Goal: Task Accomplishment & Management: Use online tool/utility

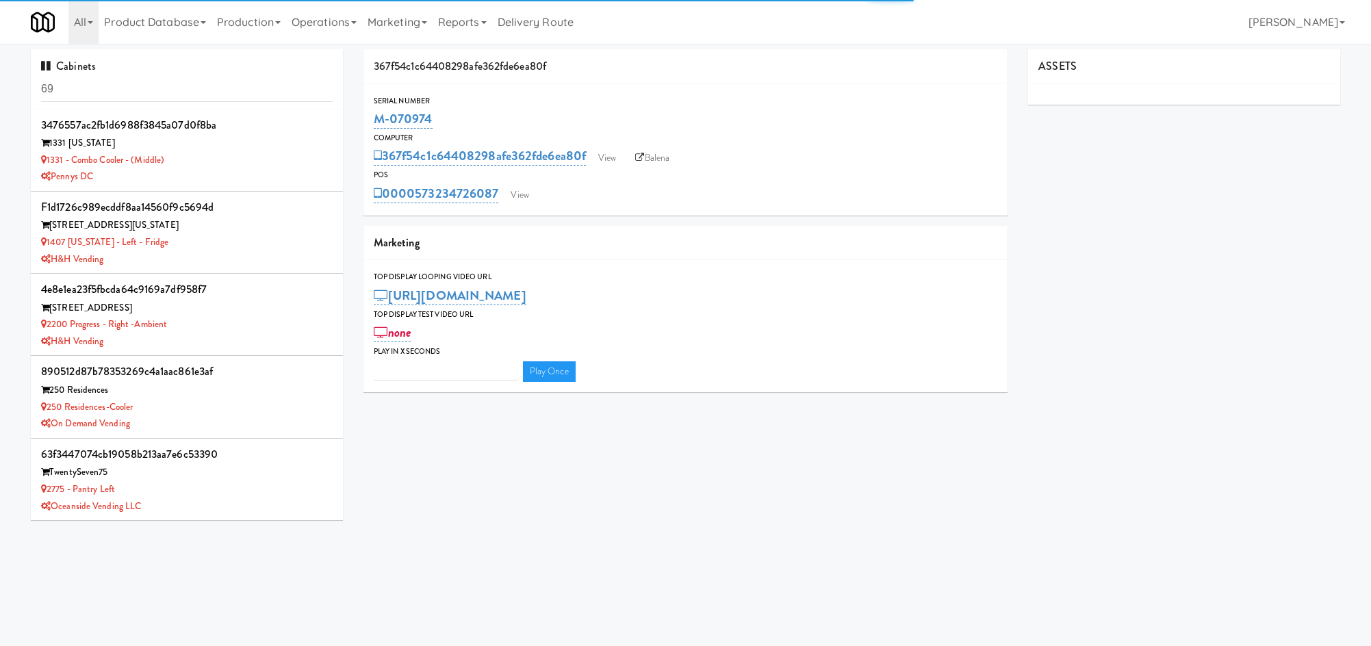
type input "3"
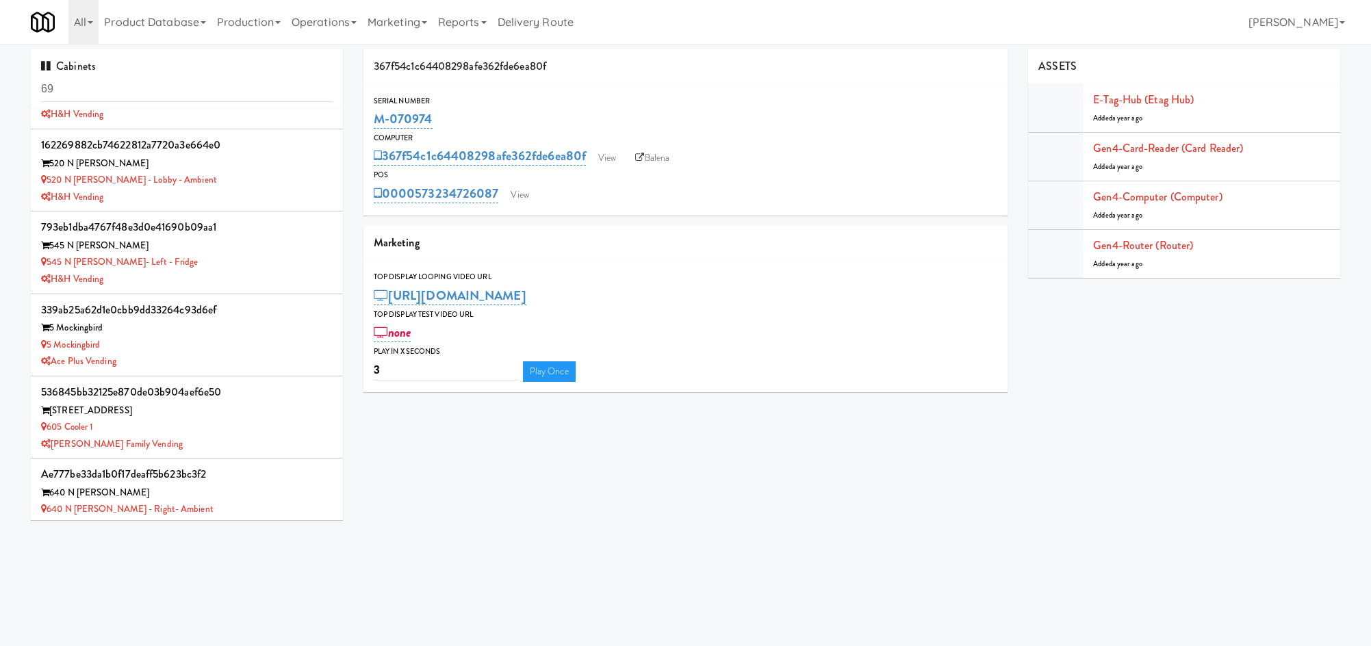
click at [202, 85] on input "69" at bounding box center [187, 89] width 292 height 25
click at [201, 84] on input "69" at bounding box center [187, 89] width 292 height 25
type input "elara"
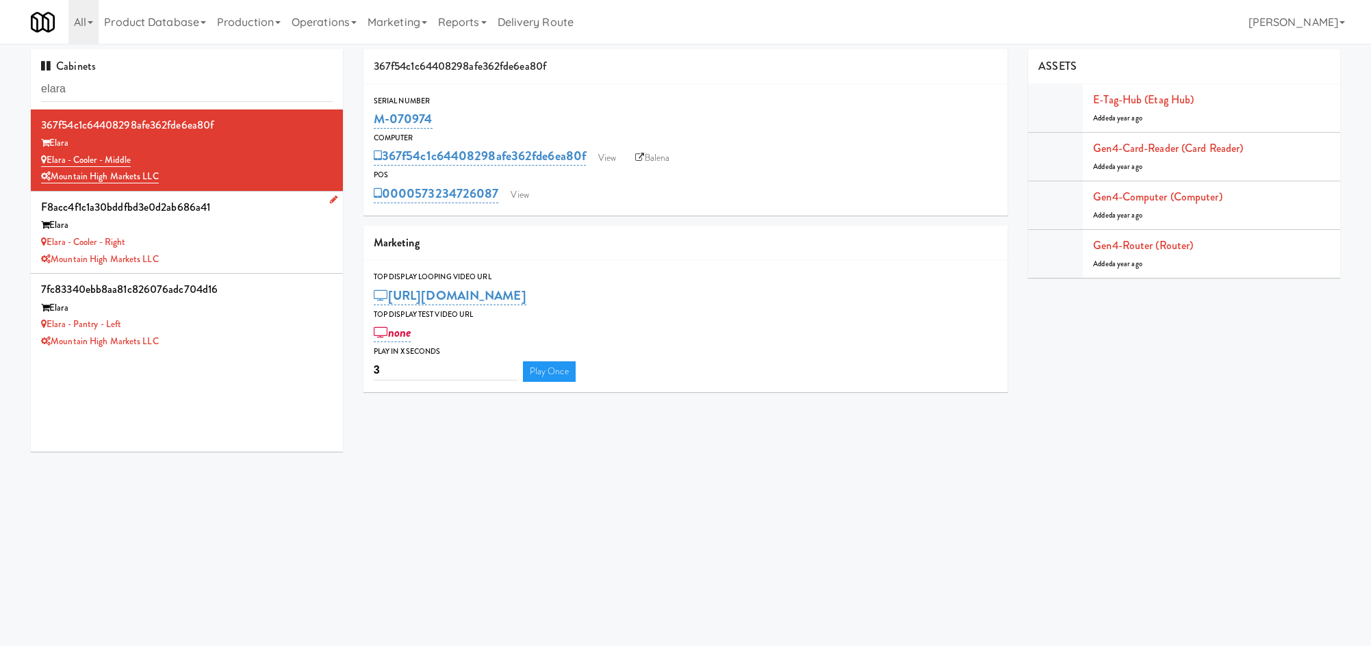
click at [268, 240] on div "Elara - Cooler - Right" at bounding box center [187, 242] width 292 height 17
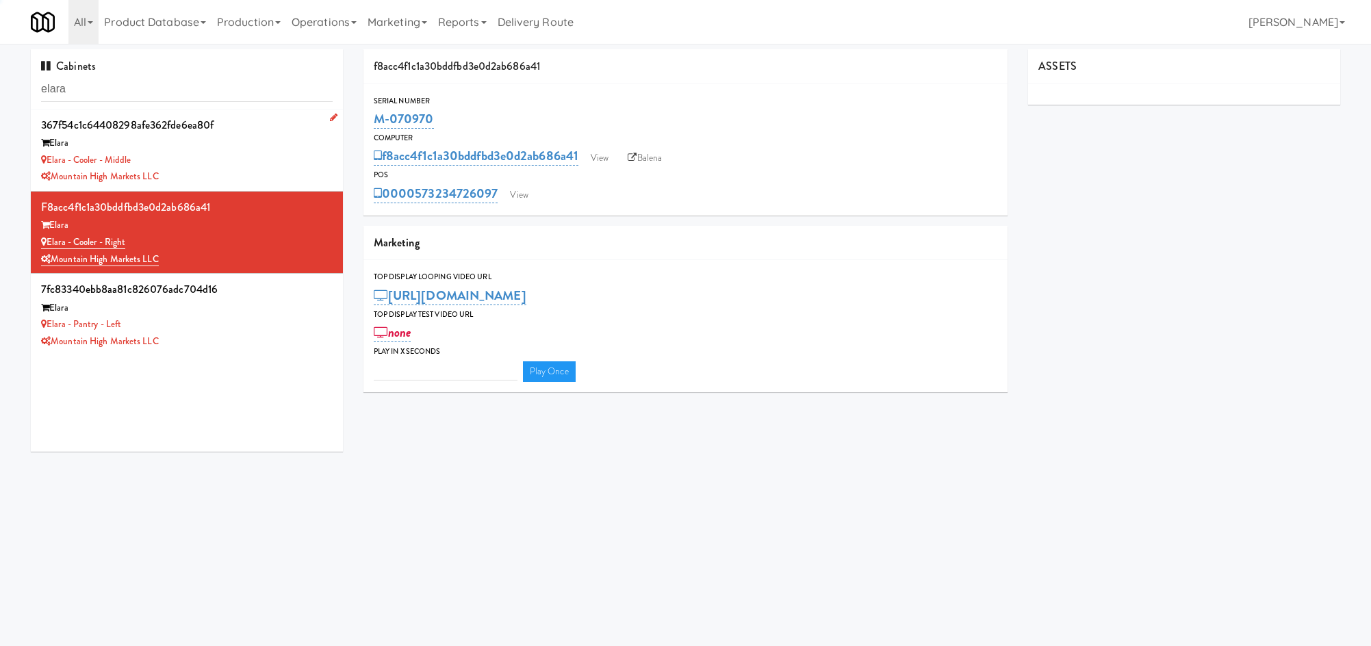
type input "3"
click at [250, 156] on div "Elara - Cooler - Middle" at bounding box center [187, 160] width 292 height 17
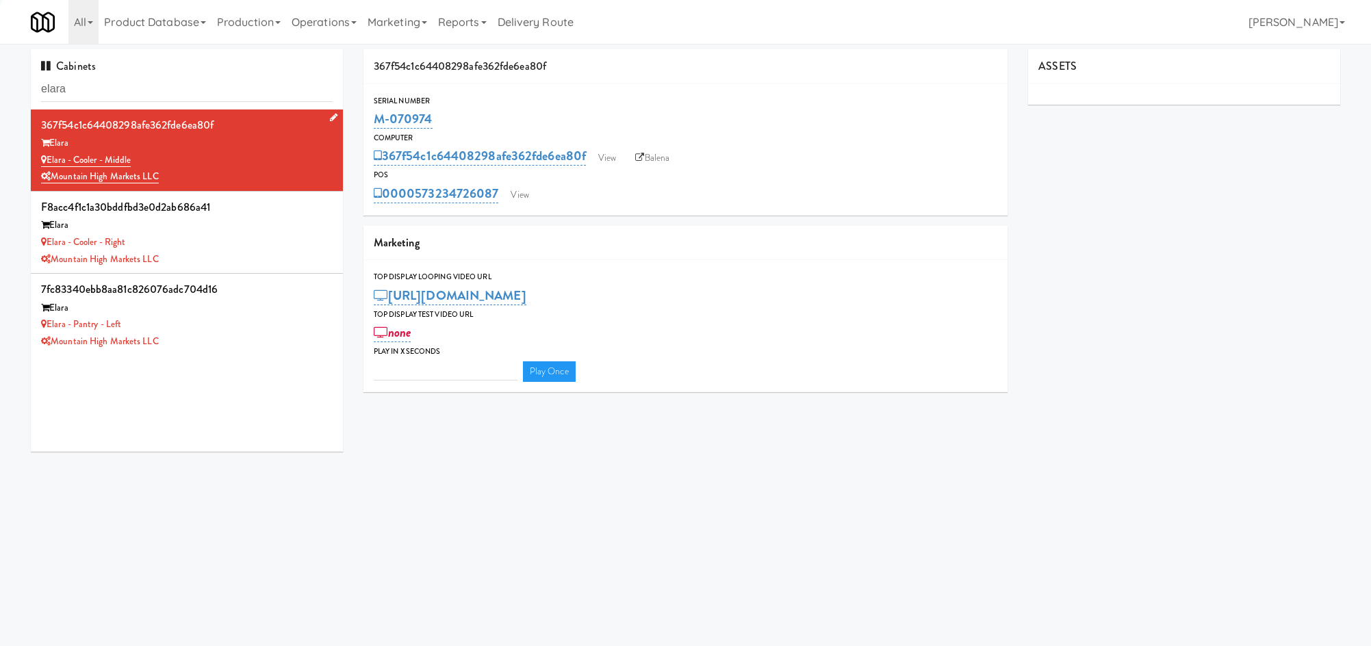
type input "3"
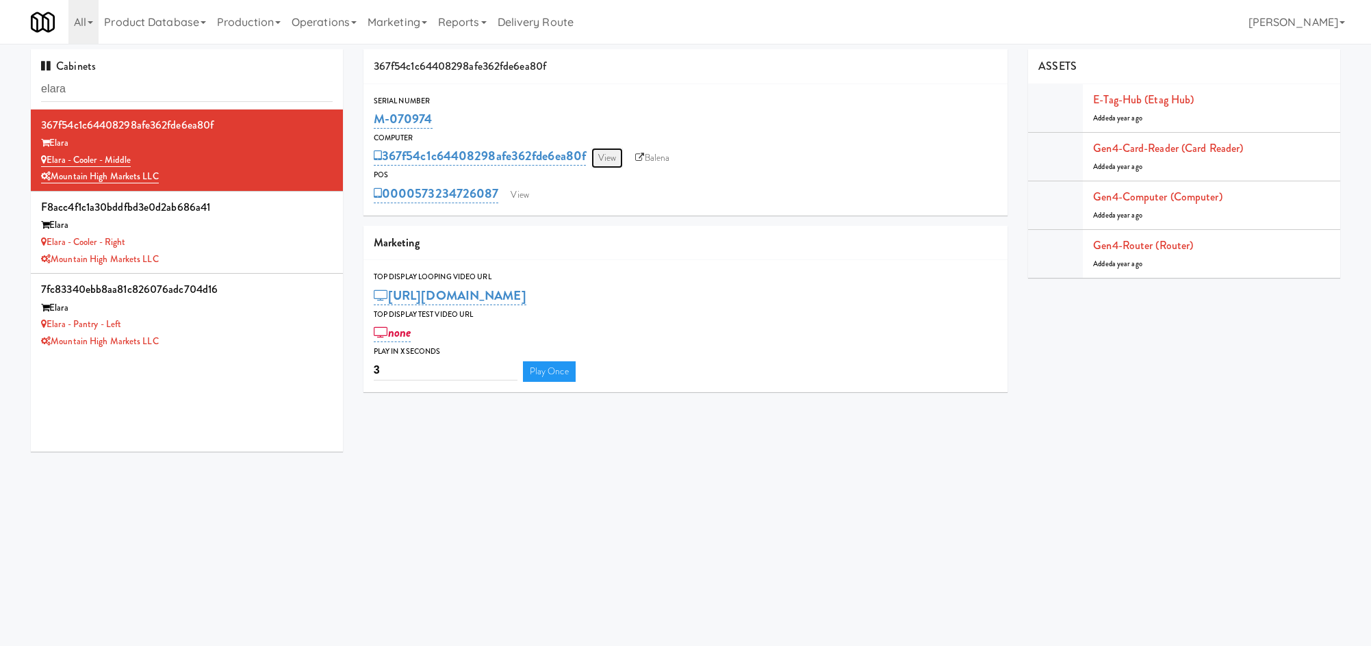
click at [614, 161] on link "View" at bounding box center [606, 158] width 31 height 21
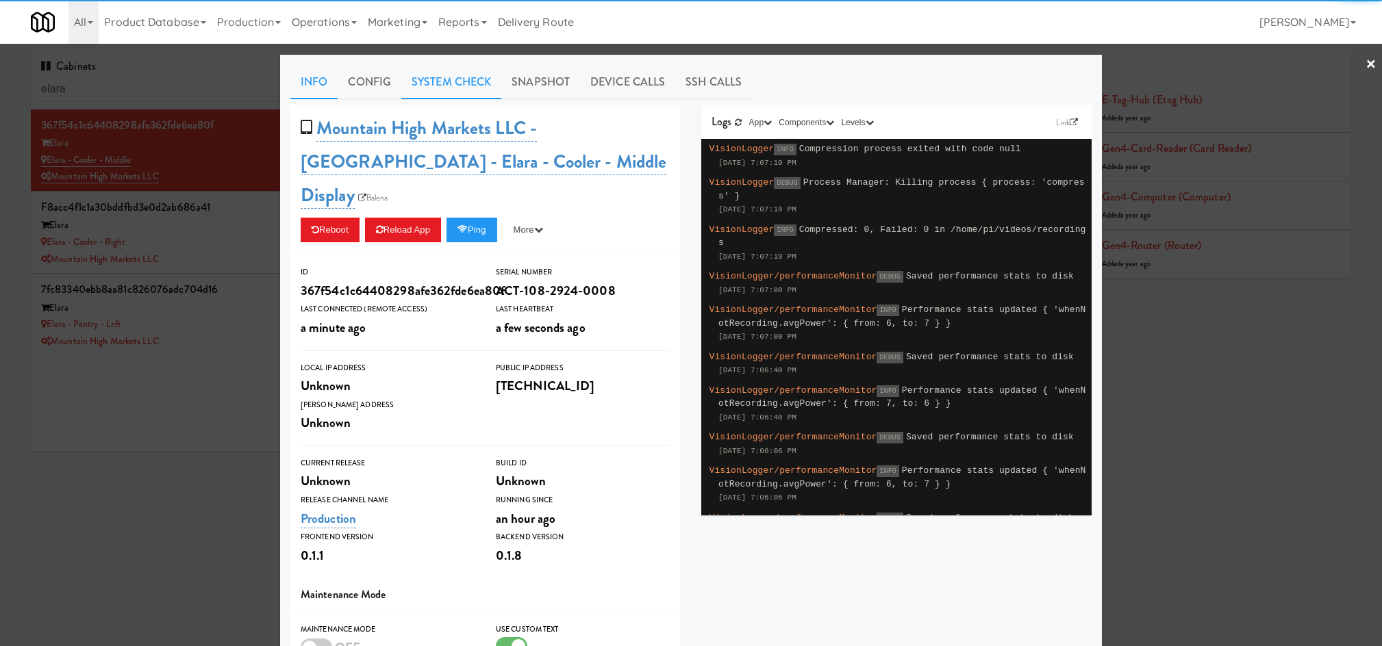
drag, startPoint x: 449, startPoint y: 81, endPoint x: 429, endPoint y: 99, distance: 26.7
click at [448, 81] on link "System Check" at bounding box center [451, 82] width 100 height 34
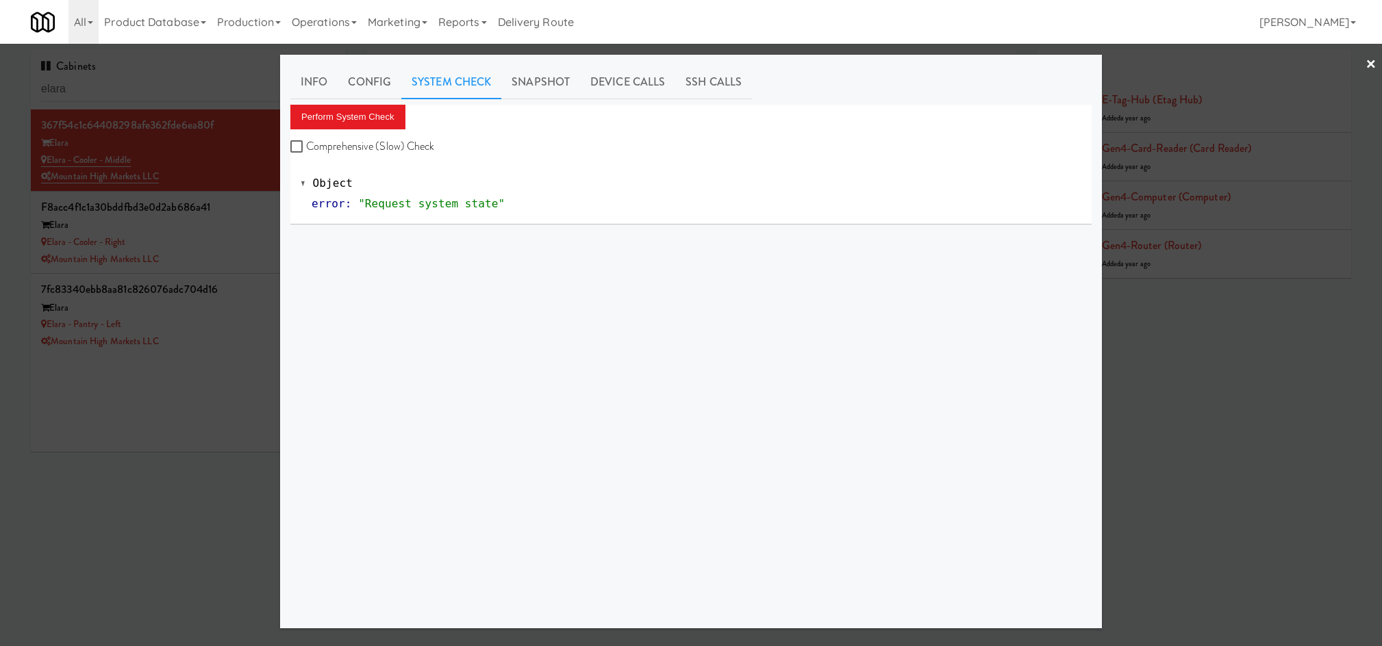
click at [194, 473] on div at bounding box center [691, 323] width 1382 height 646
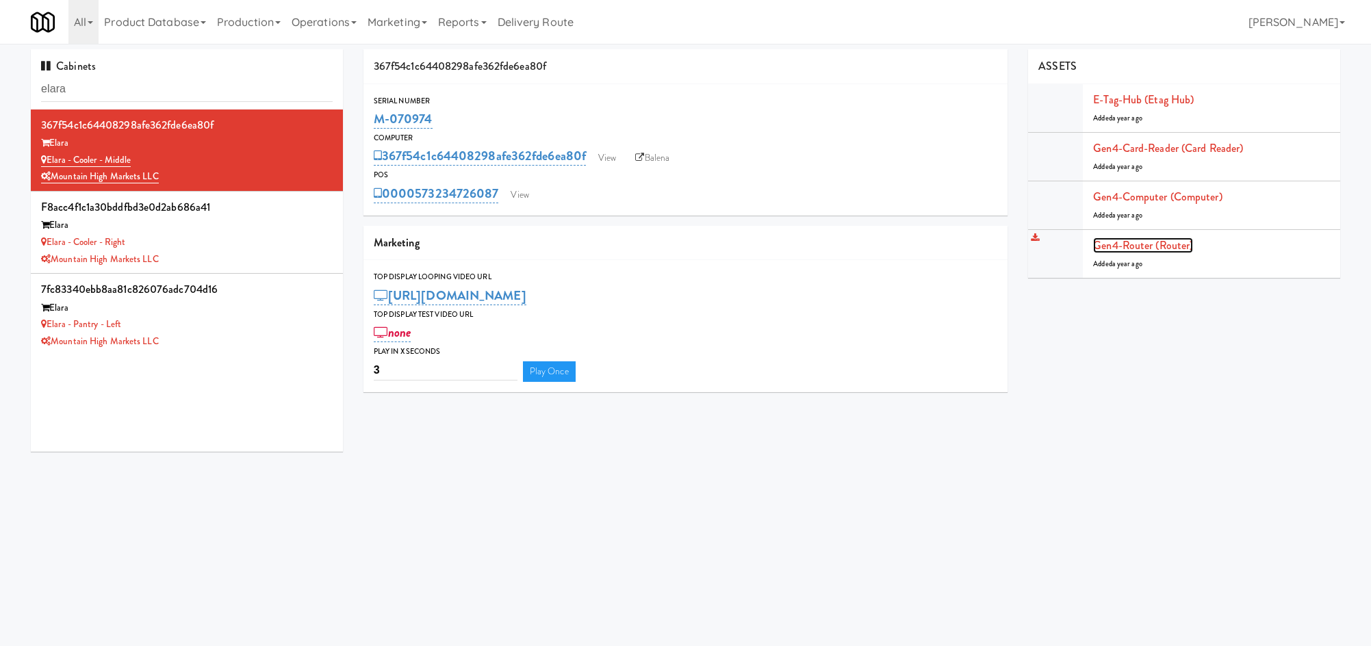
click at [1147, 246] on link "Gen4-router (Router)" at bounding box center [1143, 246] width 100 height 16
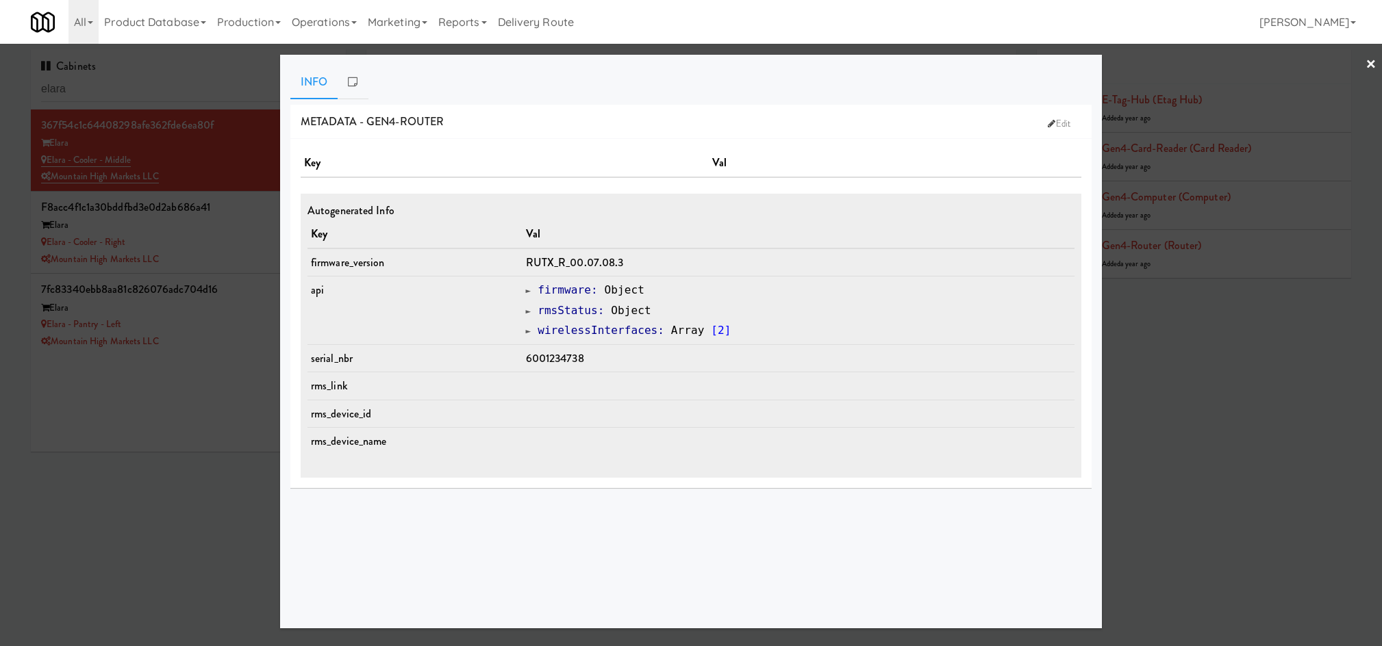
click at [552, 356] on span "6001234738" at bounding box center [555, 359] width 58 height 16
click at [551, 356] on span "6001234738" at bounding box center [555, 359] width 58 height 16
copy span "6001234738"
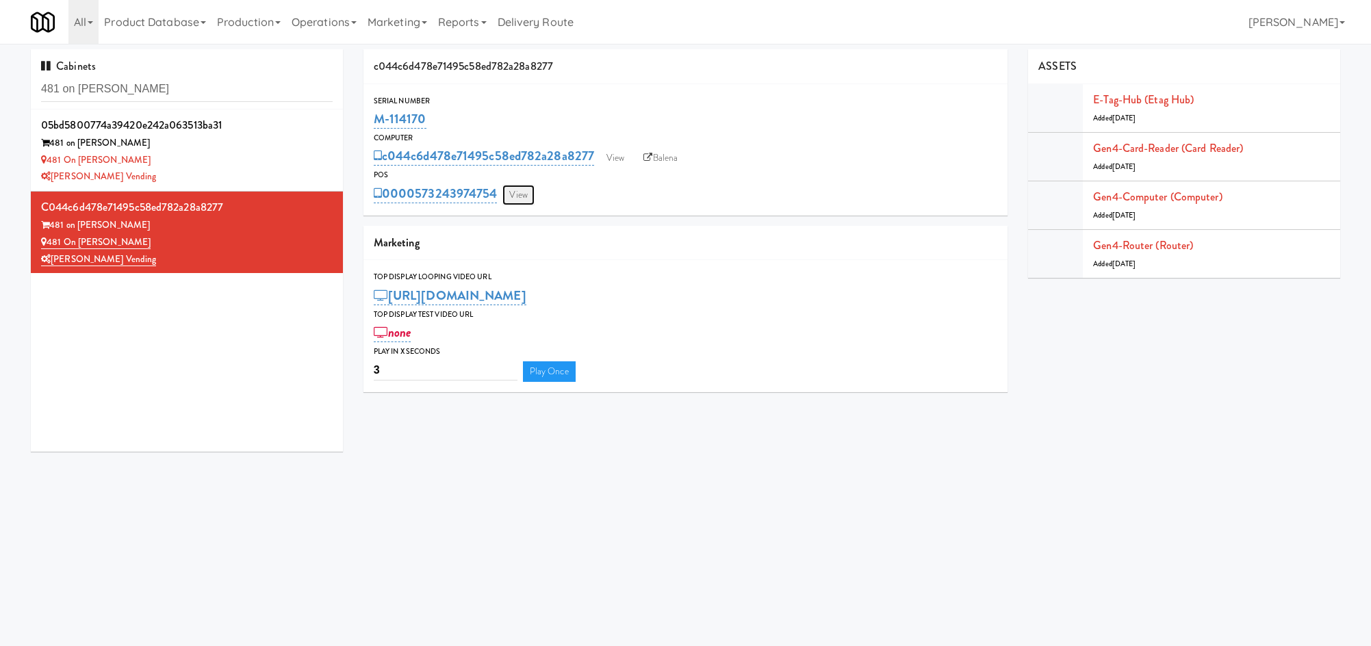
click at [516, 187] on link "View" at bounding box center [517, 195] width 31 height 21
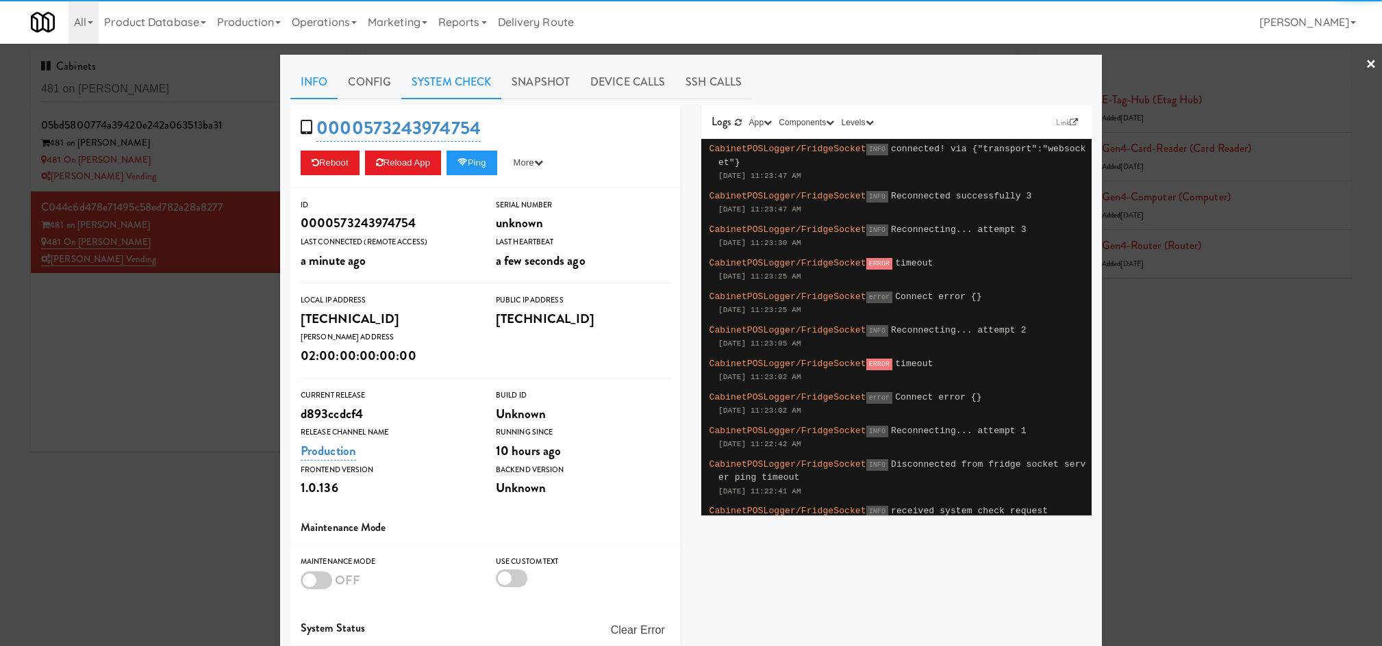
click at [416, 82] on link "System Check" at bounding box center [451, 82] width 100 height 34
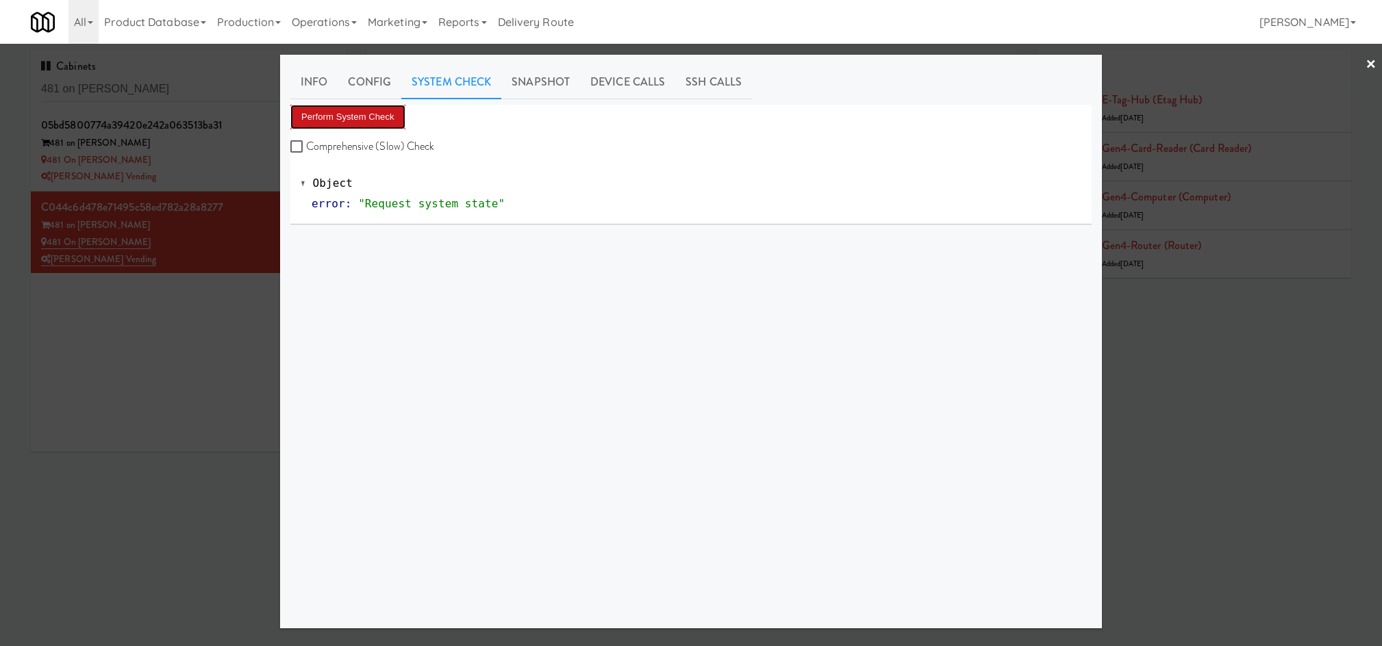
click at [377, 117] on button "Perform System Check" at bounding box center [347, 117] width 115 height 25
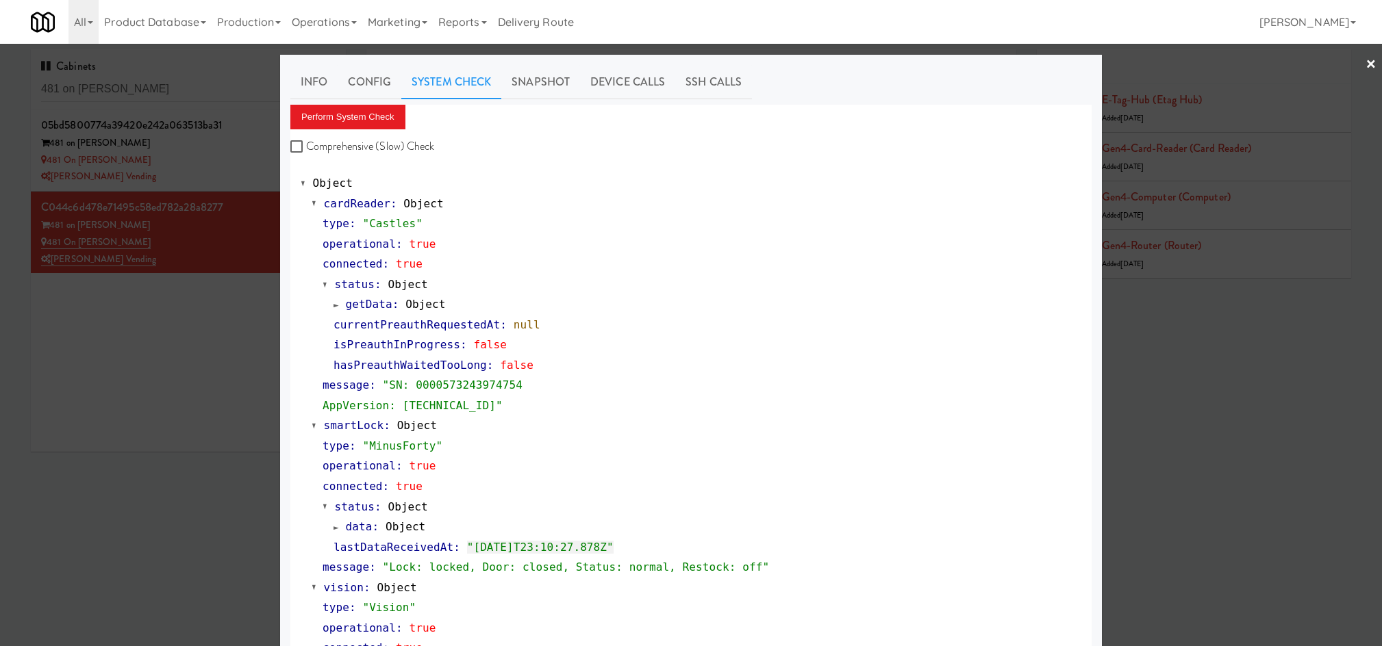
click at [168, 496] on div at bounding box center [691, 323] width 1382 height 646
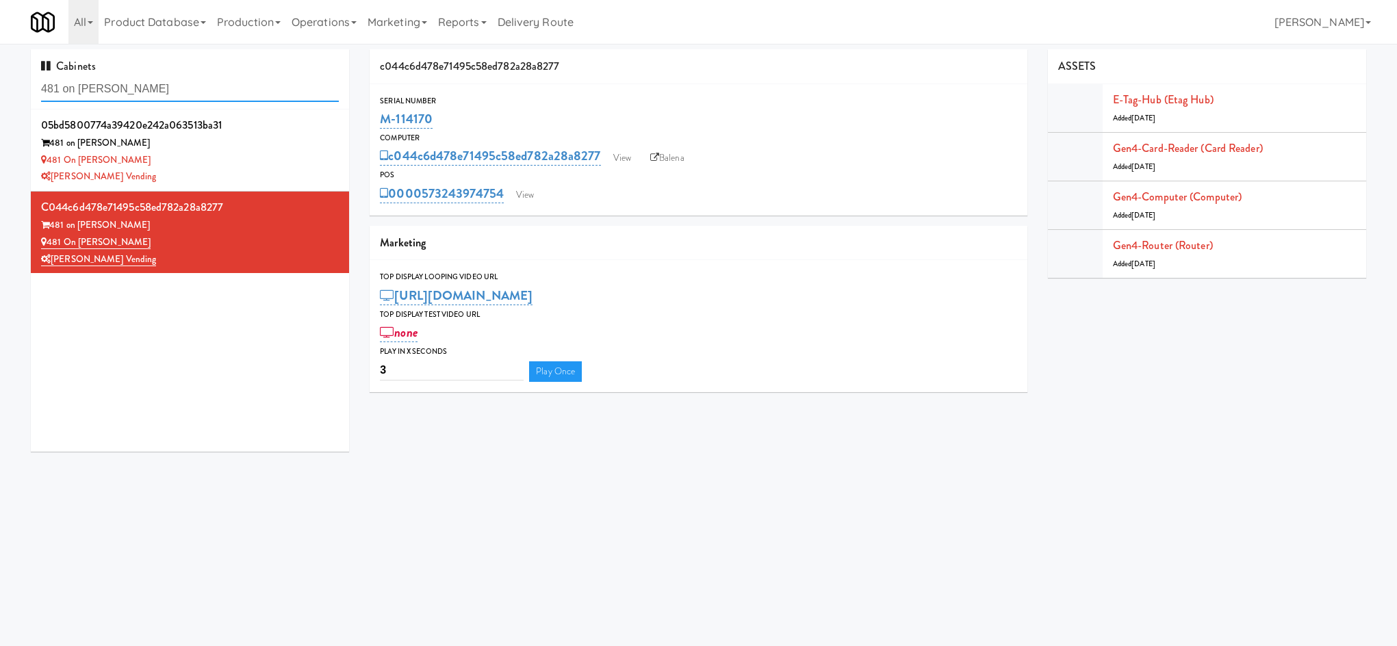
click at [169, 84] on input "481 on Mathilda" at bounding box center [190, 89] width 298 height 25
type input "elara"
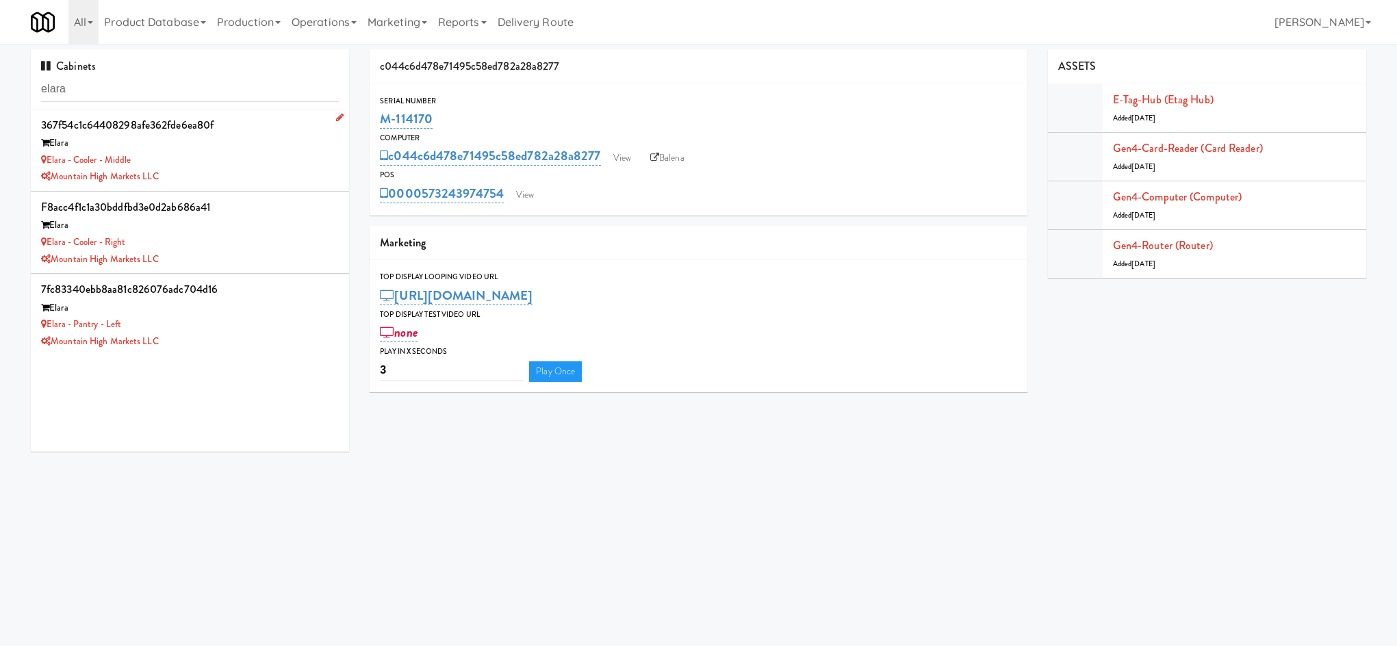
click at [259, 159] on div "Elara - Cooler - Middle" at bounding box center [190, 160] width 298 height 17
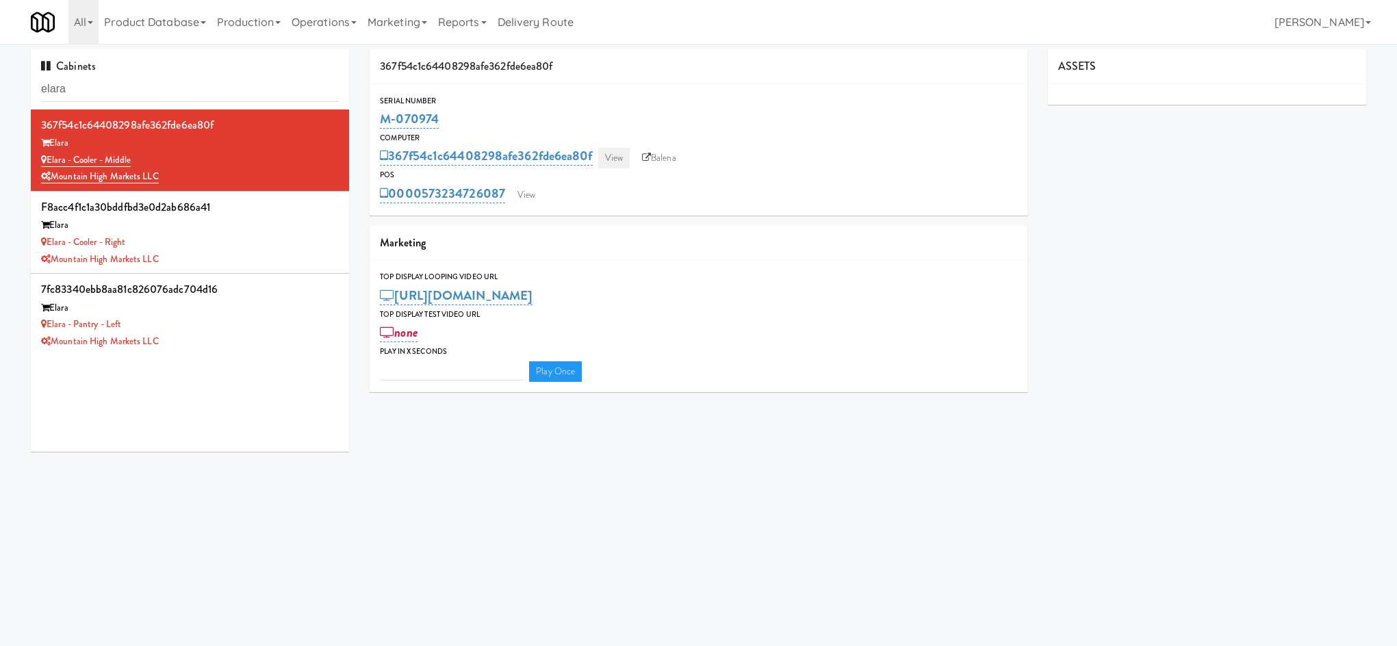
type input "3"
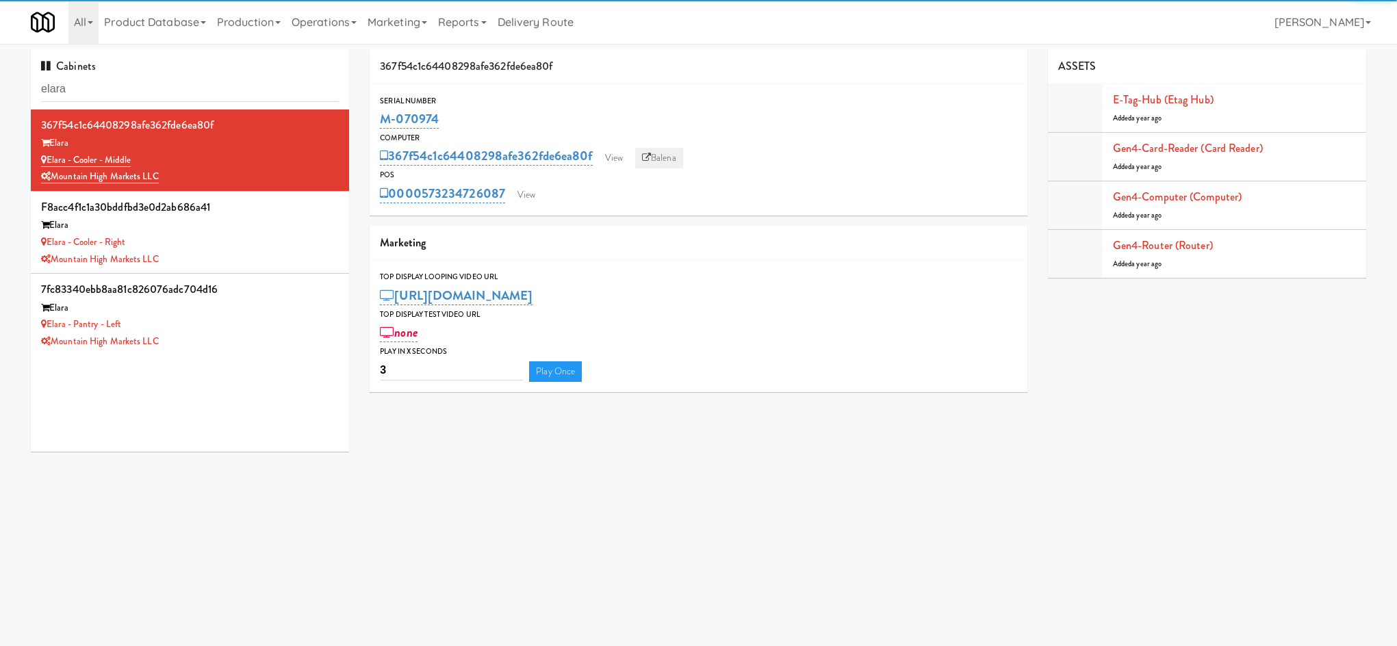
click at [650, 157] on icon at bounding box center [646, 157] width 9 height 9
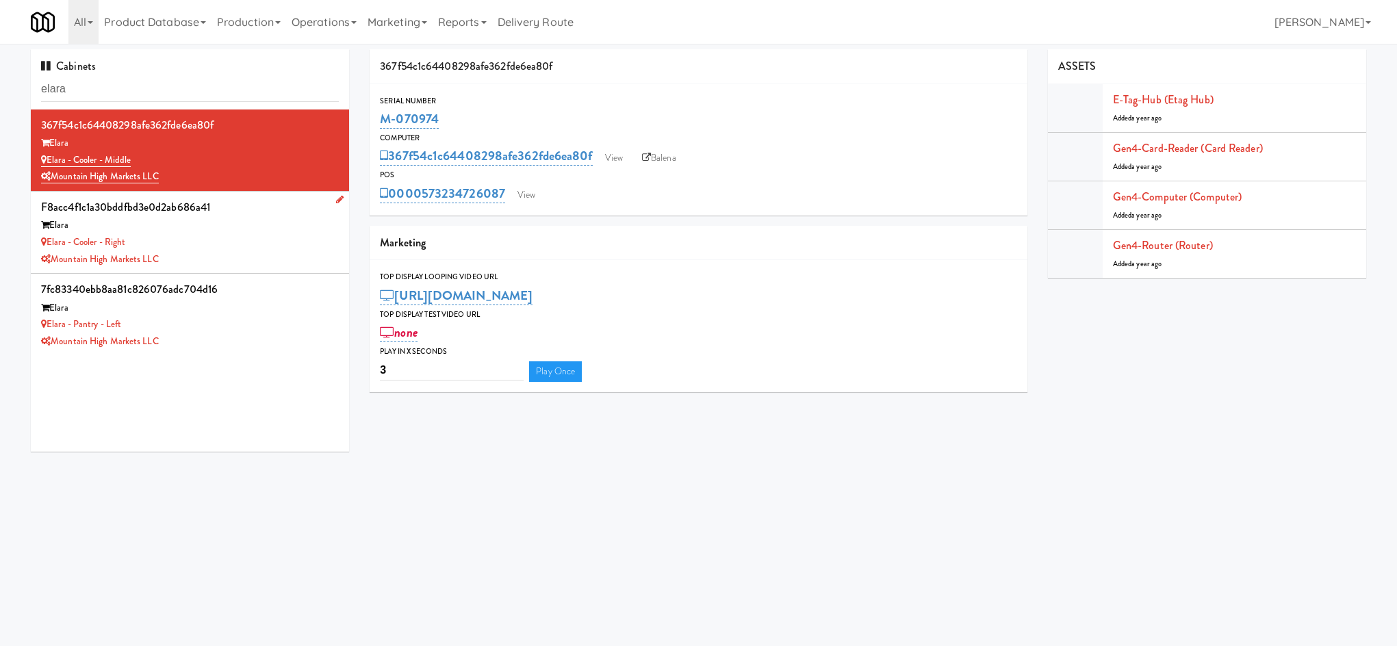
click at [221, 245] on div "Elara - Cooler - Right" at bounding box center [190, 242] width 298 height 17
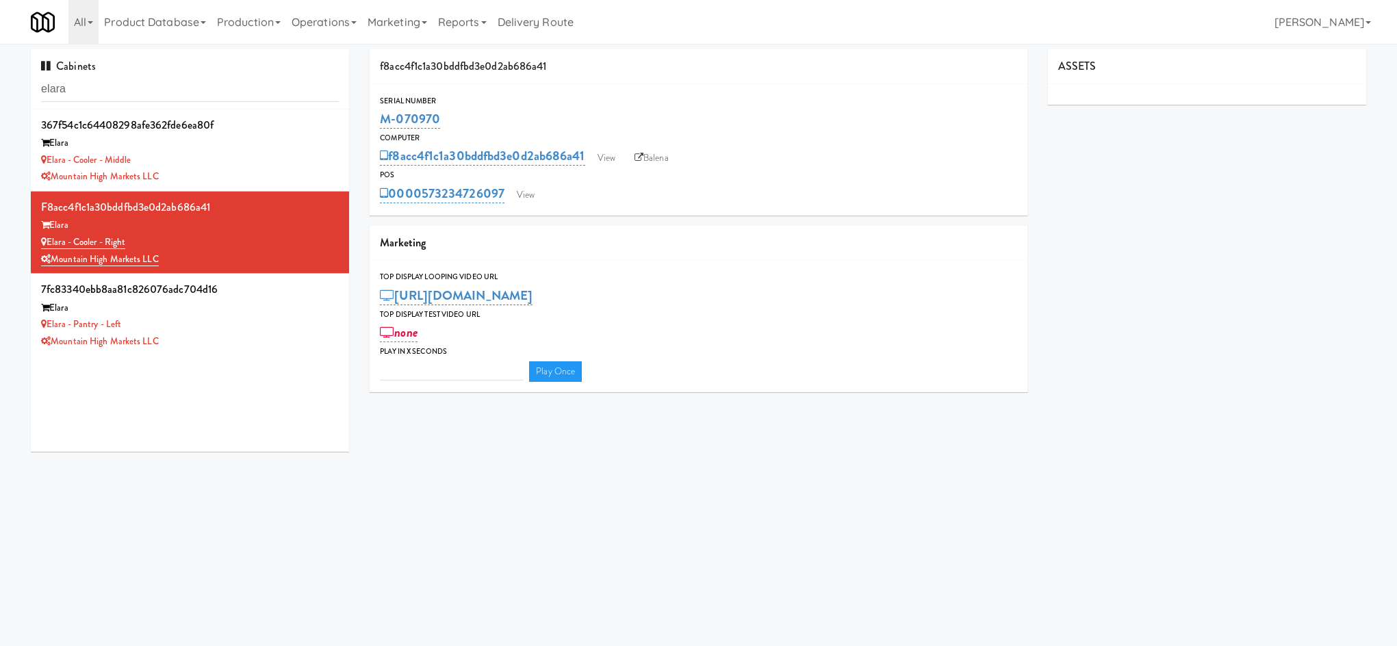
type input "3"
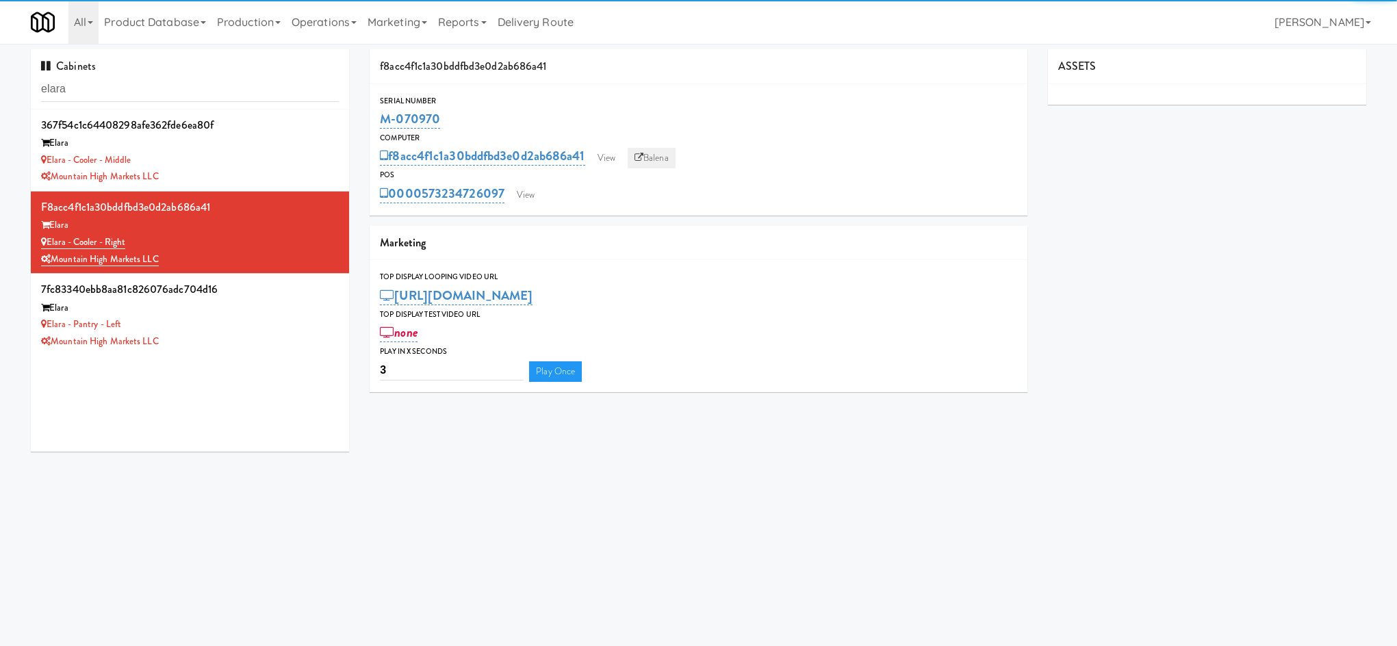
click at [663, 153] on link "Balena" at bounding box center [652, 158] width 48 height 21
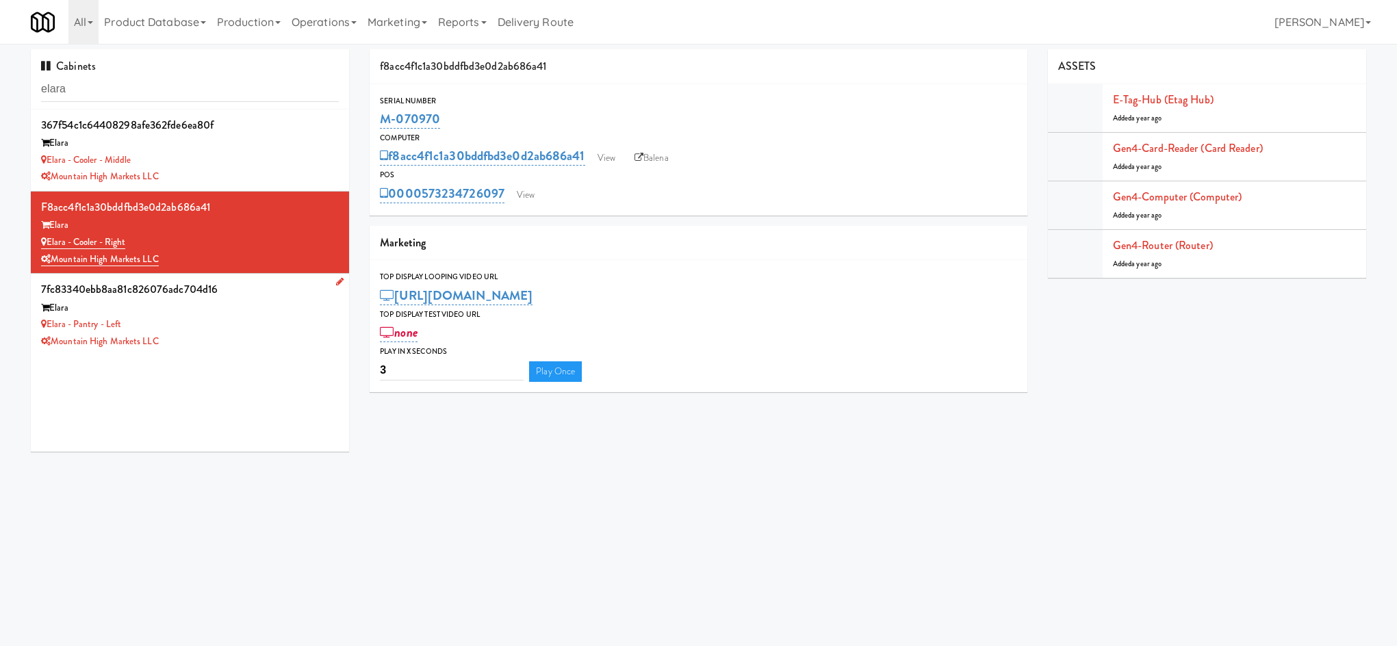
click at [242, 347] on div "Mountain High Markets LLC" at bounding box center [190, 341] width 298 height 17
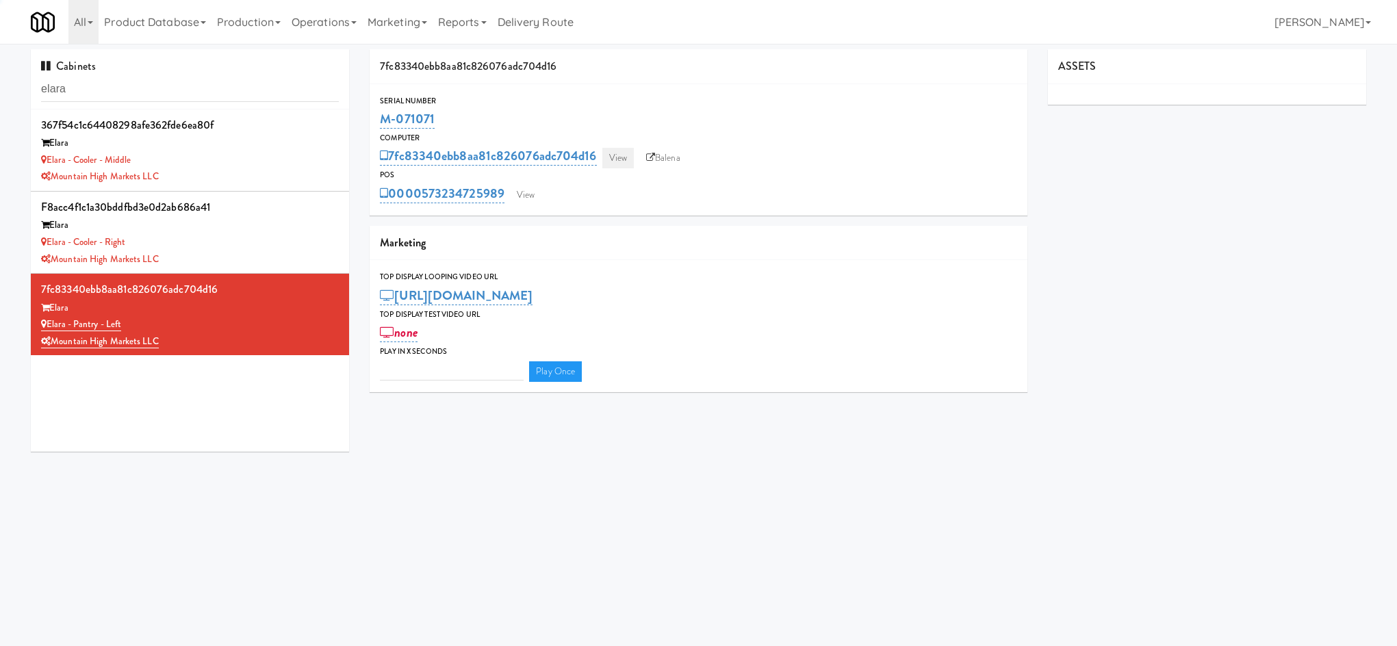
type input "3"
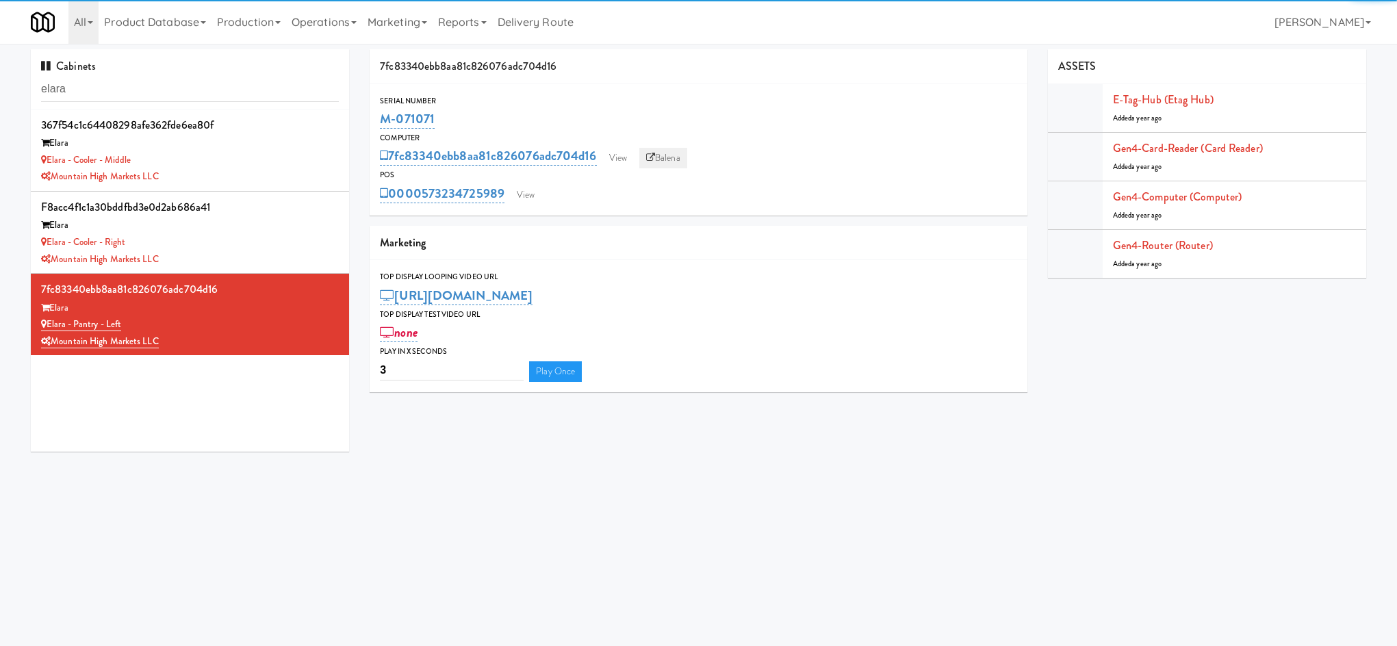
click at [660, 157] on link "Balena" at bounding box center [663, 158] width 48 height 21
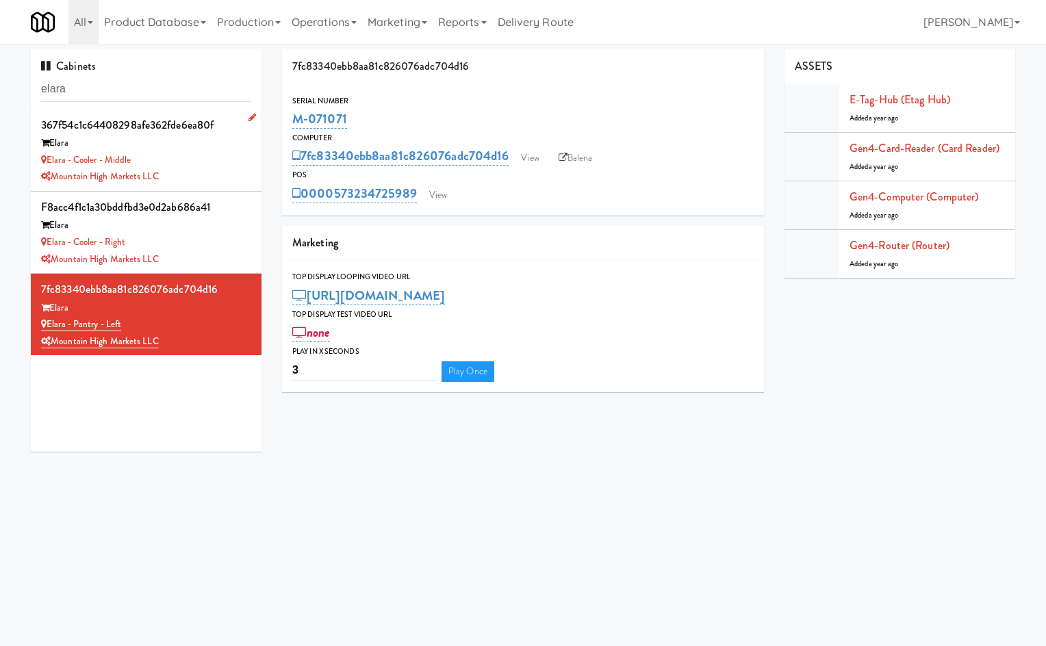
click at [196, 162] on div "Elara - Cooler - Middle" at bounding box center [146, 160] width 210 height 17
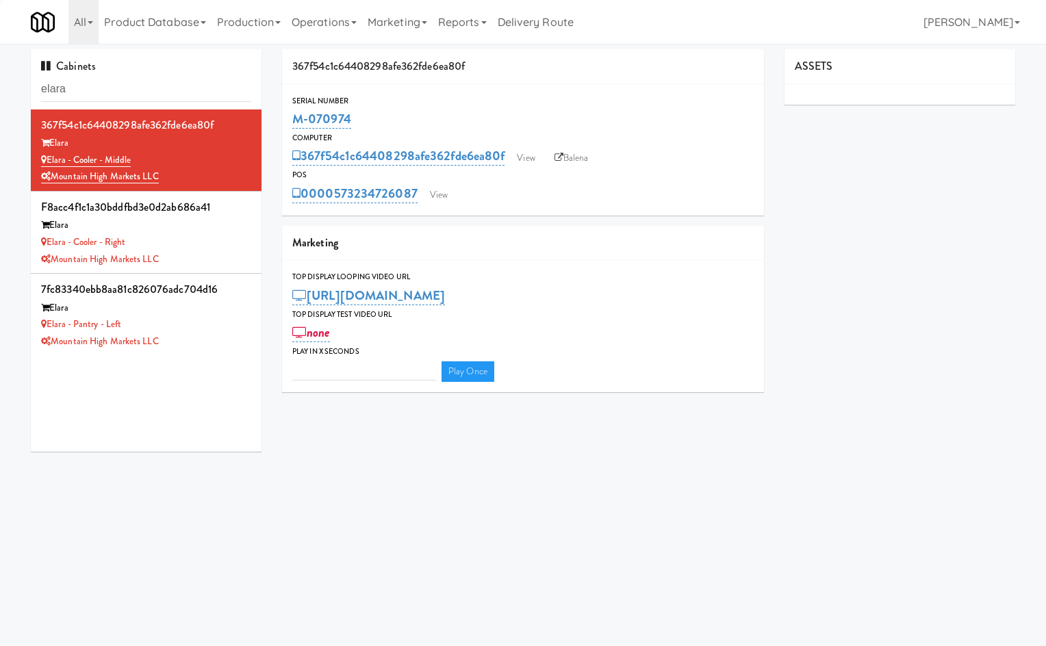
type input "3"
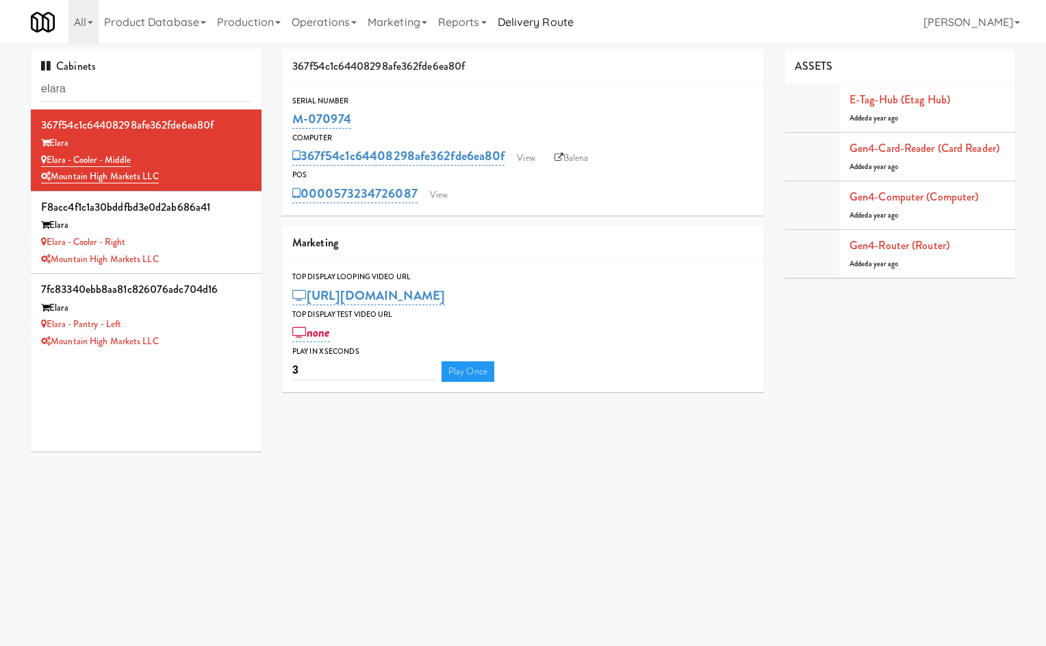
drag, startPoint x: 376, startPoint y: 120, endPoint x: 587, endPoint y: 14, distance: 237.0
click at [292, 125] on div "Serial Number M-070974" at bounding box center [523, 112] width 482 height 37
copy link "M-070974"
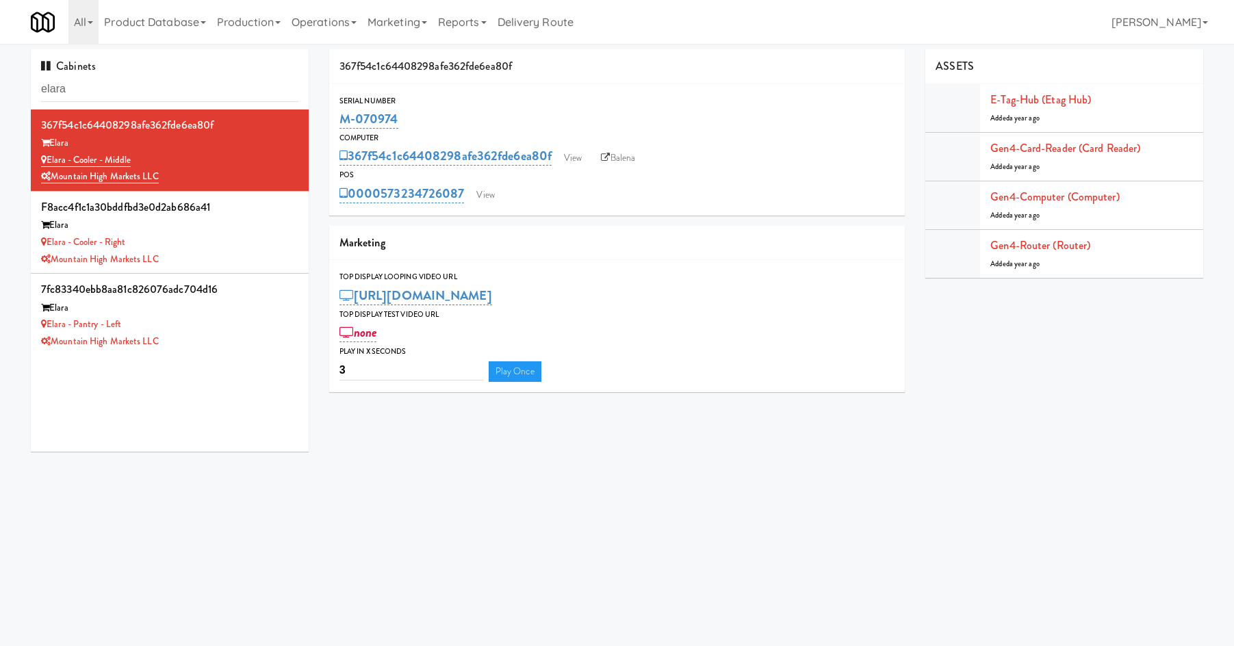
click at [464, 118] on div "M-070974" at bounding box center [618, 118] width 556 height 23
drag, startPoint x: 428, startPoint y: 122, endPoint x: 355, endPoint y: 122, distance: 72.6
click at [355, 122] on div "M-070974" at bounding box center [618, 118] width 556 height 23
click at [230, 246] on div "Elara - Cooler - Right" at bounding box center [169, 242] width 257 height 17
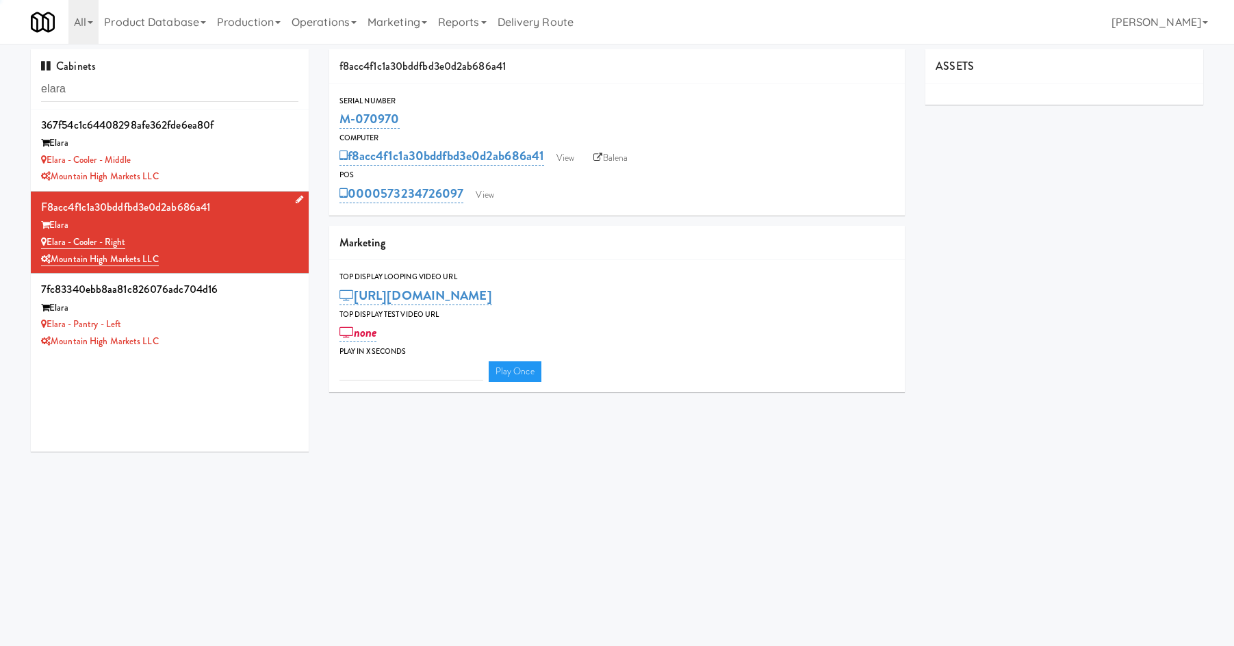
type input "3"
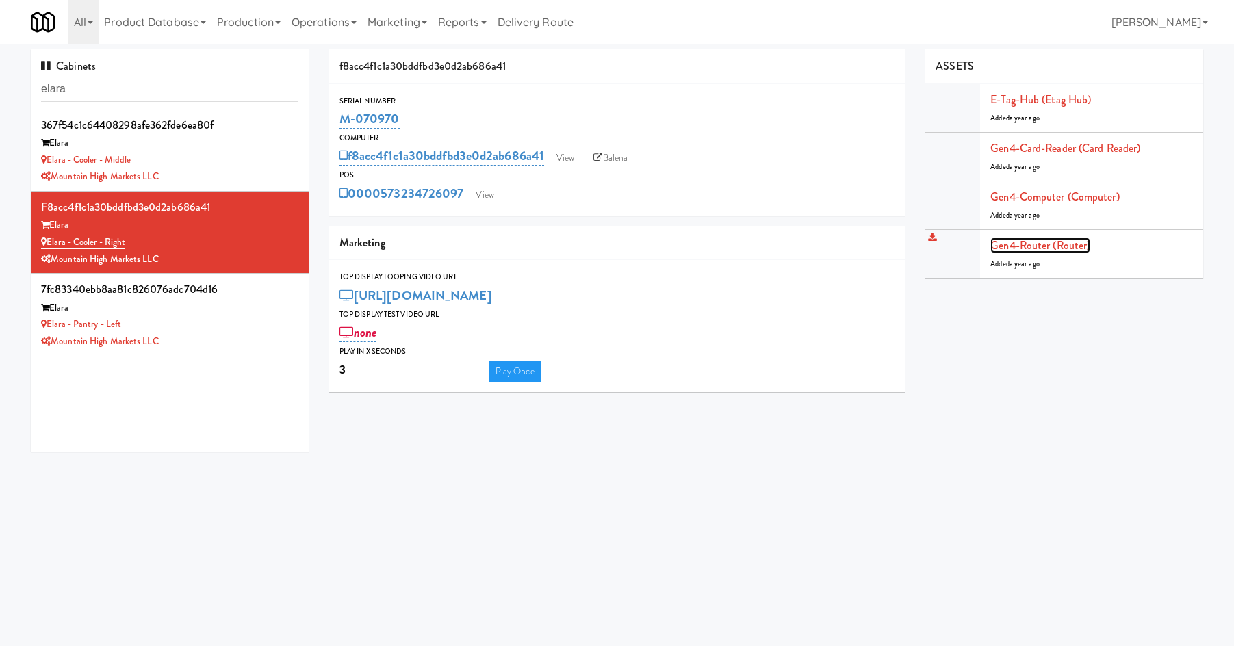
click at [1061, 245] on link "Gen4-router (Router)" at bounding box center [1041, 246] width 100 height 16
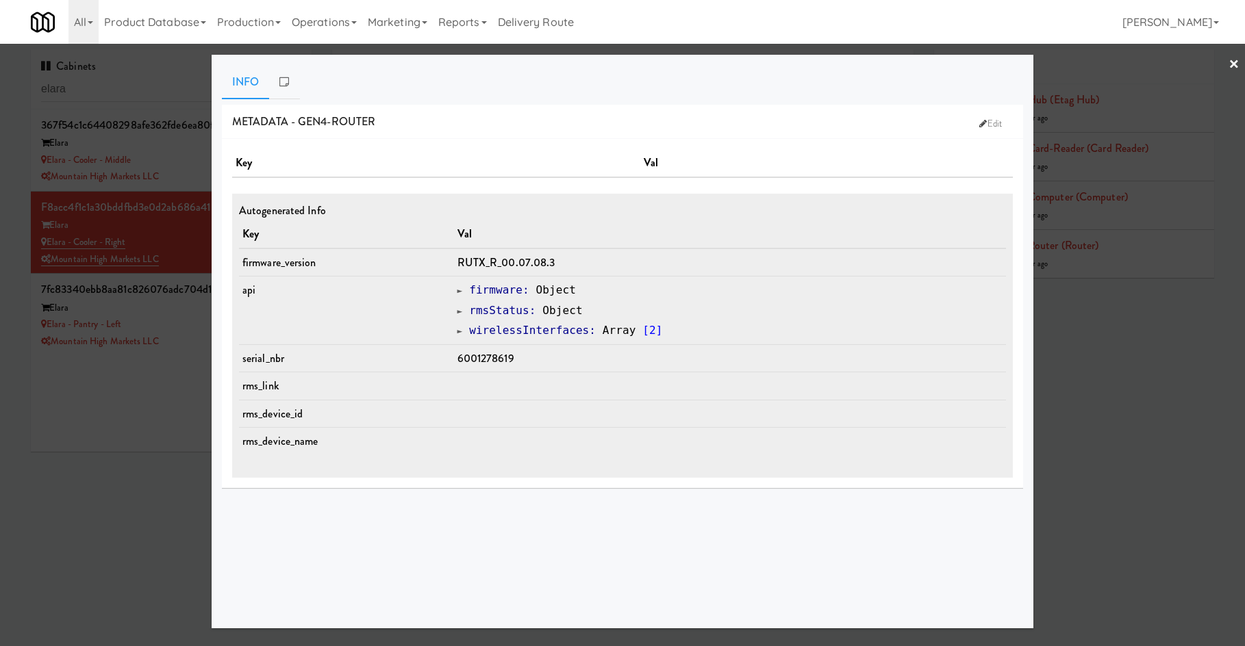
click at [487, 355] on span "6001278619" at bounding box center [485, 359] width 57 height 16
click at [498, 364] on span "6001278619" at bounding box center [485, 359] width 57 height 16
copy span "6001278619"
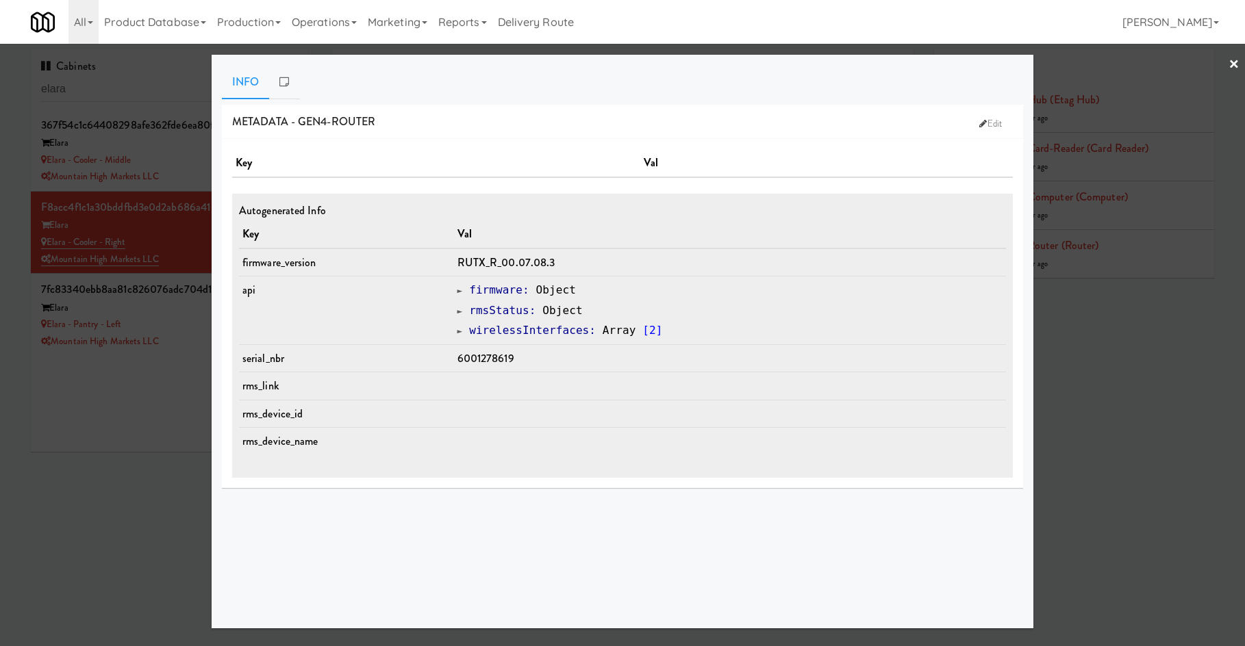
click at [169, 238] on div at bounding box center [622, 323] width 1245 height 646
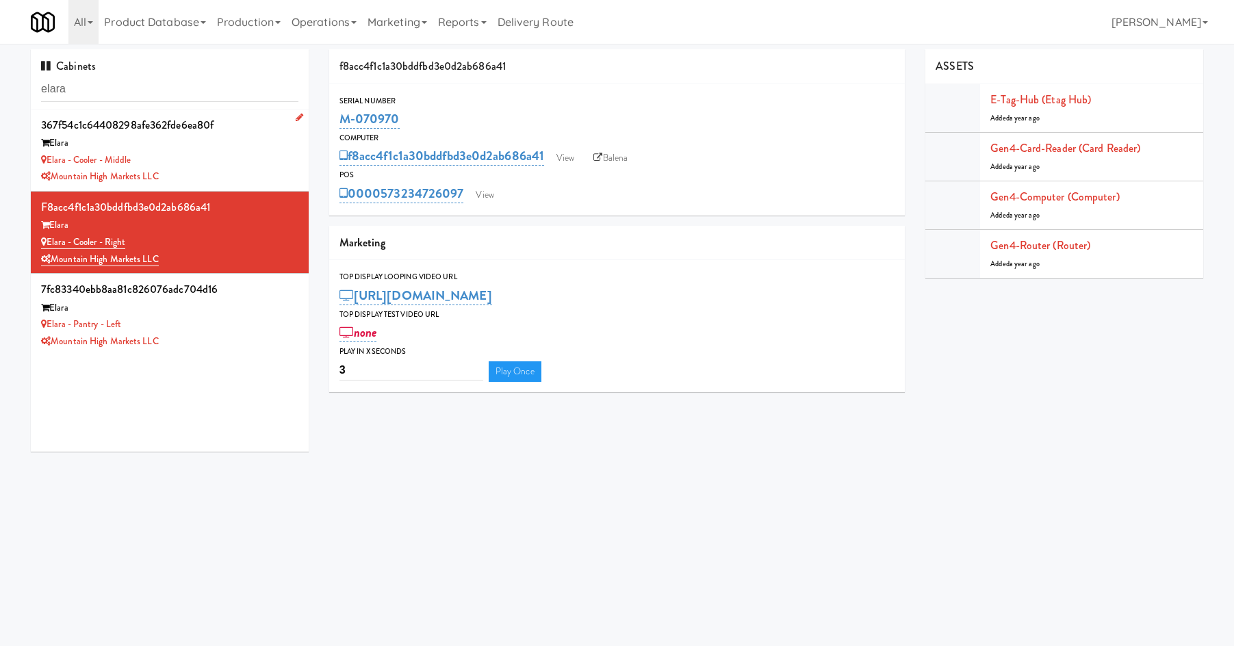
click at [197, 170] on div "Mountain High Markets LLC" at bounding box center [169, 176] width 257 height 17
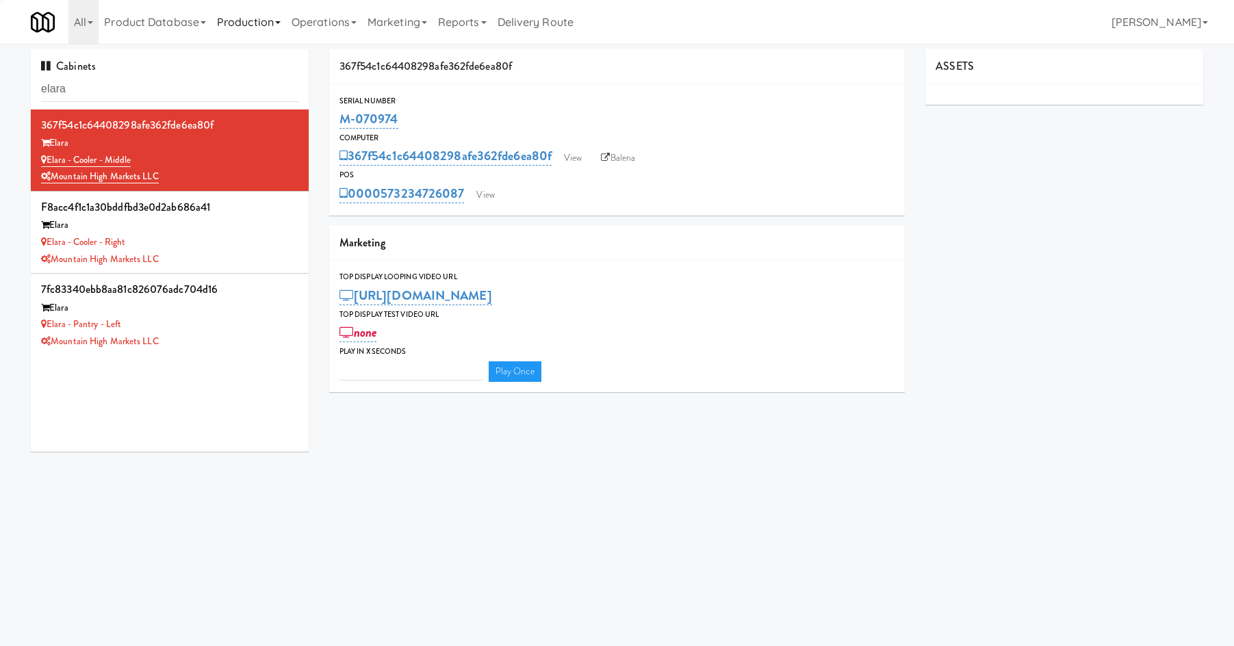
type input "3"
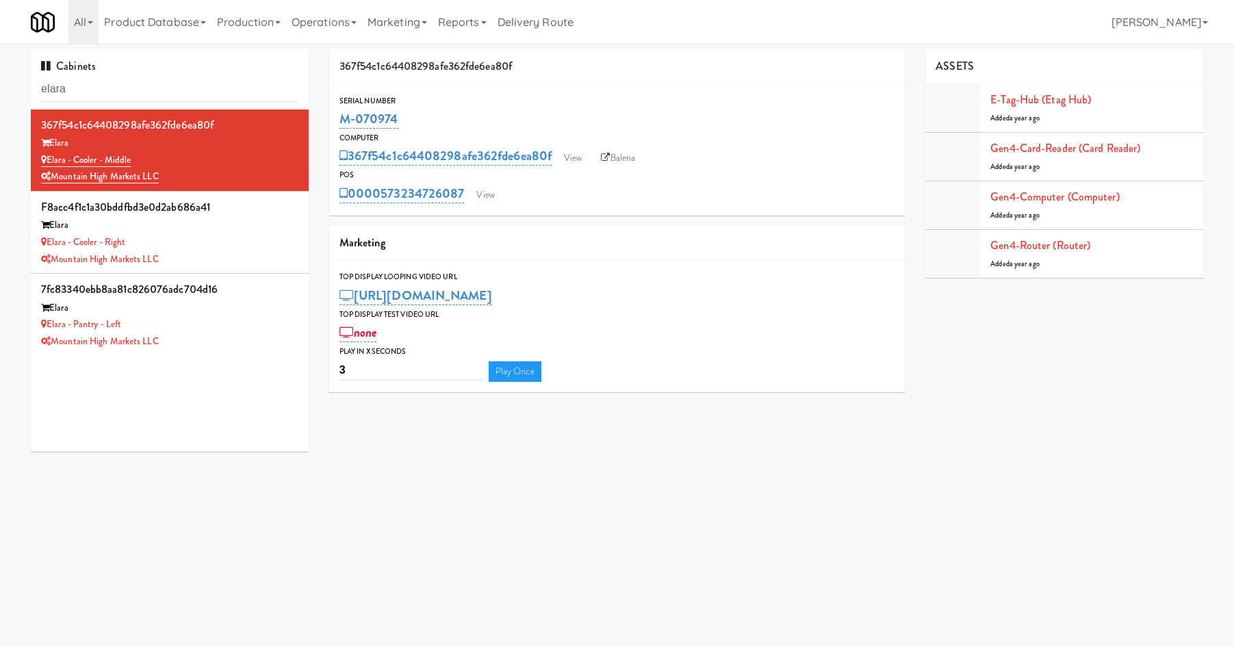
drag, startPoint x: 463, startPoint y: 119, endPoint x: 457, endPoint y: 118, distance: 6.9
click at [463, 119] on div "M-070974" at bounding box center [618, 118] width 556 height 23
drag, startPoint x: 465, startPoint y: 118, endPoint x: 335, endPoint y: 117, distance: 130.1
click at [335, 117] on div "Serial Number M-070974" at bounding box center [617, 112] width 576 height 37
copy link "M-070974"
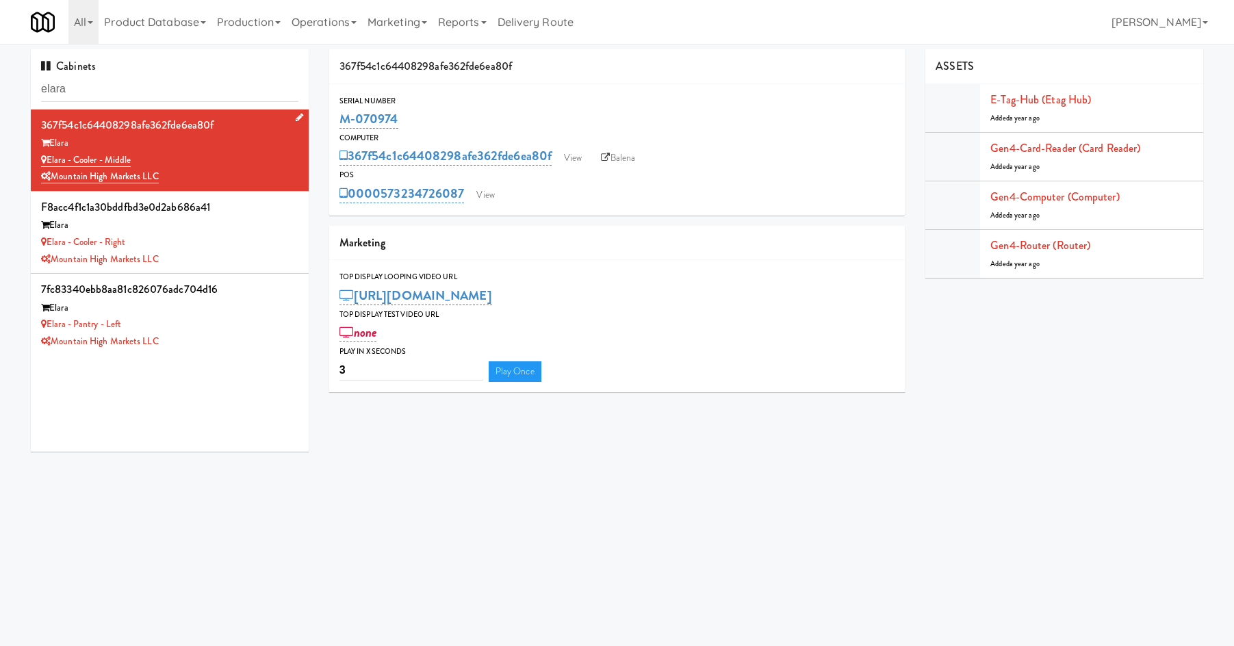
click at [157, 156] on div "Elara - Cooler - Middle" at bounding box center [169, 160] width 257 height 17
drag, startPoint x: 147, startPoint y: 155, endPoint x: 46, endPoint y: 164, distance: 101.7
click at [46, 164] on div "Elara - Cooler - Middle" at bounding box center [169, 160] width 257 height 17
copy link "Elara - Cooler - Middle"
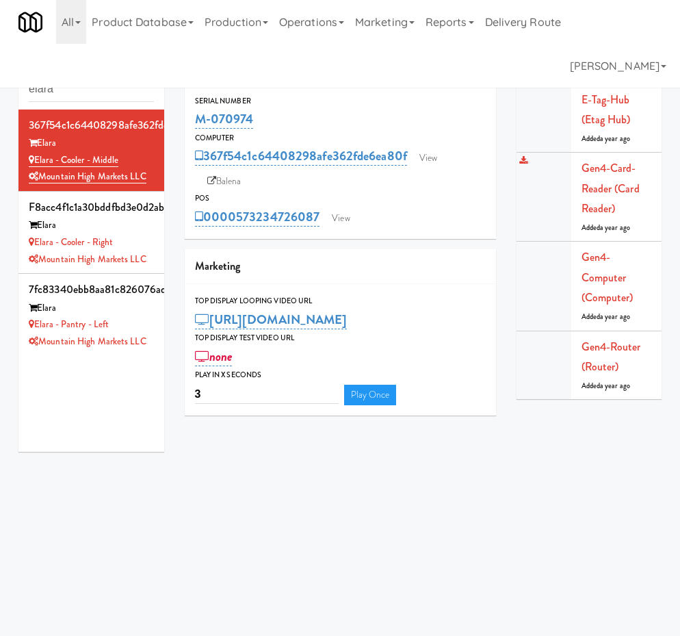
copy link "Elara - Cooler - Middle"
drag, startPoint x: 275, startPoint y: 117, endPoint x: 193, endPoint y: 120, distance: 82.2
click at [193, 120] on div "Serial Number M-070974" at bounding box center [340, 112] width 311 height 37
copy link "M-070974"
click at [133, 251] on div "Elara - Cooler - Right" at bounding box center [91, 242] width 125 height 17
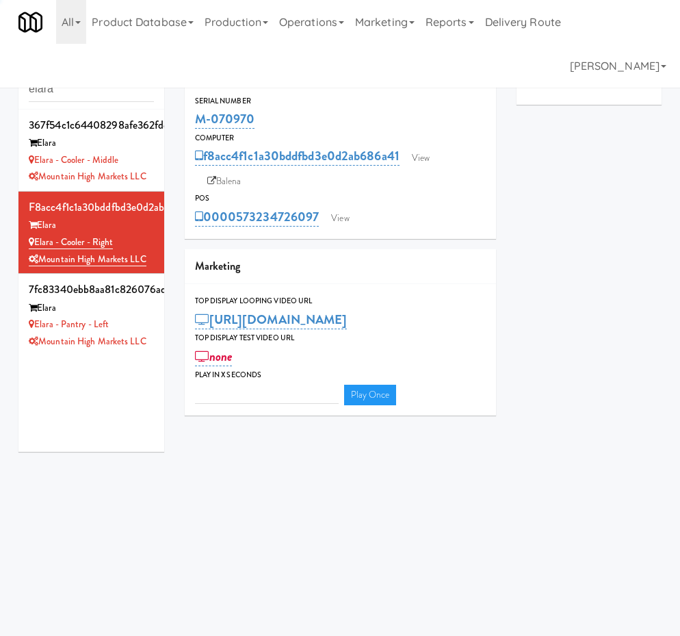
type input "3"
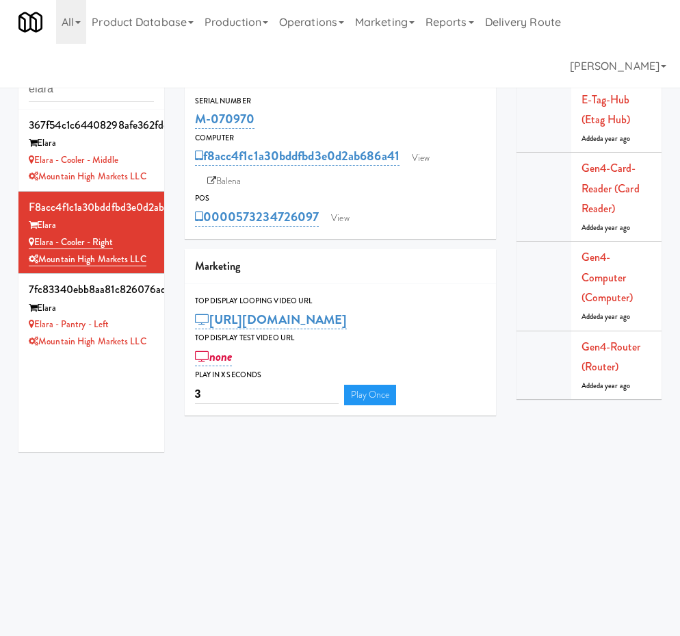
drag, startPoint x: 275, startPoint y: 112, endPoint x: 334, endPoint y: 118, distance: 59.1
click at [192, 124] on div "Serial Number M-070970" at bounding box center [340, 112] width 311 height 37
copy link "M-070970"
click at [116, 317] on div "Elara" at bounding box center [91, 308] width 125 height 17
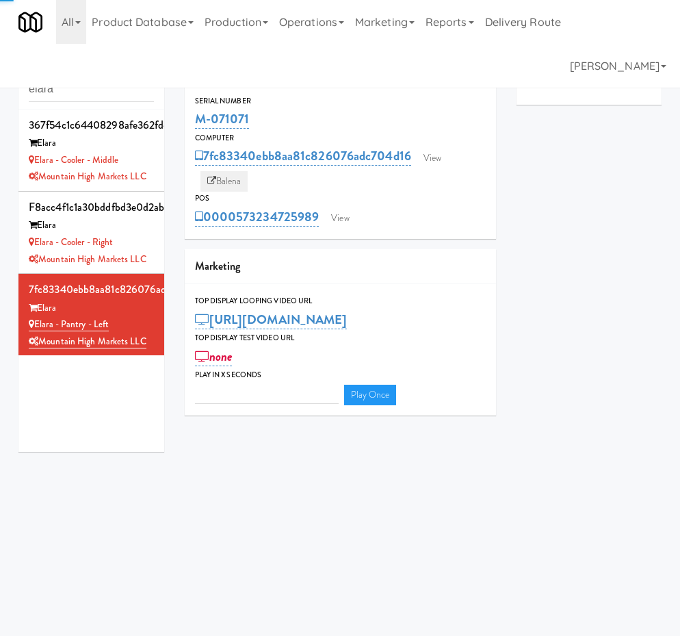
type input "3"
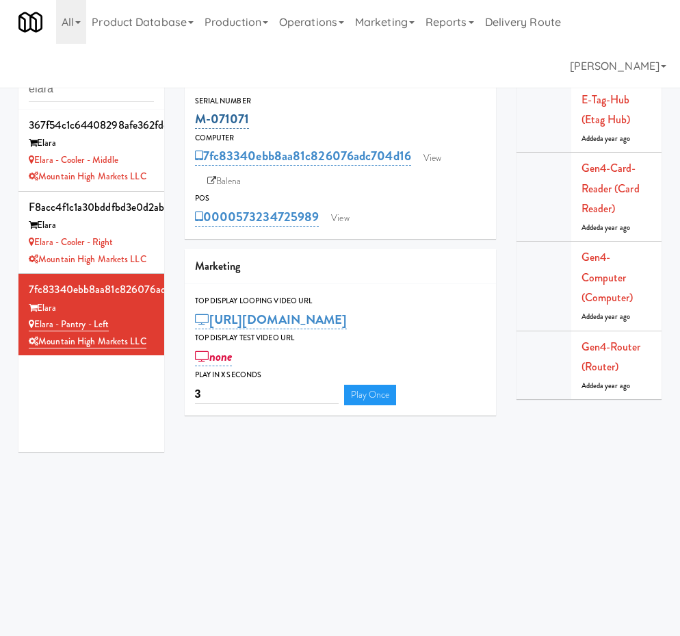
drag, startPoint x: 270, startPoint y: 114, endPoint x: 219, endPoint y: 123, distance: 52.1
click at [189, 127] on div "Serial Number M-071071" at bounding box center [340, 112] width 311 height 37
copy link "M-071071"
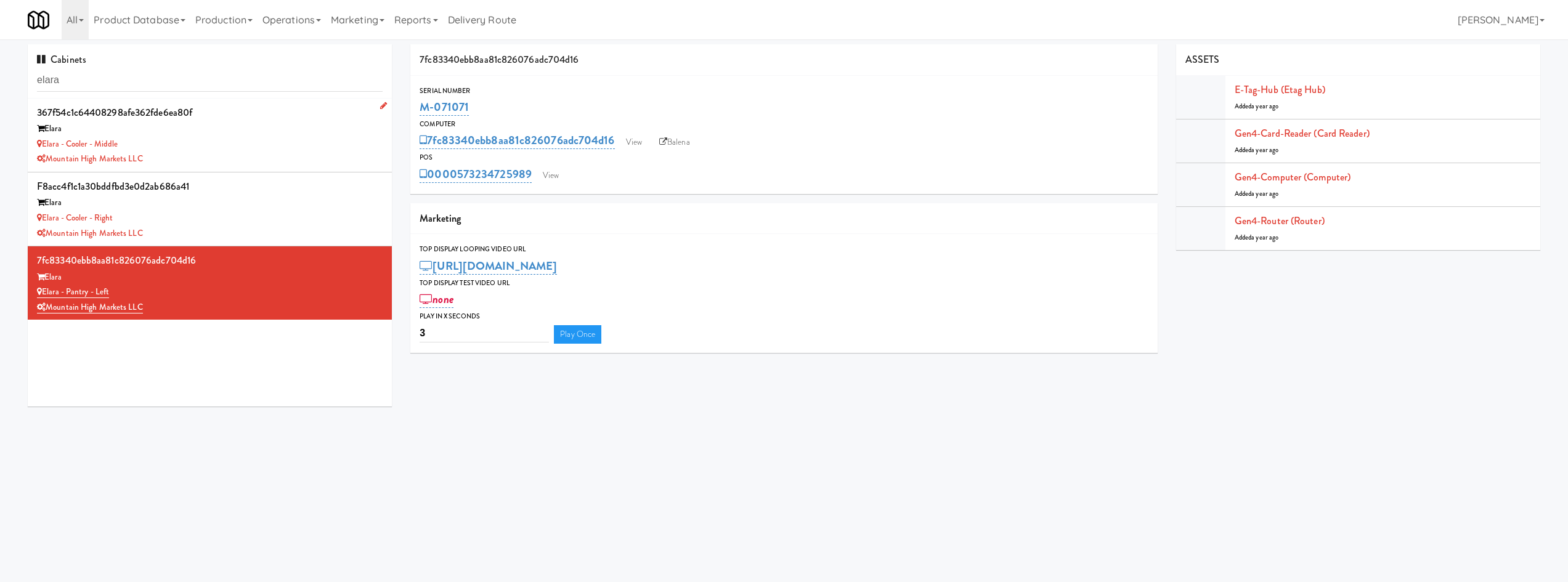
click at [169, 157] on div "Mountain High Markets LLC" at bounding box center [210, 158] width 346 height 15
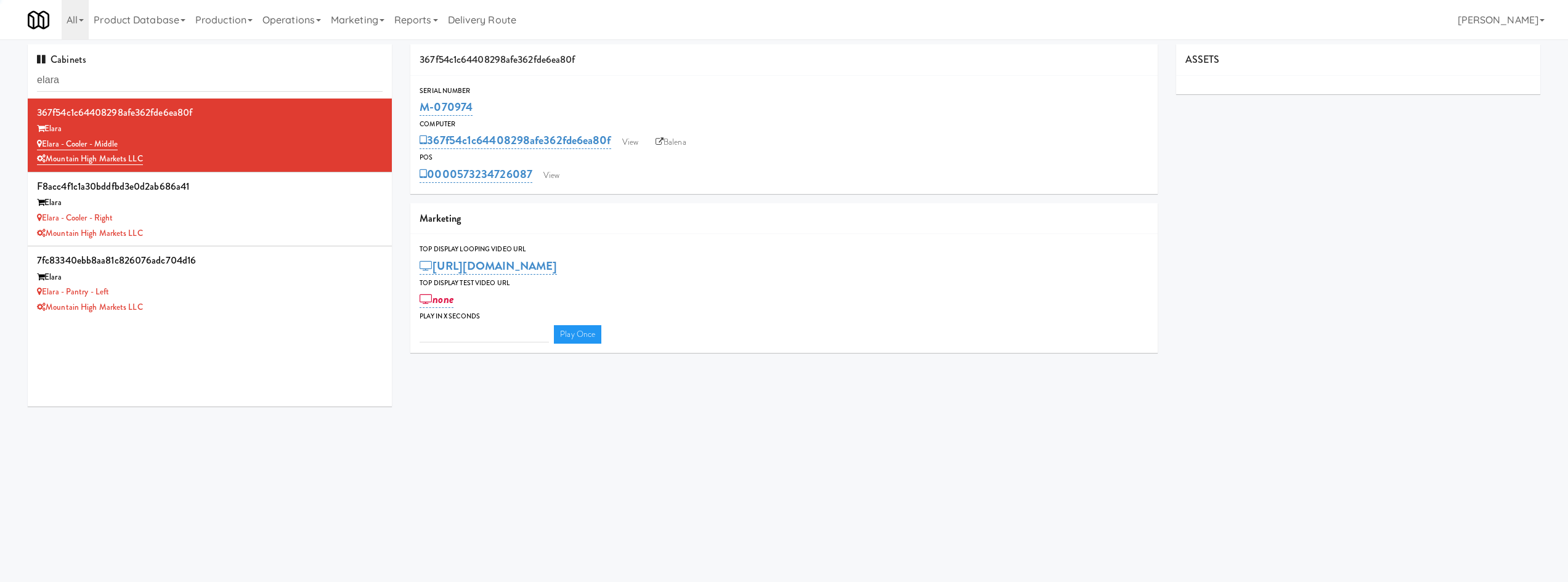
type input "3"
drag, startPoint x: 507, startPoint y: 97, endPoint x: 419, endPoint y: 101, distance: 88.1
click at [419, 101] on div "M-070974" at bounding box center [783, 106] width 728 height 21
copy link "M-070974"
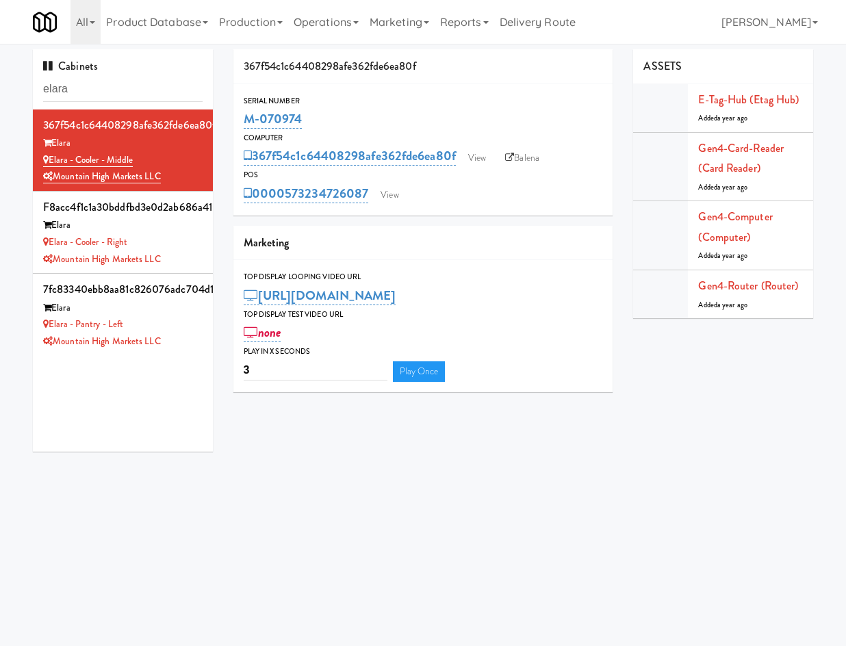
click at [283, 542] on body "Okay Okay Select date: previous 2025-Sep next Su Mo Tu We Th Fr Sa 31 1 2 3 4 5…" at bounding box center [423, 367] width 846 height 646
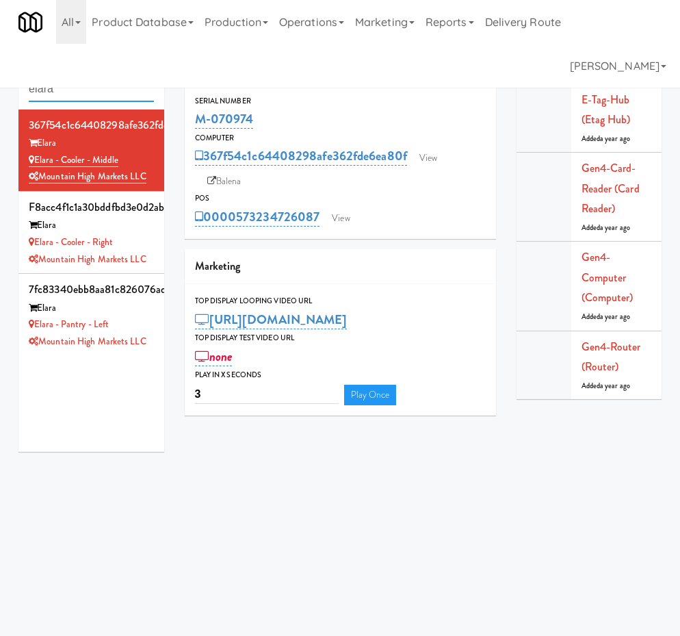
click at [58, 99] on input "elara" at bounding box center [91, 89] width 125 height 25
type input "100 cap"
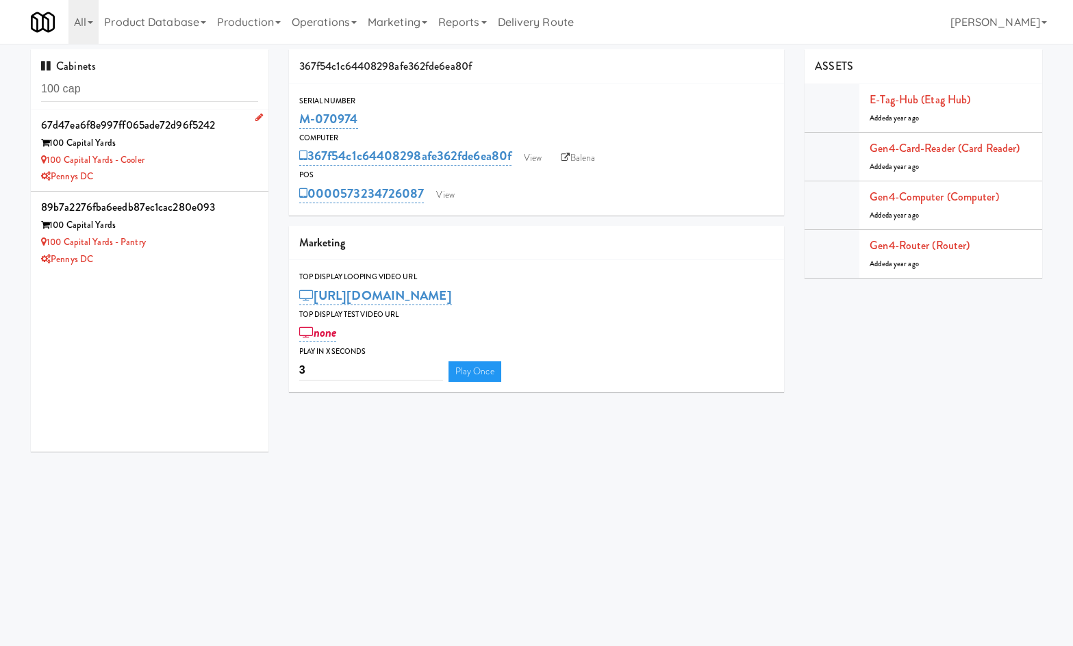
click at [199, 157] on div "100 Capital Yards - Cooler" at bounding box center [149, 160] width 217 height 17
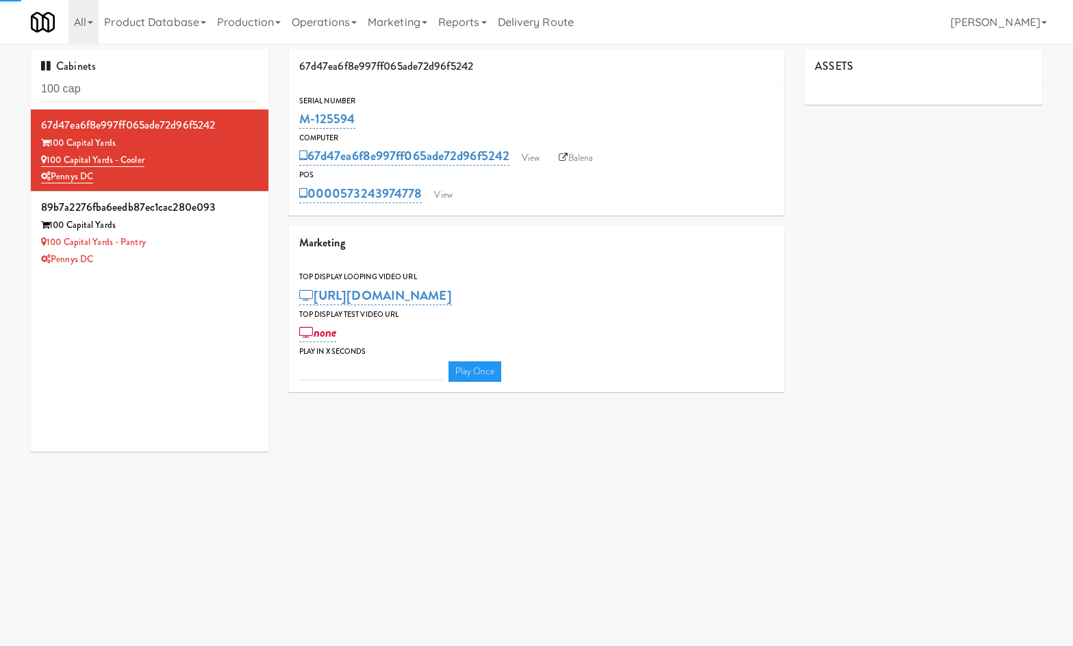
type input "3"
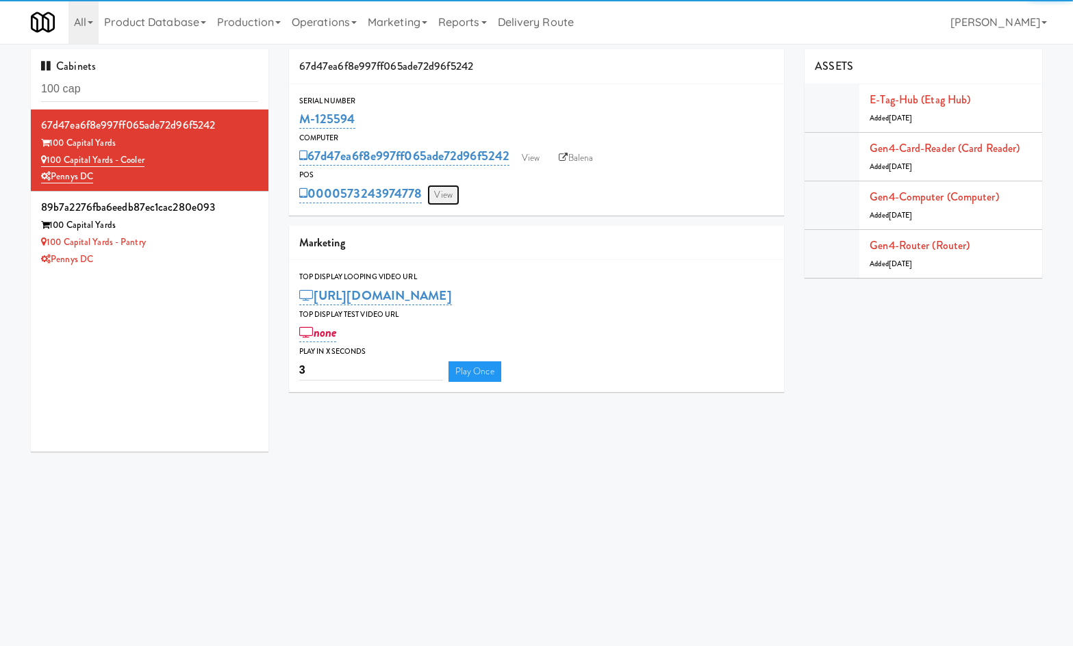
click at [442, 194] on link "View" at bounding box center [442, 195] width 31 height 21
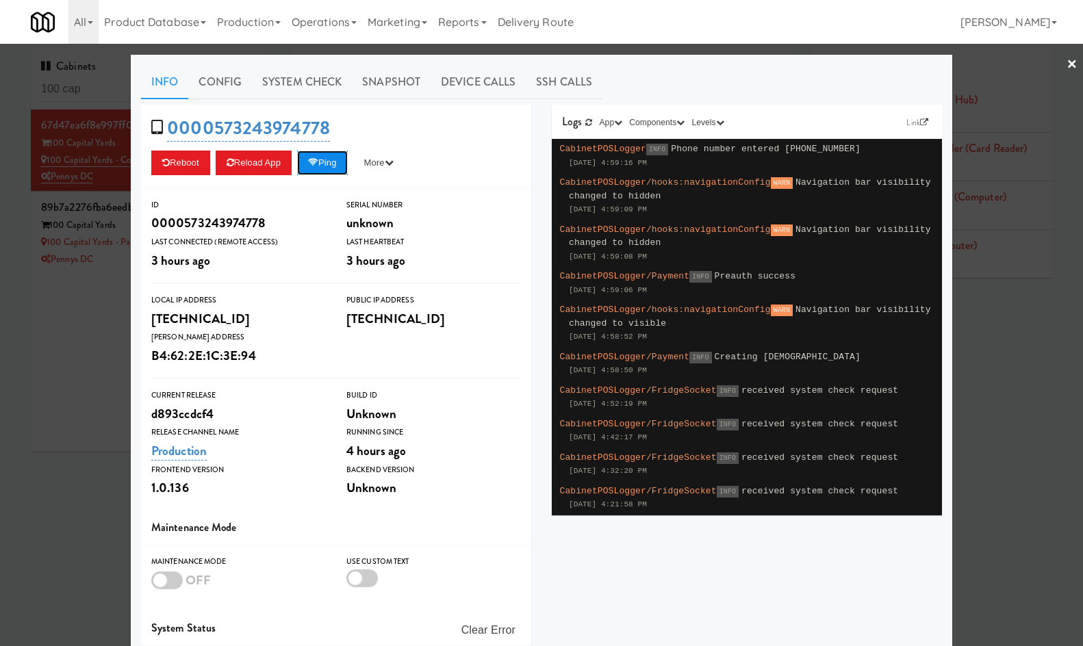
drag, startPoint x: 346, startPoint y: 162, endPoint x: 336, endPoint y: 161, distance: 10.4
click at [346, 162] on button "Ping" at bounding box center [322, 163] width 51 height 25
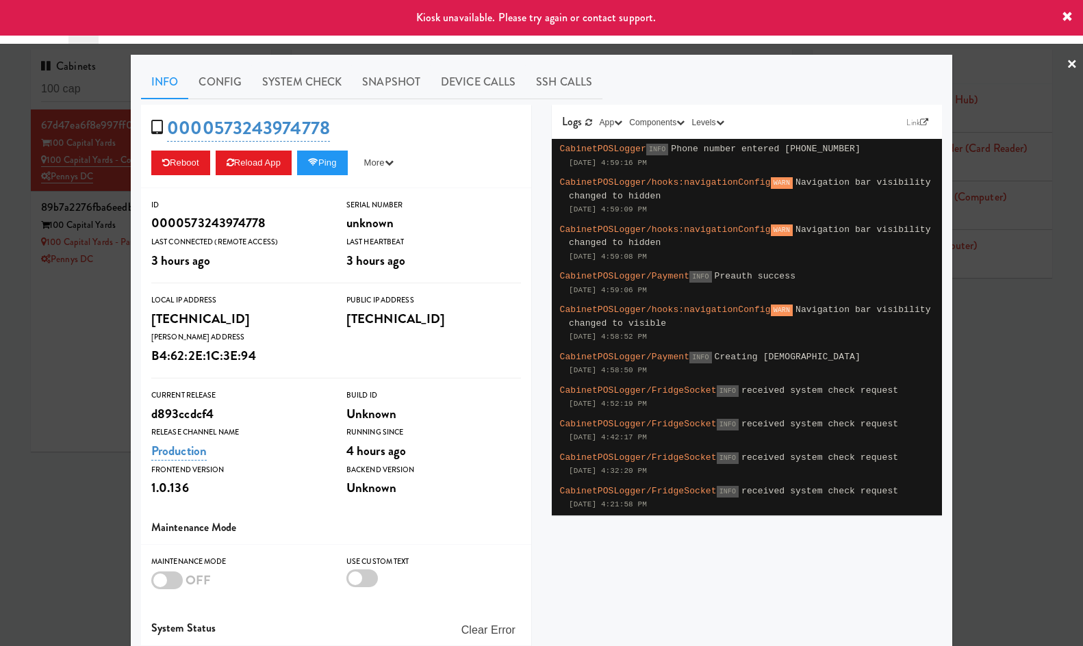
drag, startPoint x: 60, startPoint y: 322, endPoint x: 164, endPoint y: 290, distance: 108.3
click at [64, 322] on div at bounding box center [541, 323] width 1083 height 646
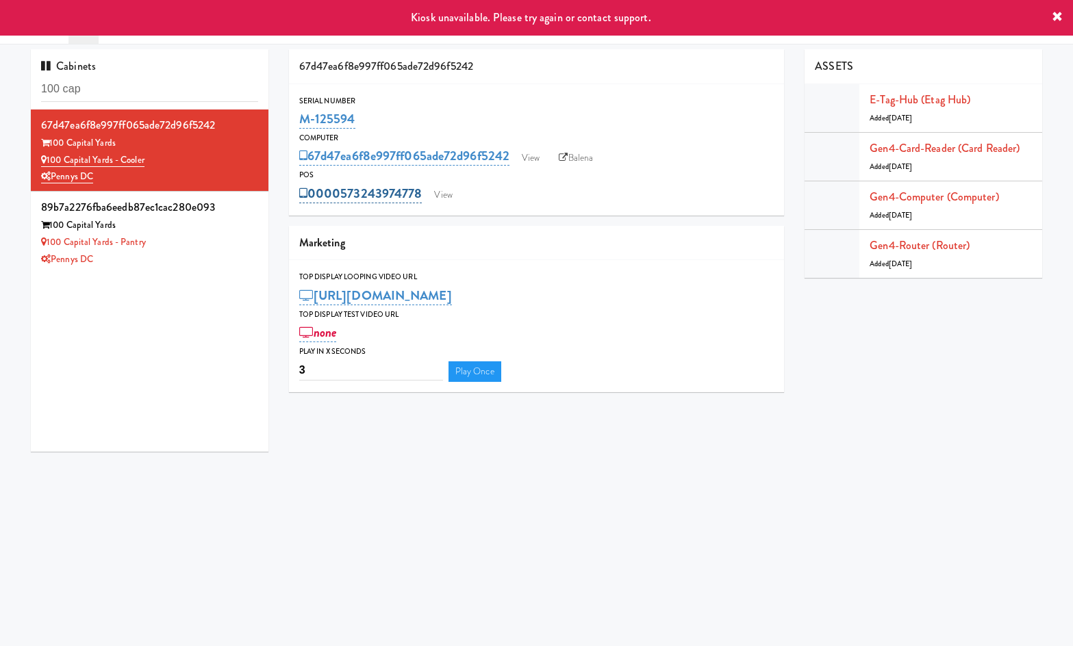
drag, startPoint x: 423, startPoint y: 181, endPoint x: 340, endPoint y: 190, distance: 83.9
click at [340, 190] on div "0000573243974778 View" at bounding box center [536, 193] width 475 height 23
copy link "573243974778"
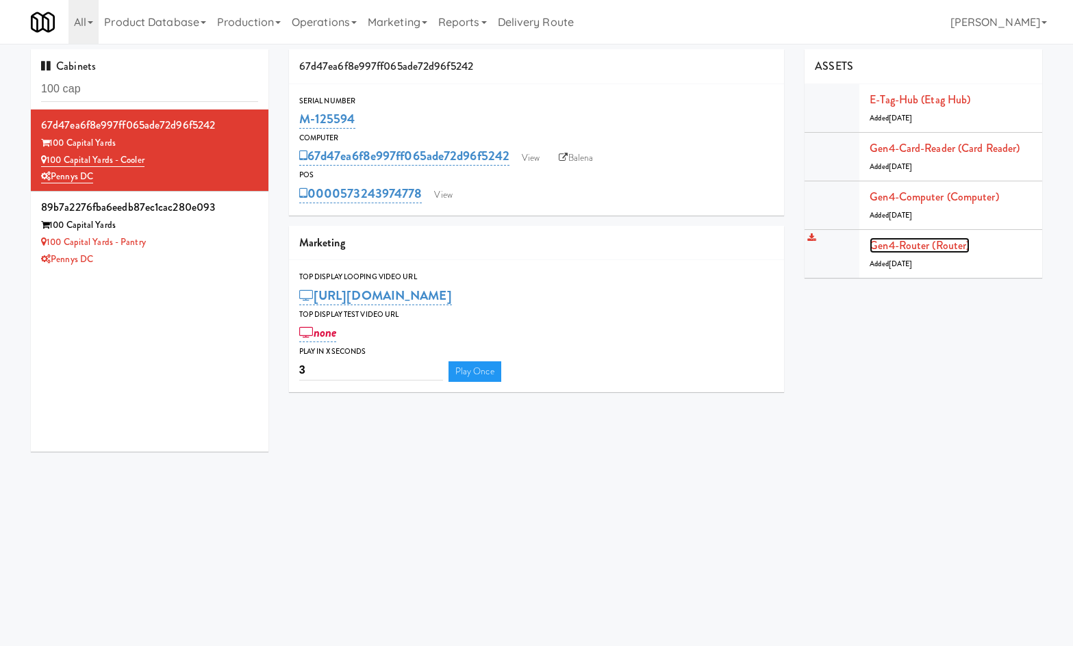
click at [938, 249] on link "Gen4-router (Router)" at bounding box center [919, 246] width 100 height 16
click at [194, 274] on div "67d47ea6f8e997ff065ade72d96f5242 100 Capital Yards 100 Capital Yards - Cooler P…" at bounding box center [150, 281] width 238 height 342
click at [196, 262] on div "Pennys DC" at bounding box center [149, 259] width 217 height 17
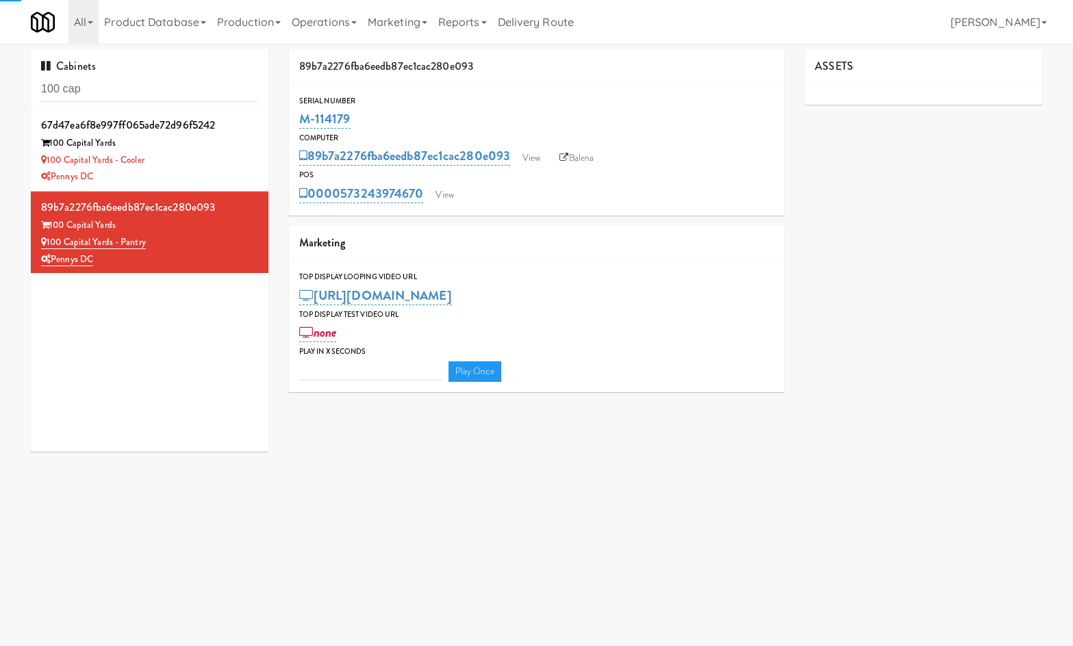
type input "3"
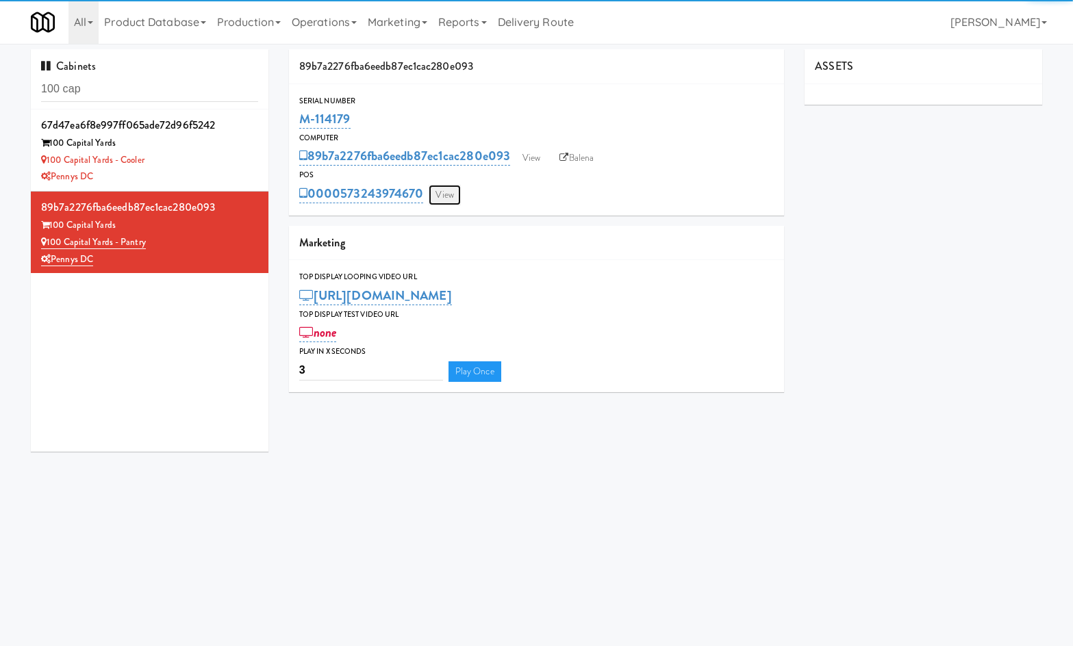
click at [446, 196] on link "View" at bounding box center [444, 195] width 31 height 21
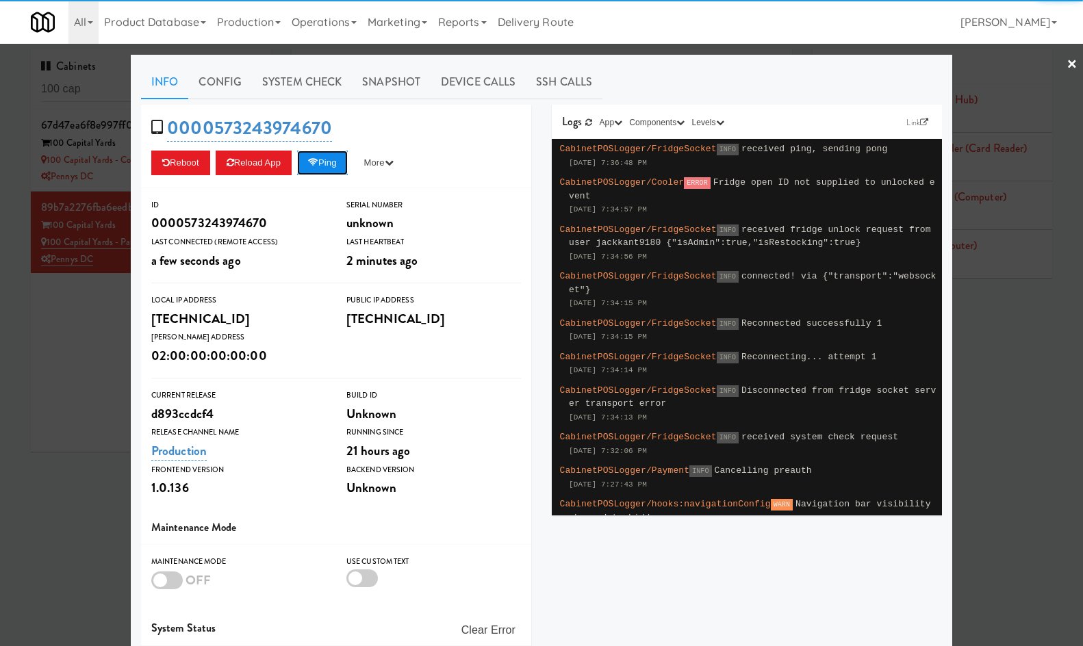
click at [334, 160] on button "Ping" at bounding box center [322, 163] width 51 height 25
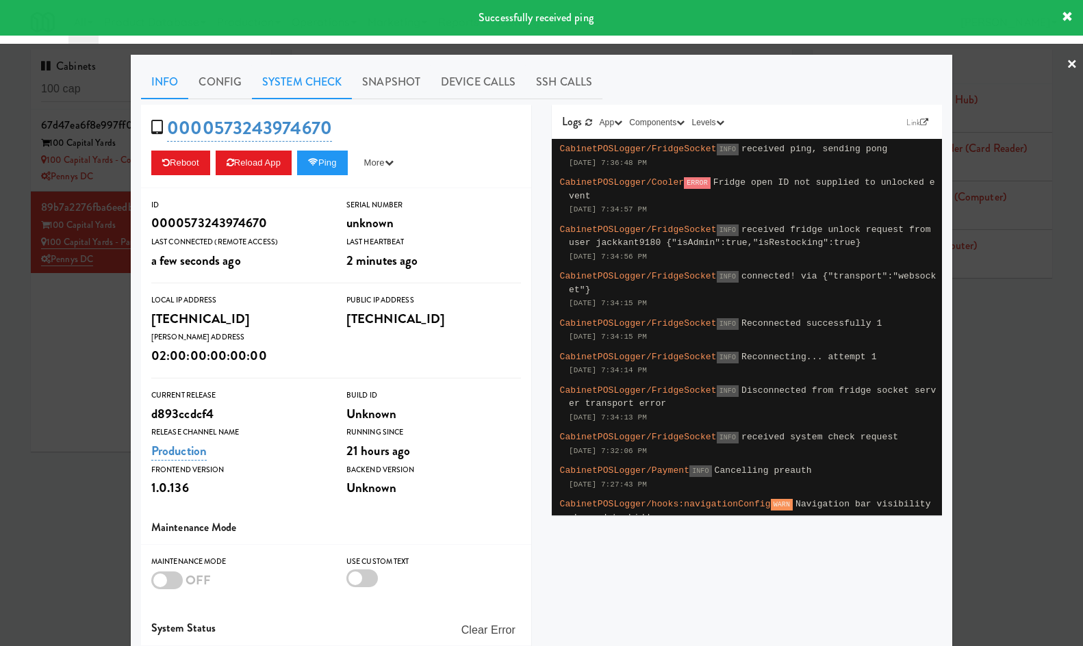
click at [309, 78] on link "System Check" at bounding box center [302, 82] width 100 height 34
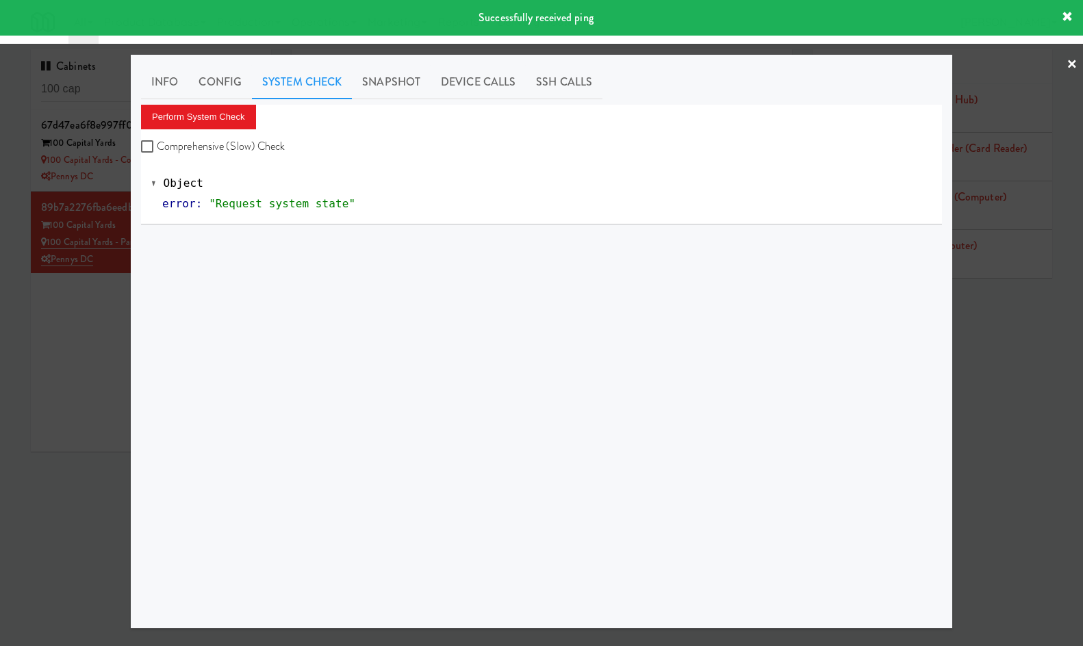
click at [256, 117] on div "Perform System Check Comprehensive (Slow) Check" at bounding box center [541, 131] width 801 height 52
click at [255, 118] on button "Perform System Check" at bounding box center [198, 117] width 115 height 25
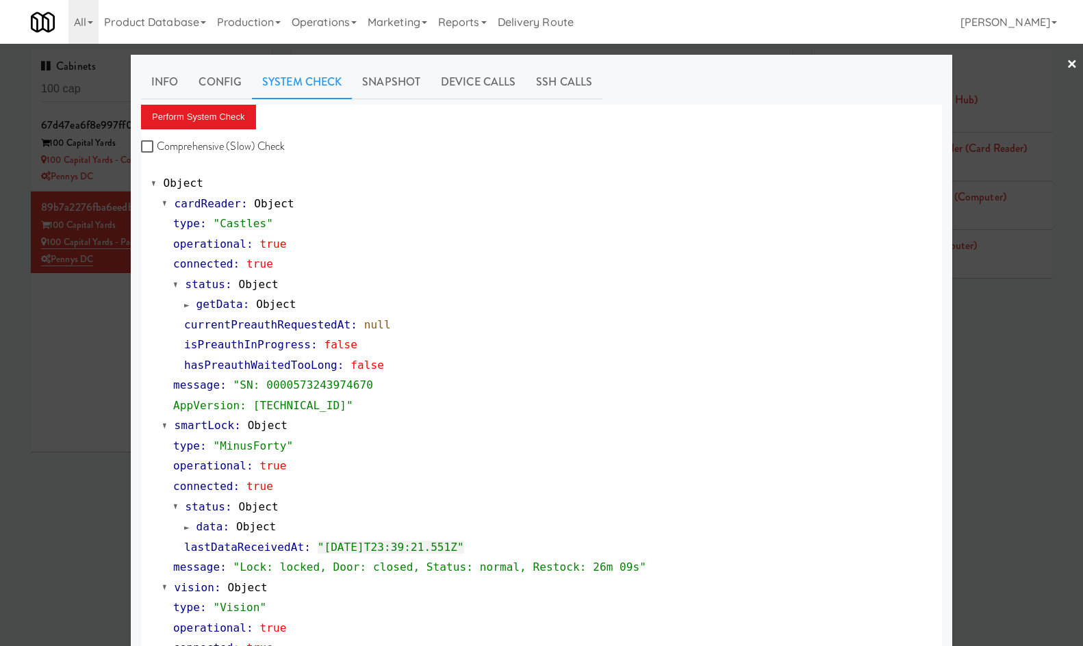
click at [104, 353] on div at bounding box center [541, 323] width 1083 height 646
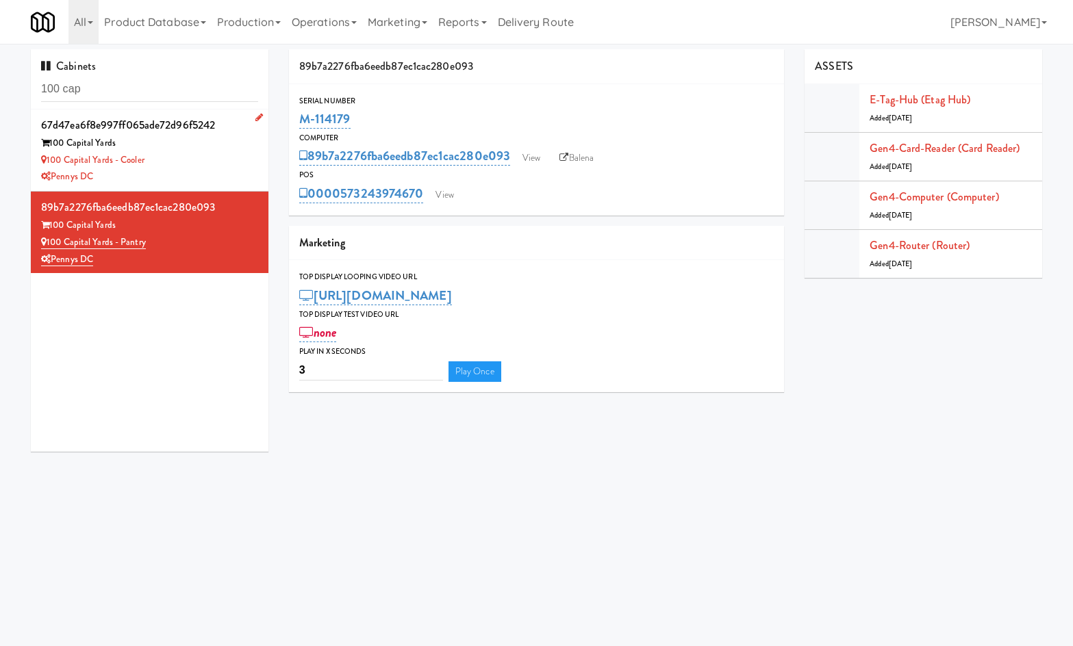
click at [217, 155] on div "100 Capital Yards - Cooler" at bounding box center [149, 160] width 217 height 17
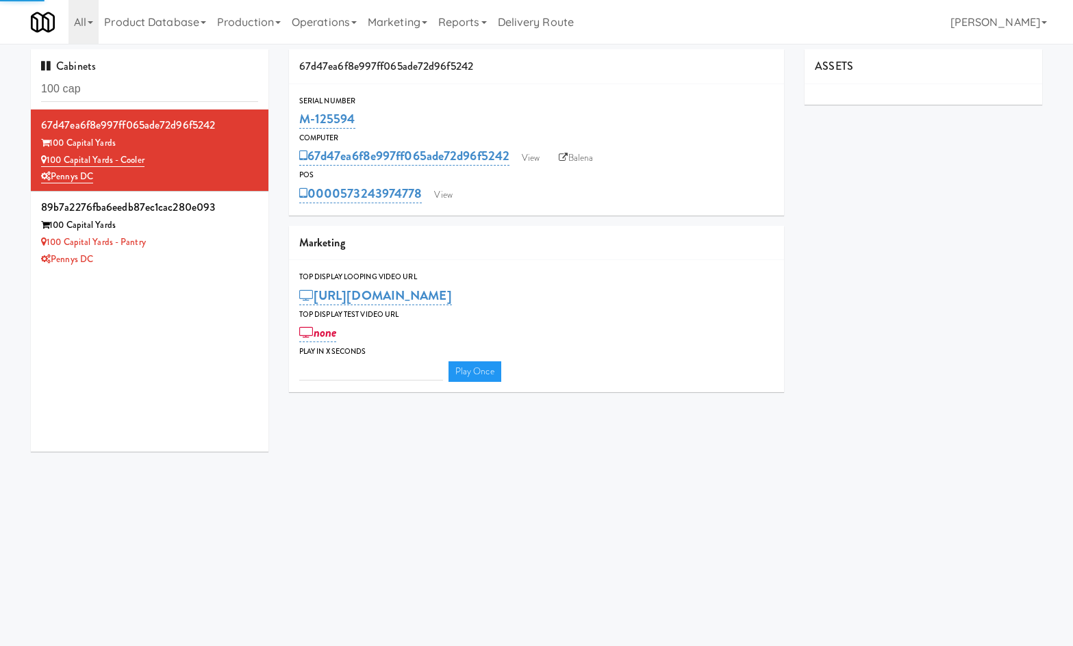
type input "3"
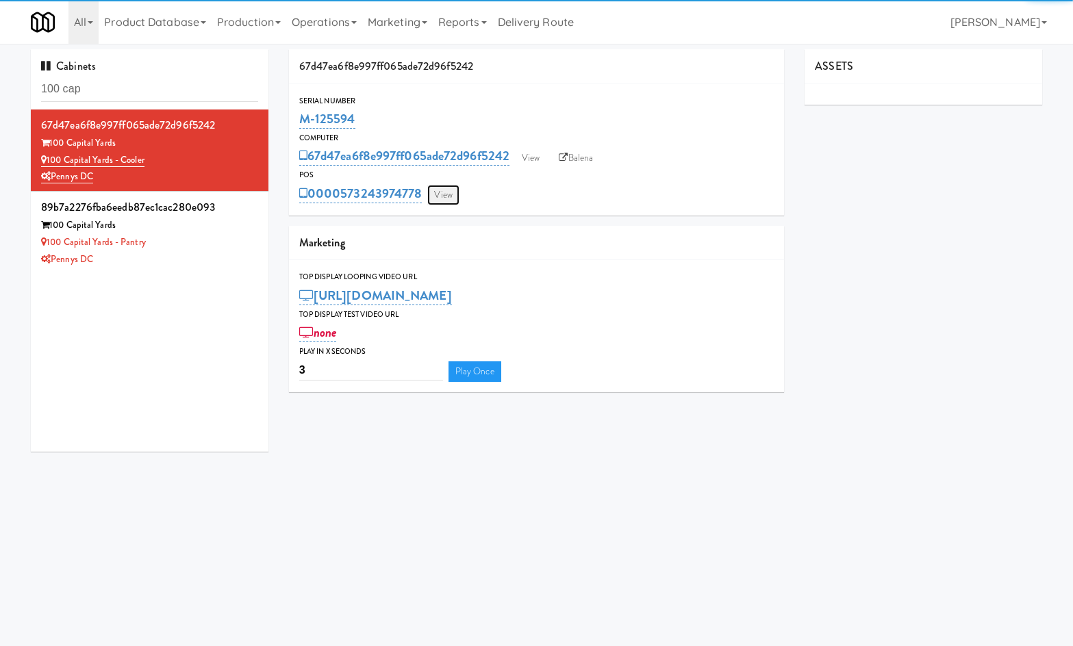
click at [448, 195] on link "View" at bounding box center [442, 195] width 31 height 21
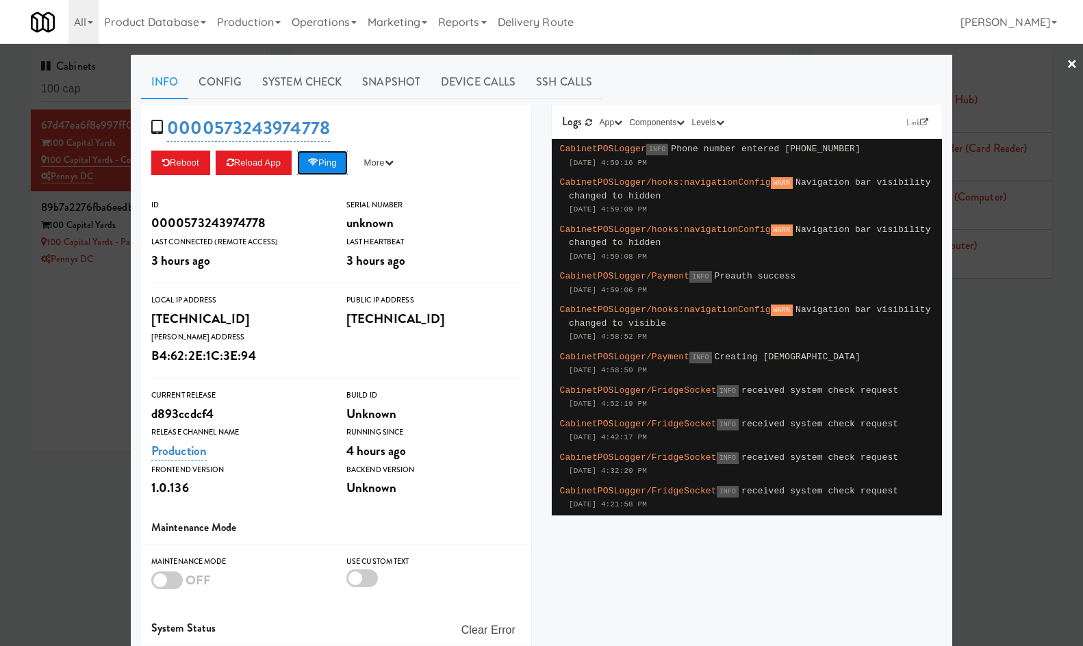
click at [330, 164] on button "Ping" at bounding box center [322, 163] width 51 height 25
click at [75, 411] on div at bounding box center [541, 323] width 1083 height 646
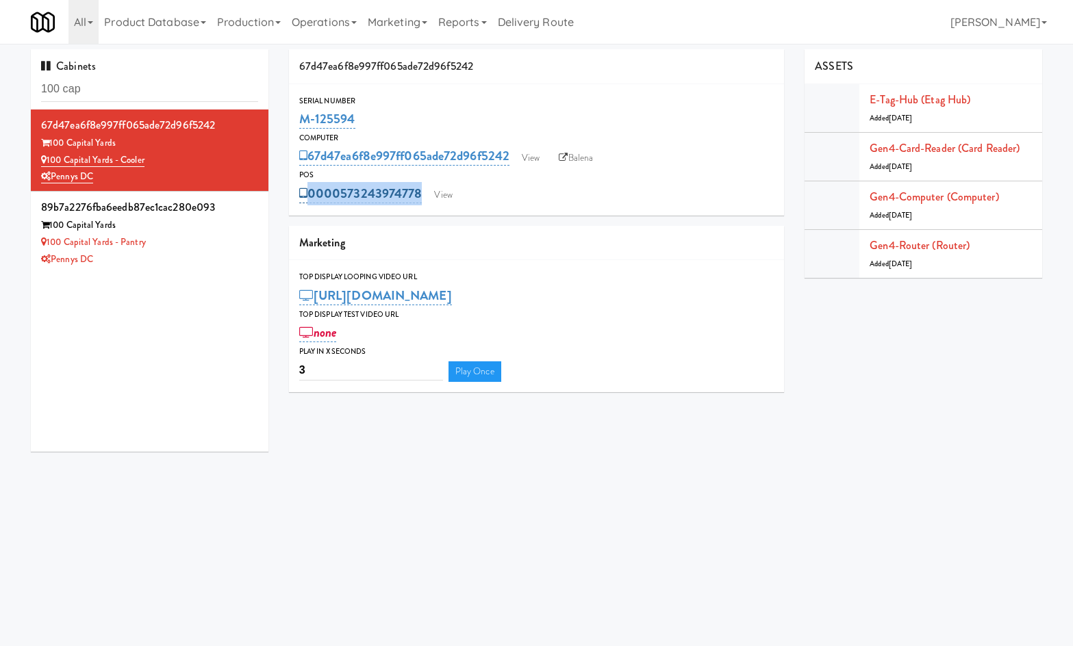
drag, startPoint x: 431, startPoint y: 177, endPoint x: 418, endPoint y: 187, distance: 16.0
click at [418, 187] on div "POS 0000573243974778 View" at bounding box center [537, 186] width 496 height 37
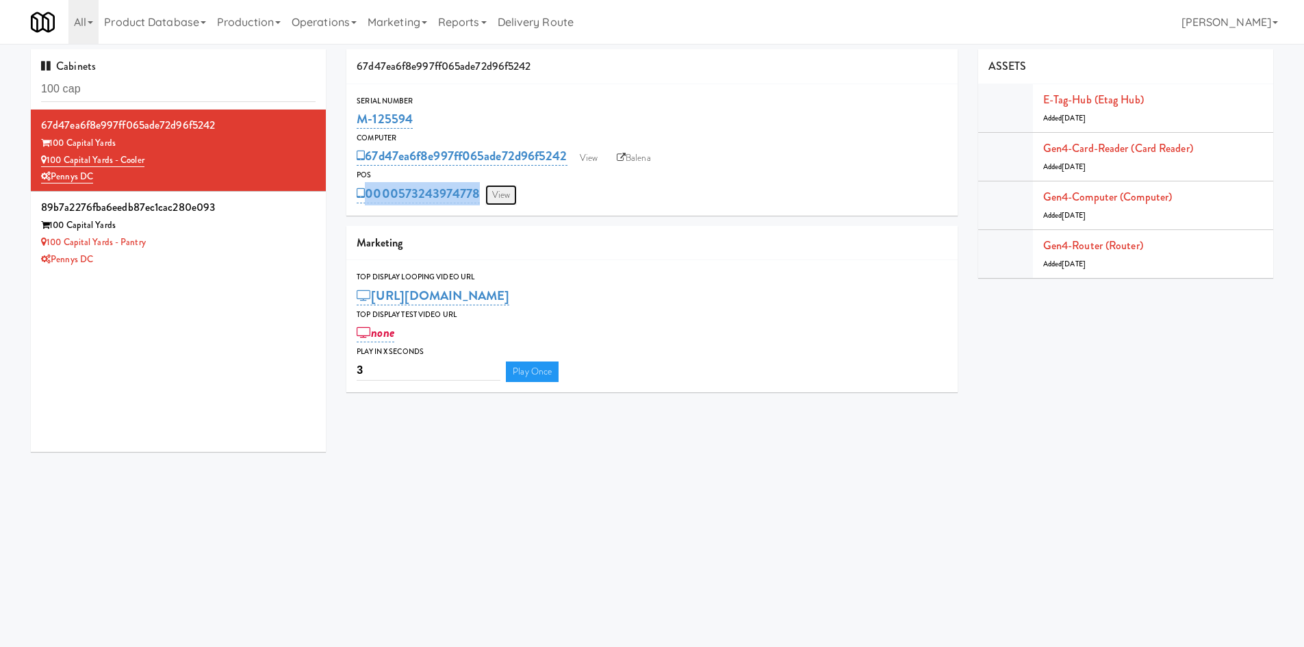
click at [509, 194] on link "View" at bounding box center [500, 195] width 31 height 21
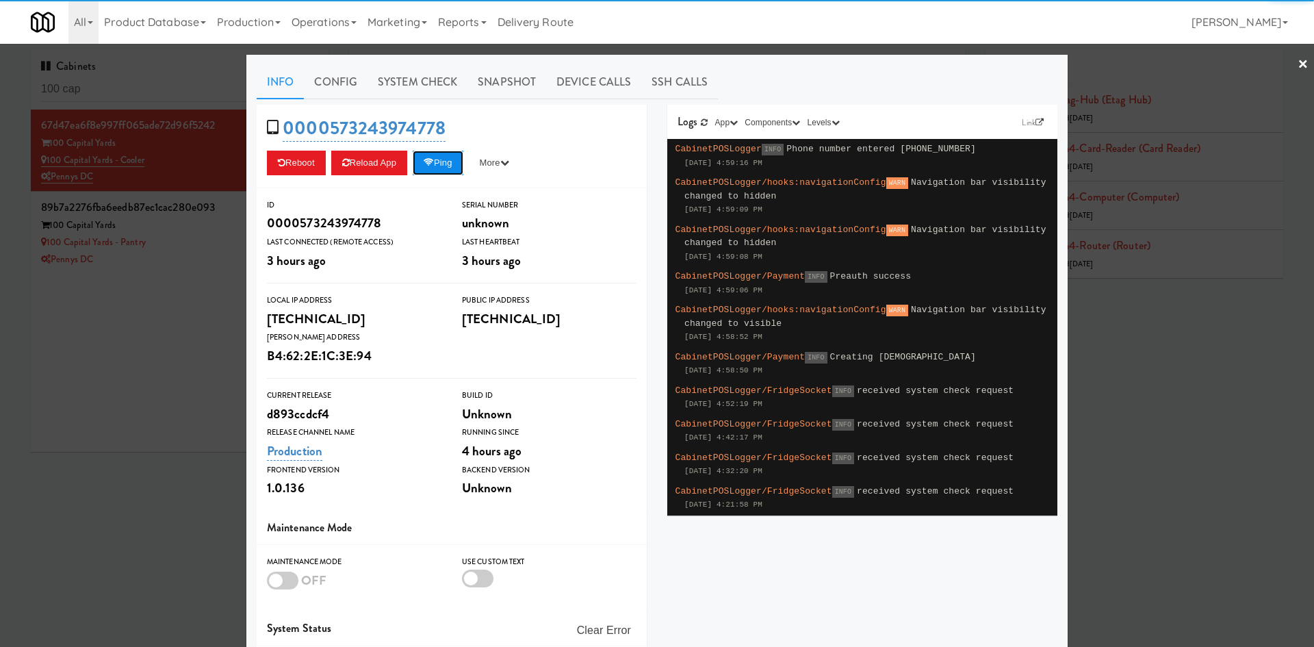
click at [439, 162] on button "Ping" at bounding box center [438, 163] width 51 height 25
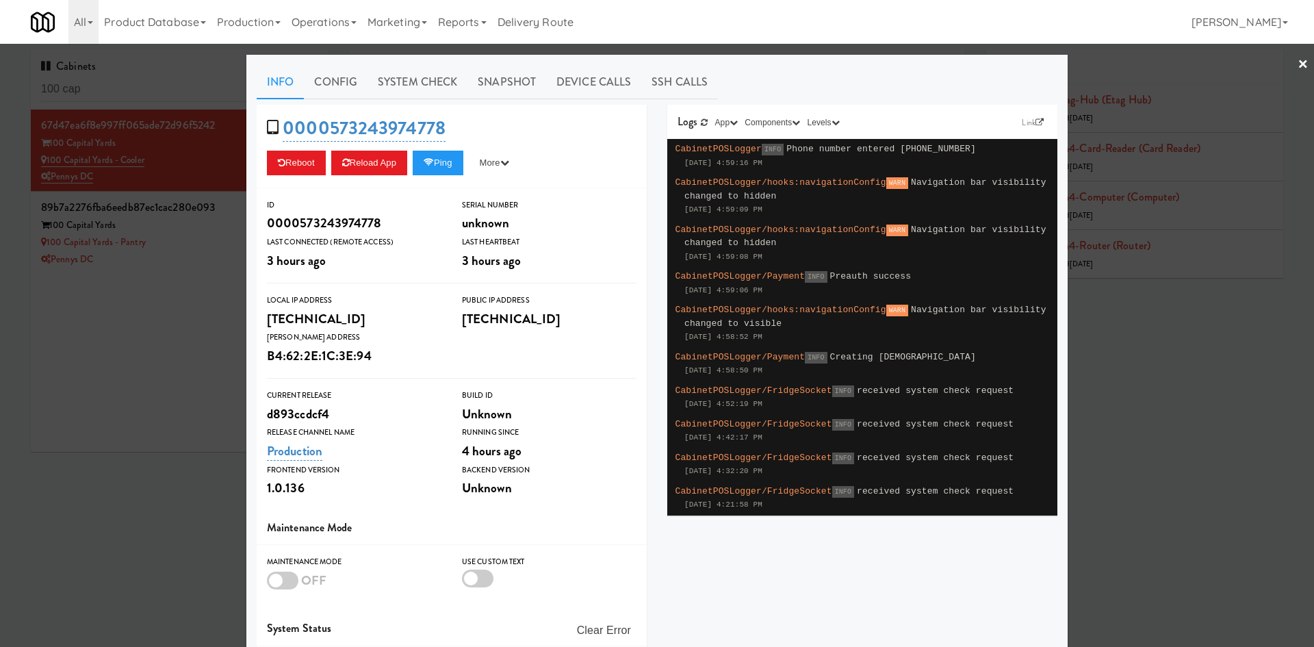
click at [161, 360] on div at bounding box center [657, 323] width 1314 height 647
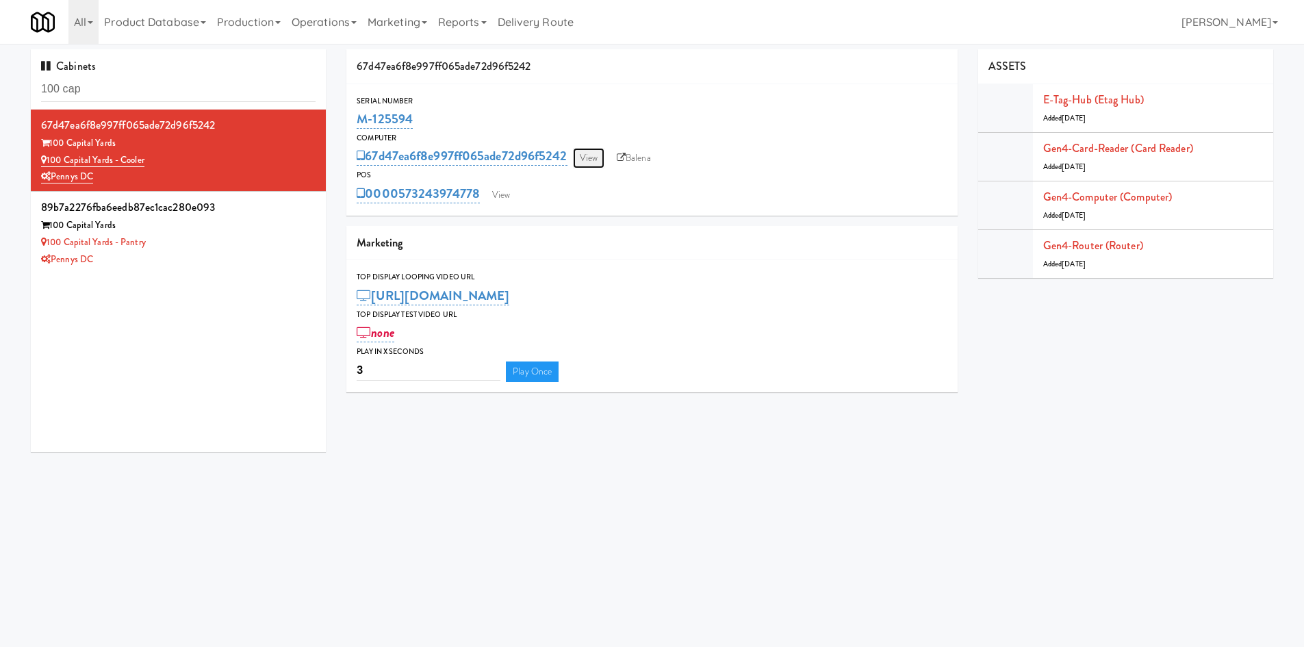
click at [601, 156] on link "View" at bounding box center [588, 158] width 31 height 21
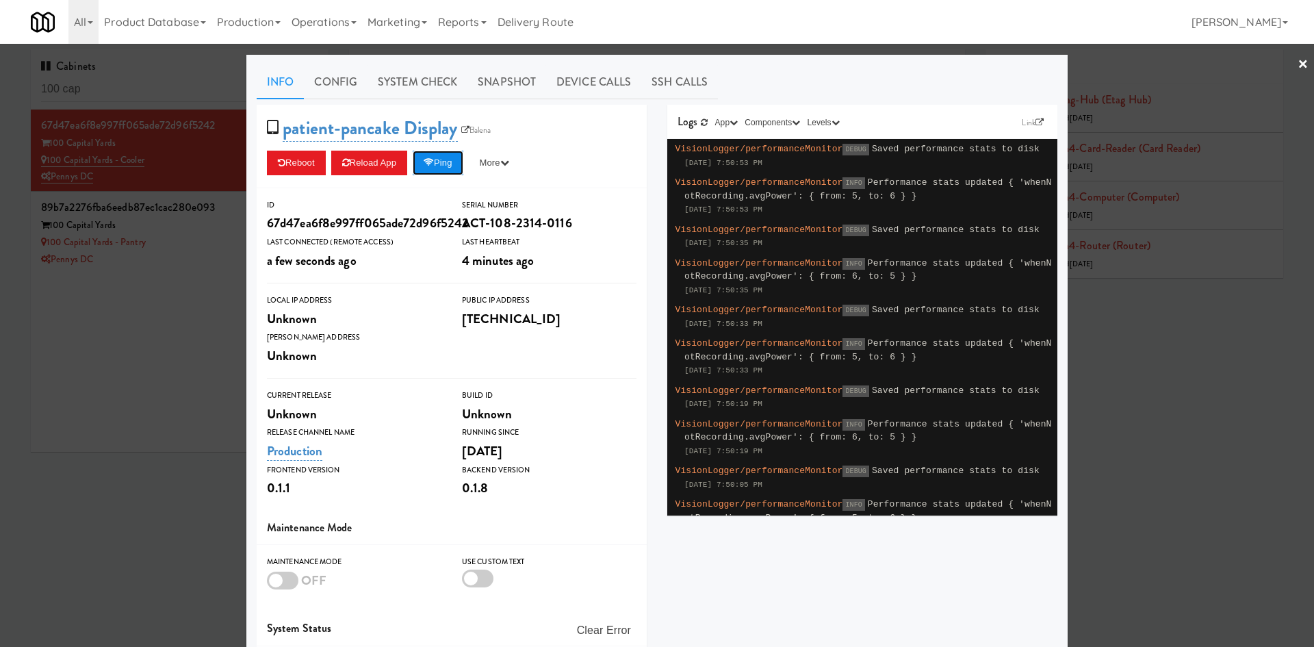
click at [447, 163] on button "Ping" at bounding box center [438, 163] width 51 height 25
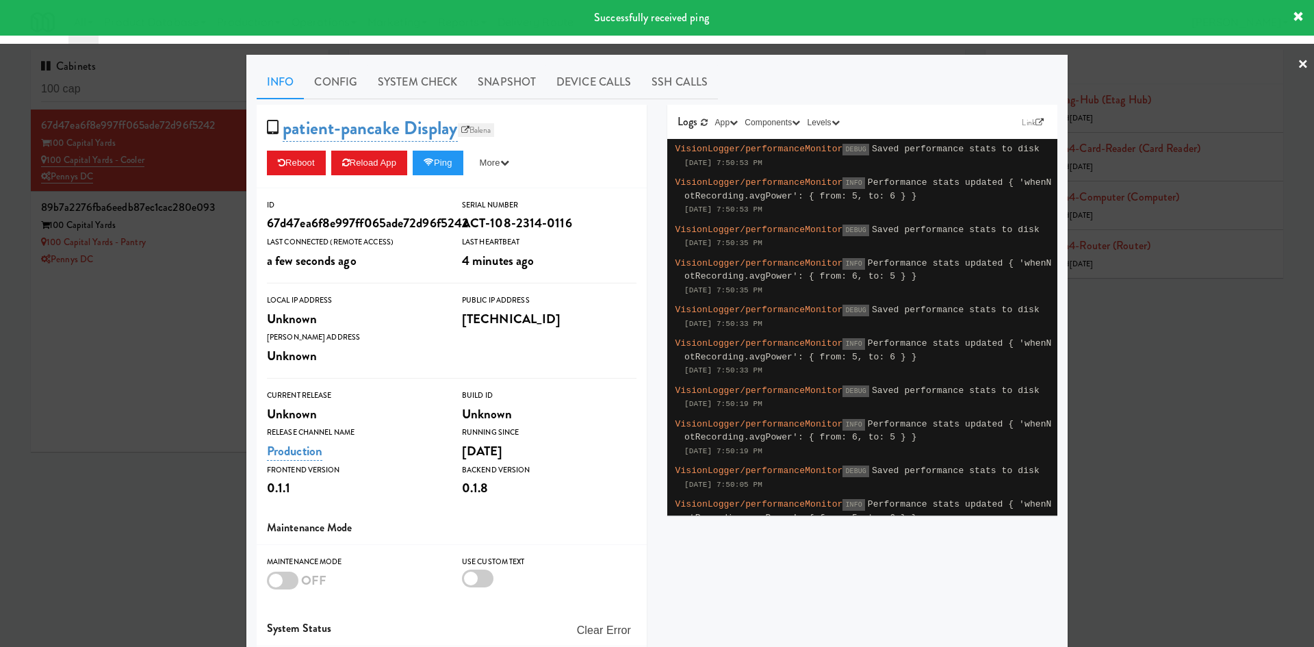
click at [480, 130] on link "Balena" at bounding box center [476, 130] width 37 height 14
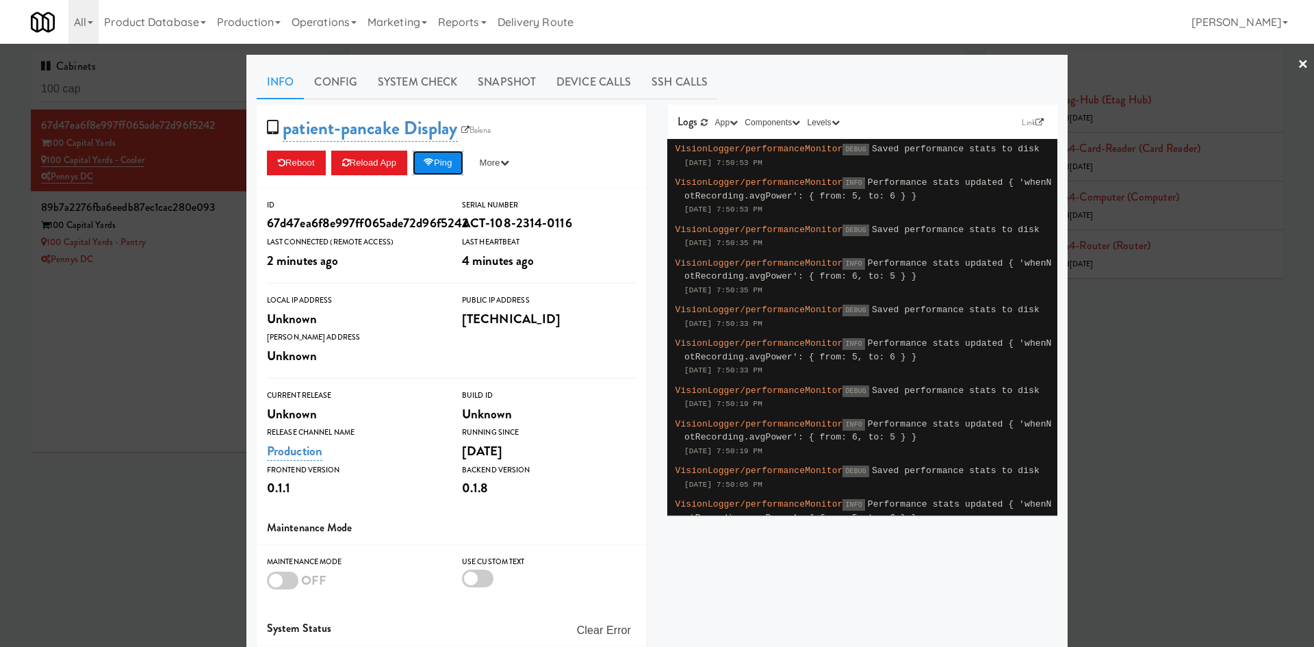
click at [444, 167] on button "Ping" at bounding box center [438, 163] width 51 height 25
click at [152, 339] on div at bounding box center [657, 323] width 1314 height 647
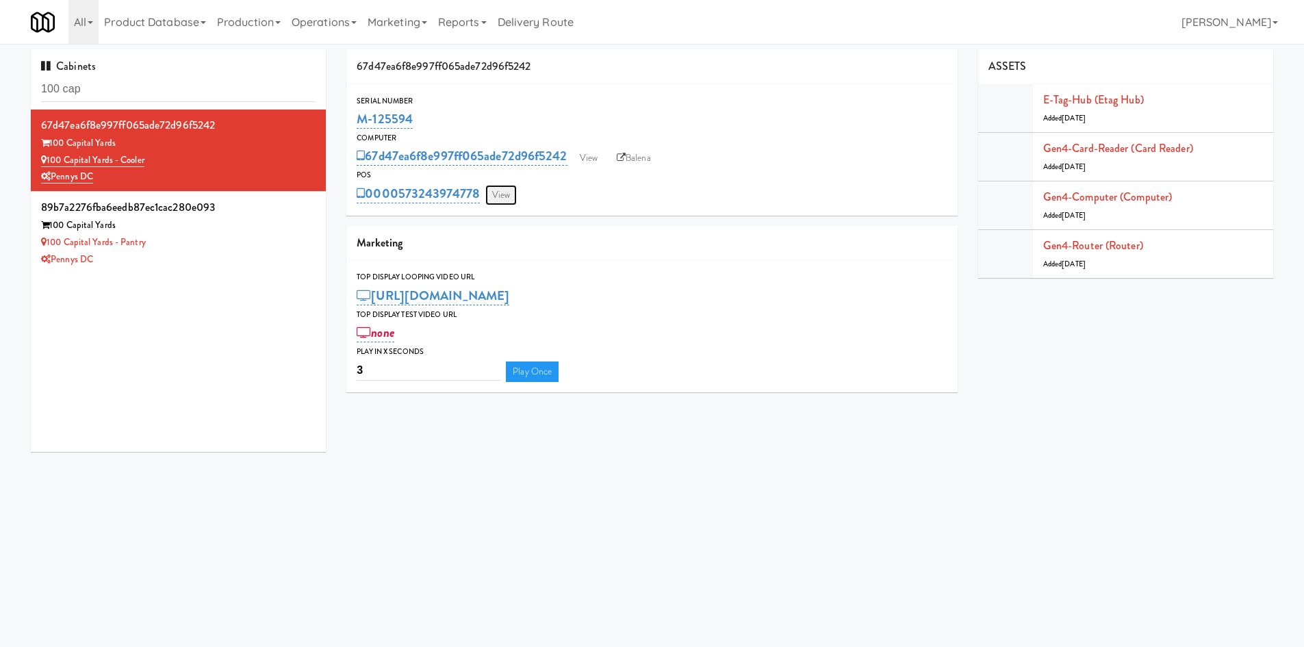
click at [508, 194] on link "View" at bounding box center [500, 195] width 31 height 21
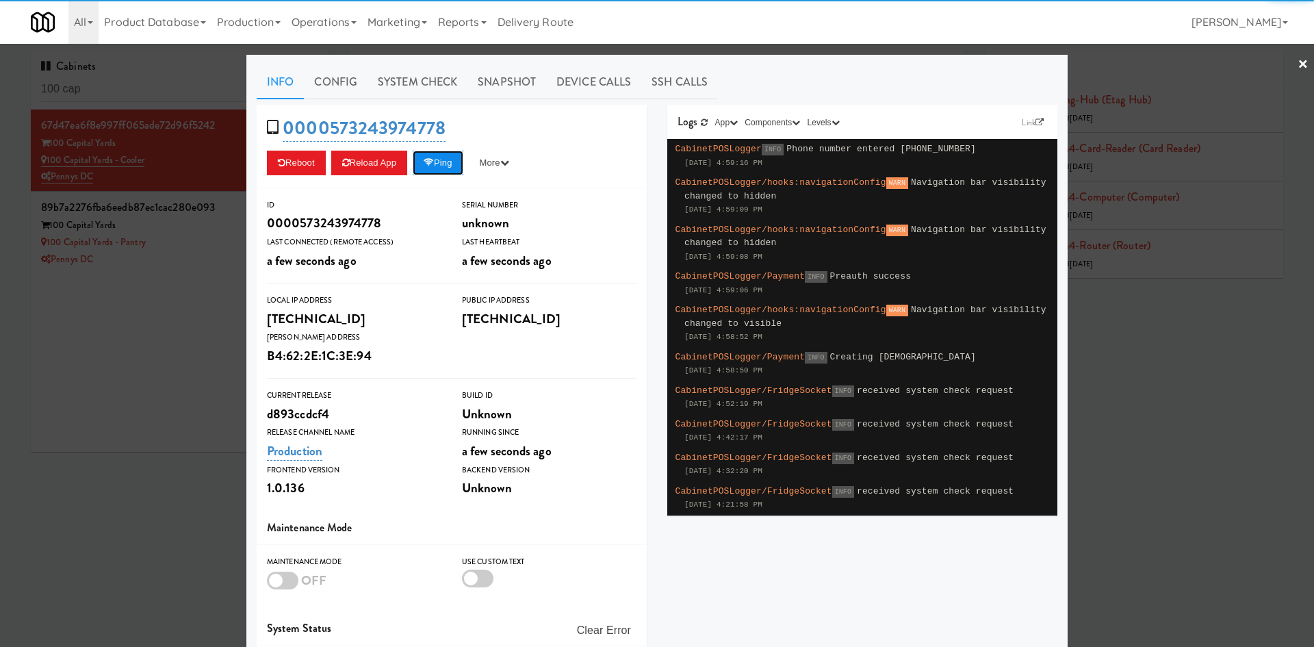
click at [445, 158] on button "Ping" at bounding box center [438, 163] width 51 height 25
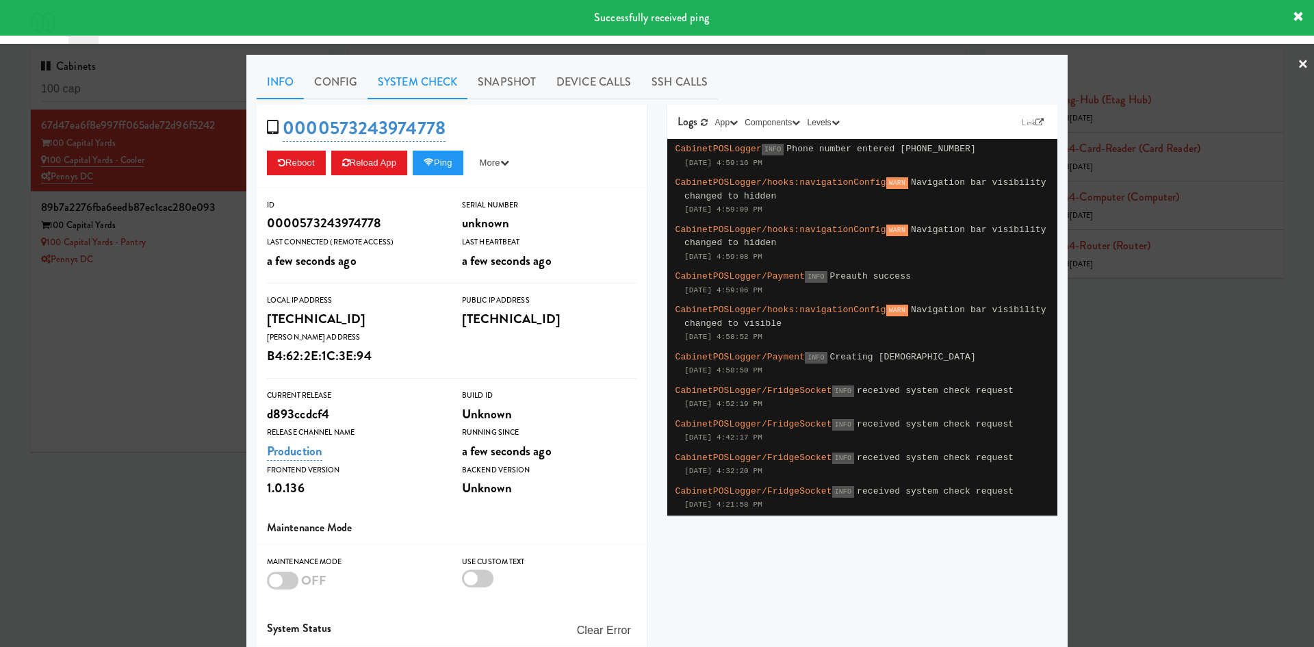
click at [416, 78] on link "System Check" at bounding box center [418, 82] width 100 height 34
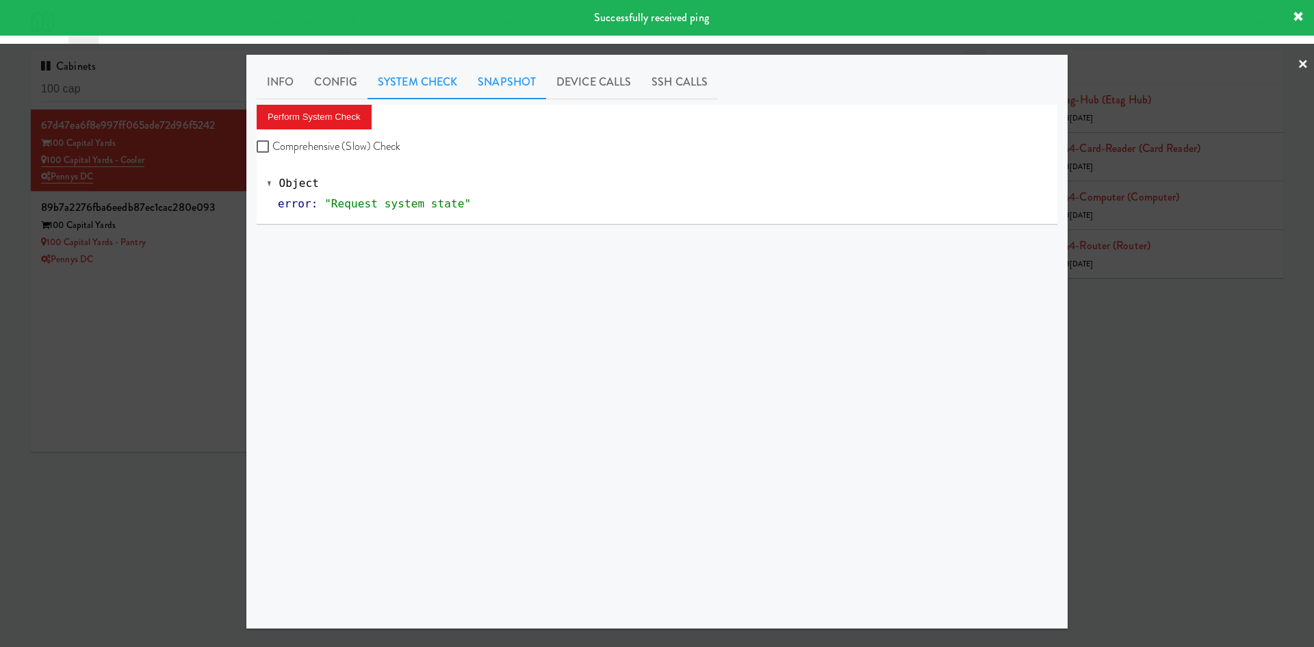
click at [524, 89] on link "Snapshot" at bounding box center [507, 82] width 79 height 34
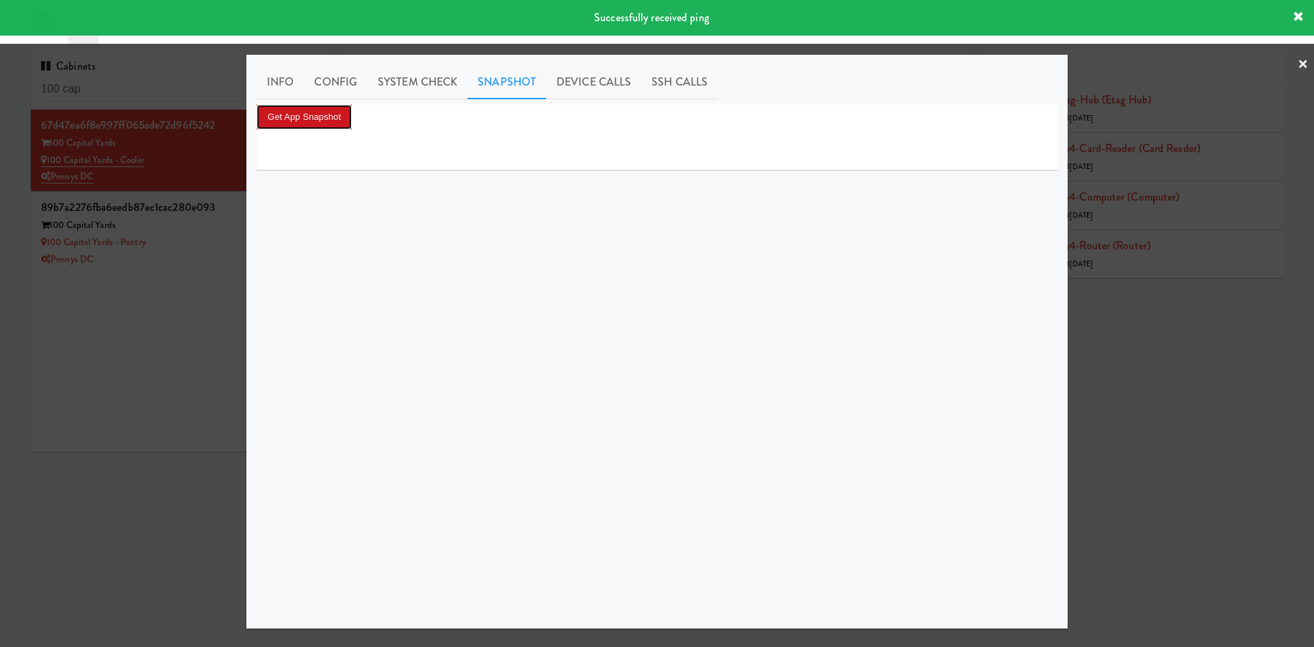
click at [338, 116] on button "Get App Snapshot" at bounding box center [304, 117] width 95 height 25
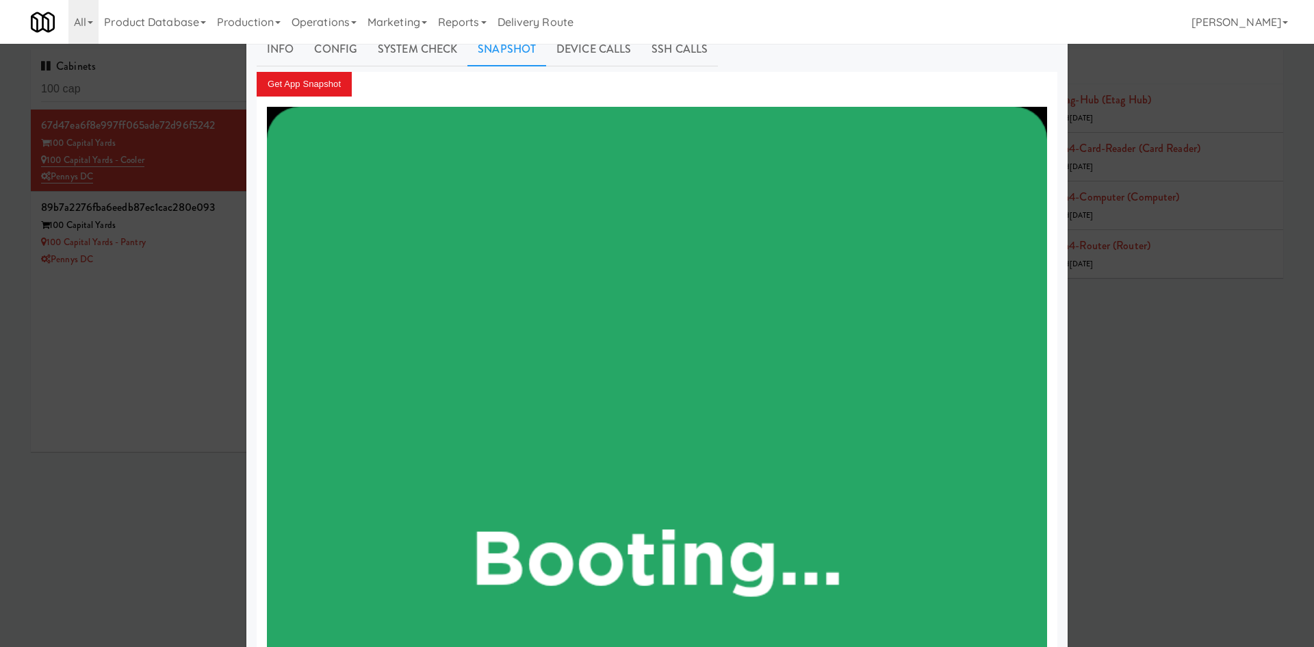
scroll to position [28, 0]
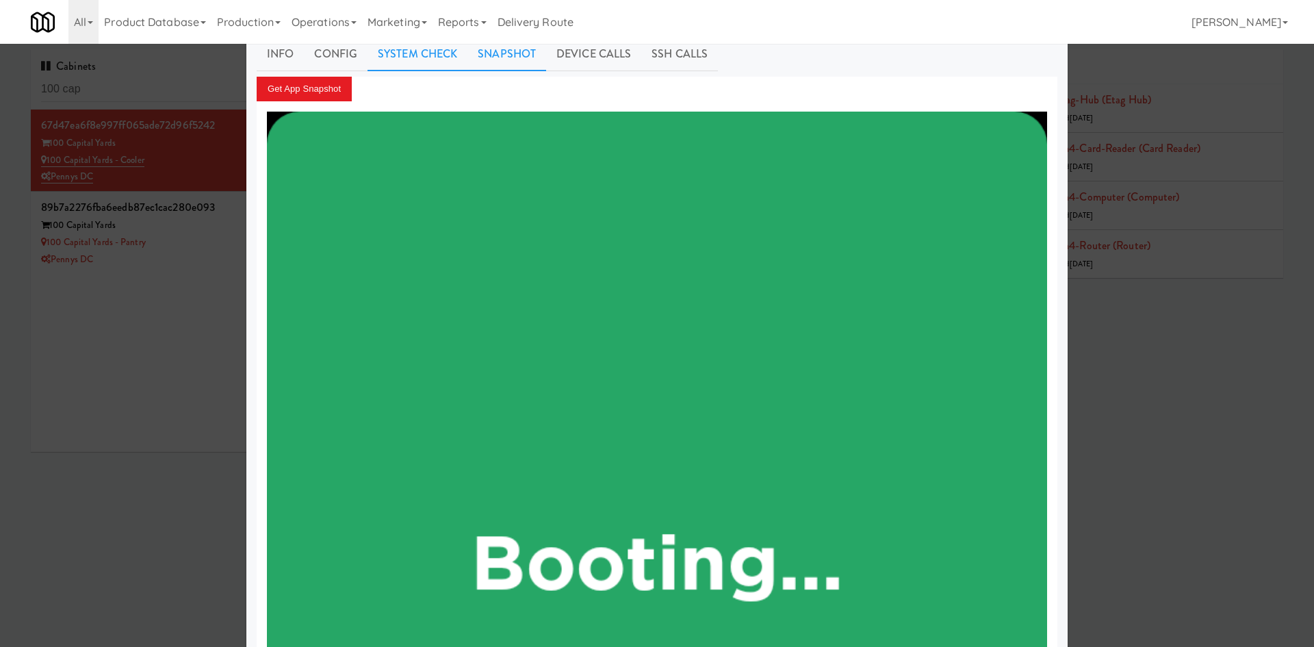
click at [400, 45] on link "System Check" at bounding box center [418, 54] width 100 height 34
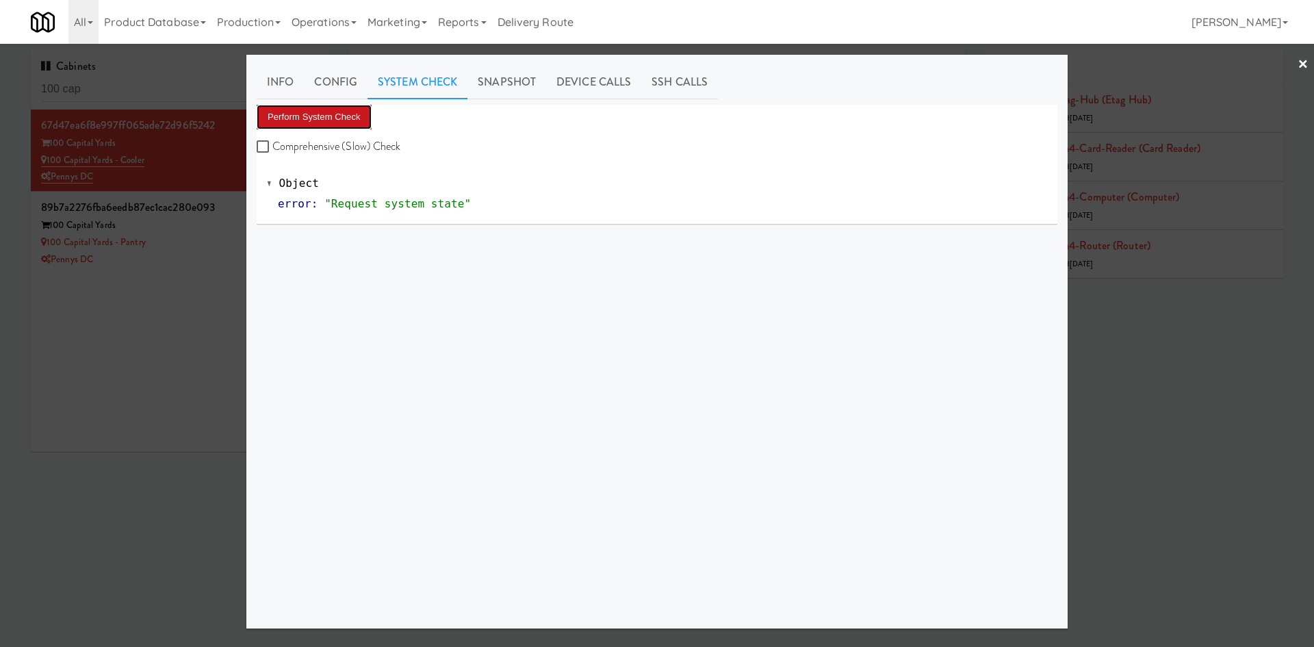
click at [331, 112] on button "Perform System Check" at bounding box center [314, 117] width 115 height 25
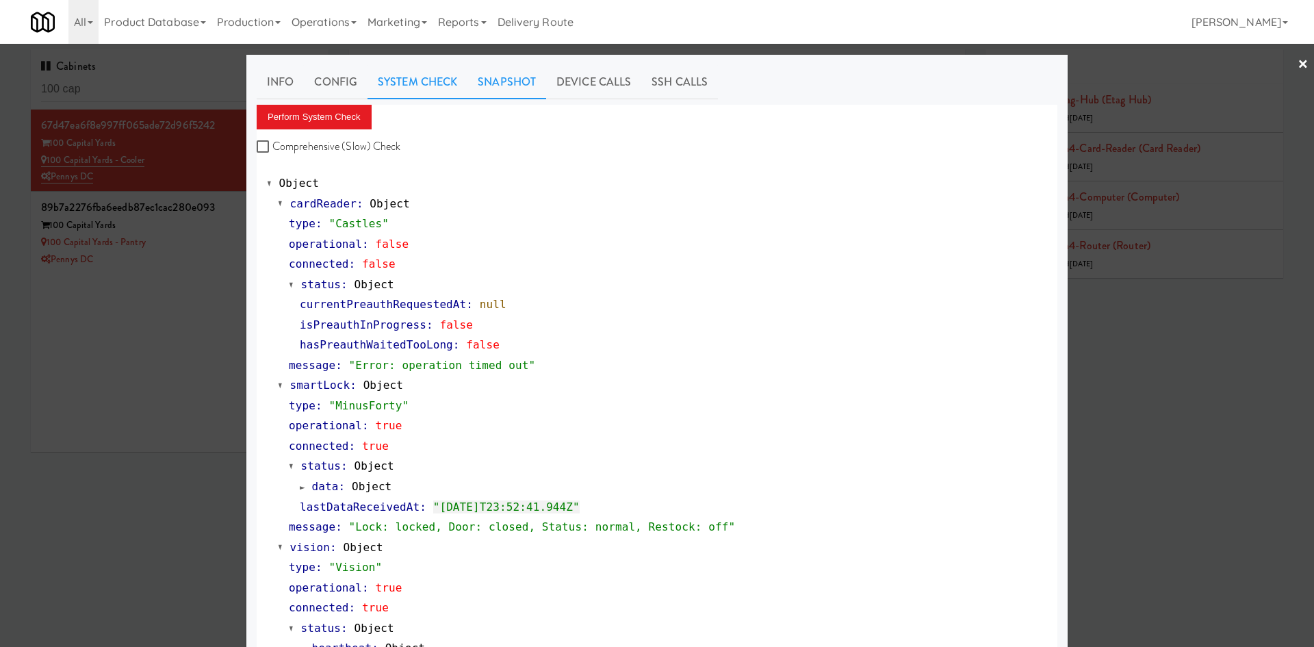
click at [506, 77] on link "Snapshot" at bounding box center [507, 82] width 79 height 34
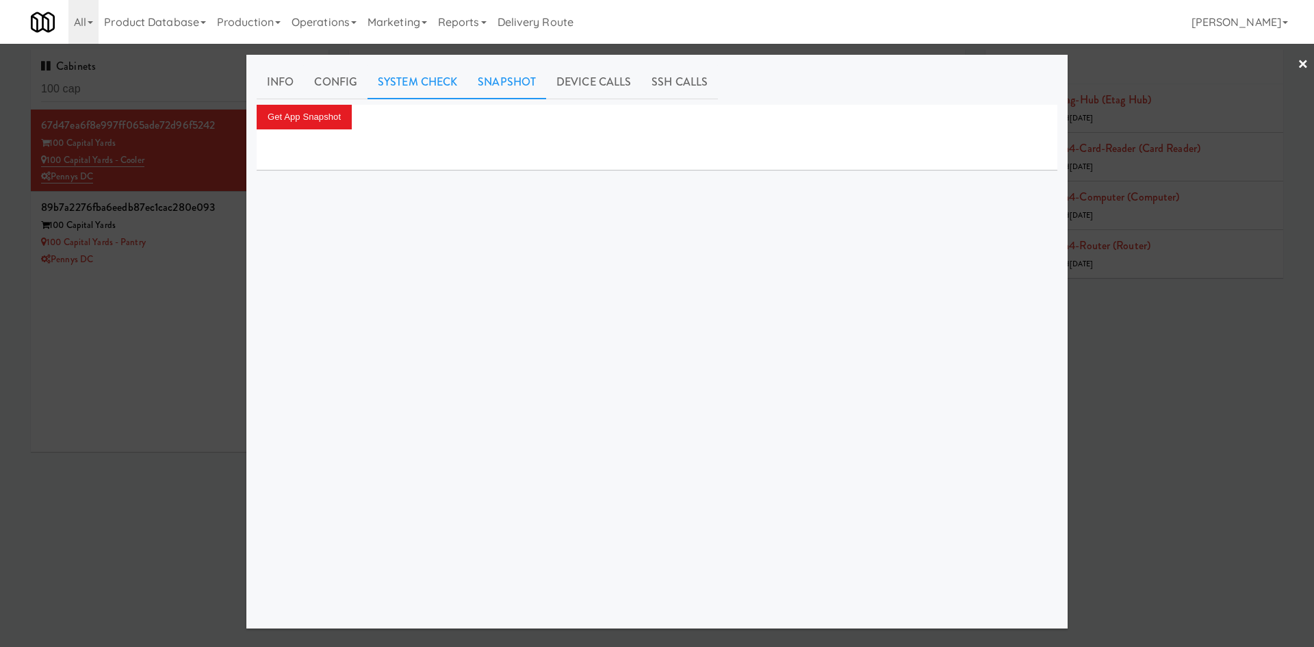
click at [415, 91] on link "System Check" at bounding box center [418, 82] width 100 height 34
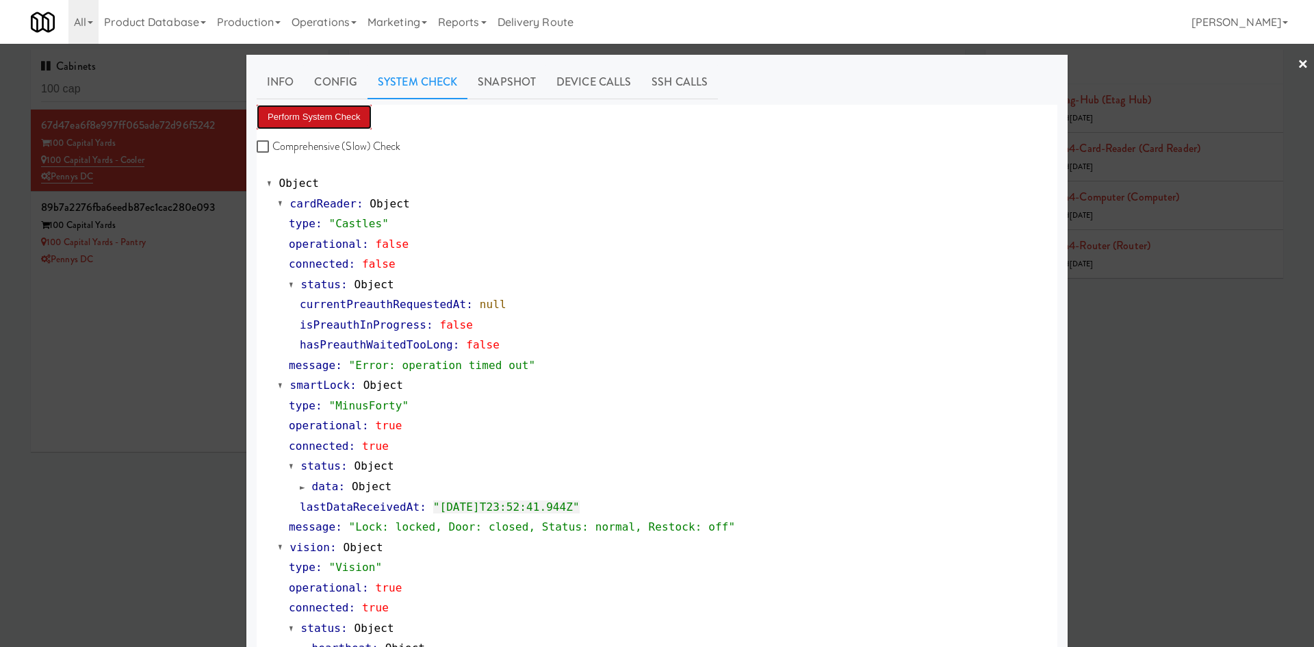
click at [321, 126] on button "Perform System Check" at bounding box center [314, 117] width 115 height 25
click at [311, 110] on button "Perform System Check" at bounding box center [314, 117] width 115 height 25
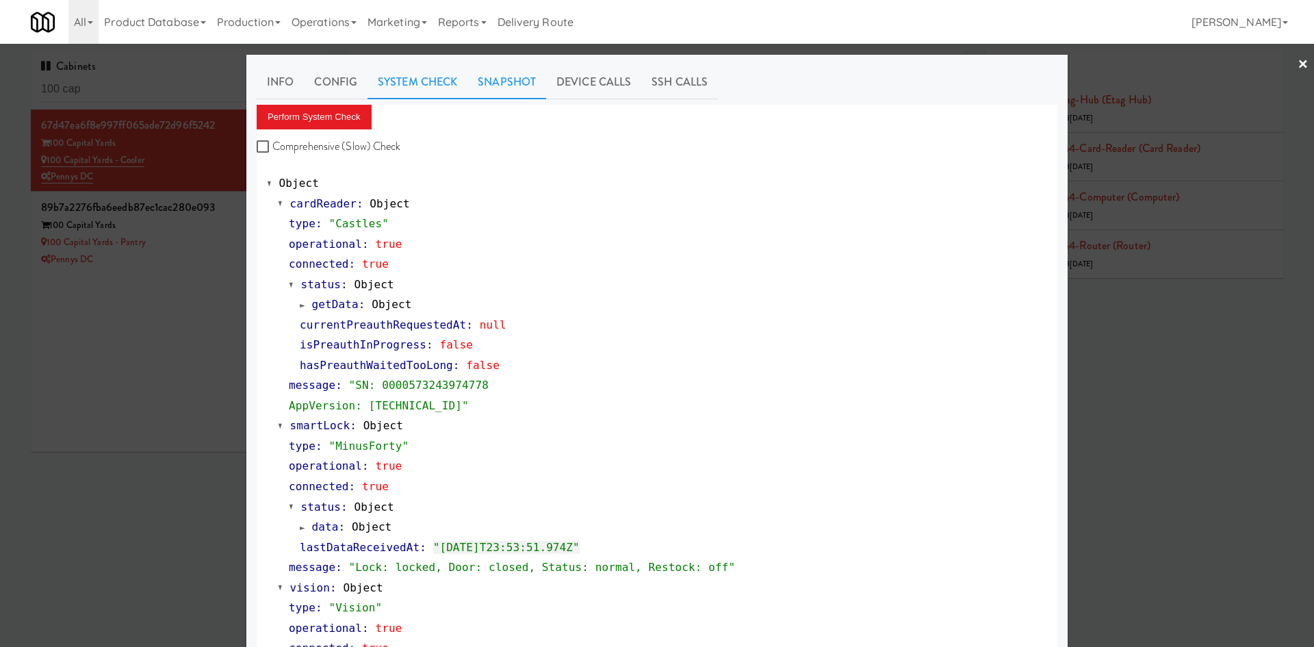
click at [523, 78] on link "Snapshot" at bounding box center [507, 82] width 79 height 34
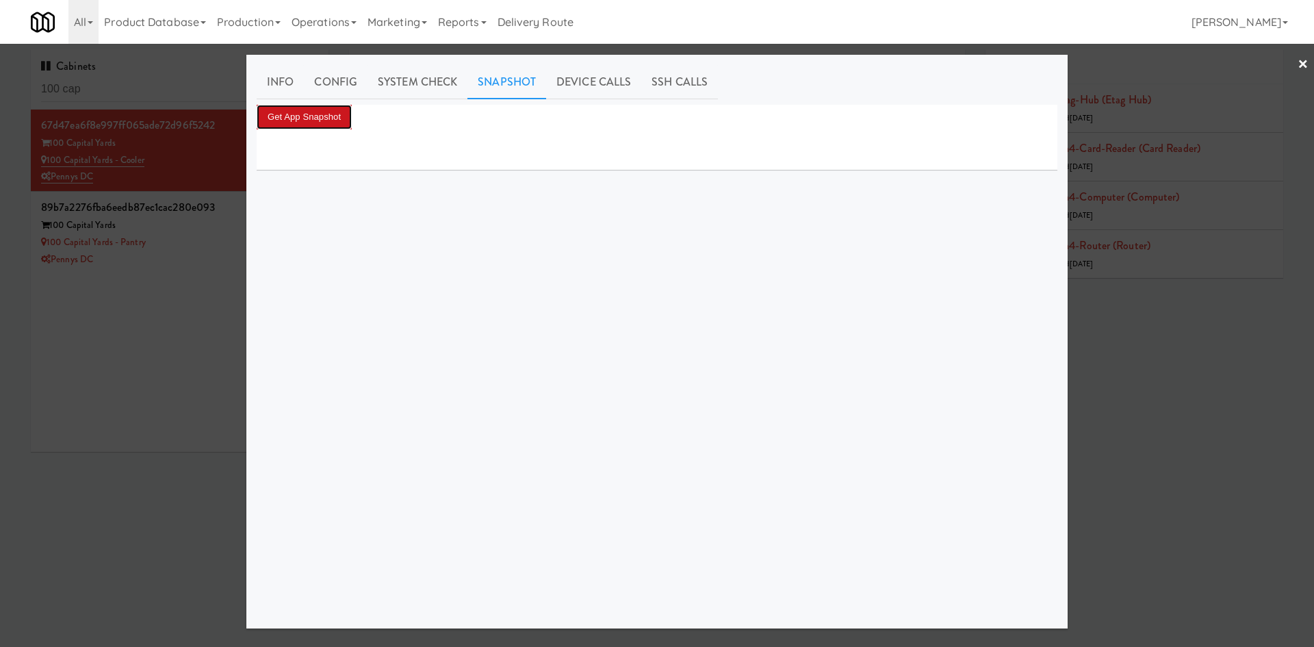
click at [314, 116] on button "Get App Snapshot" at bounding box center [304, 117] width 95 height 25
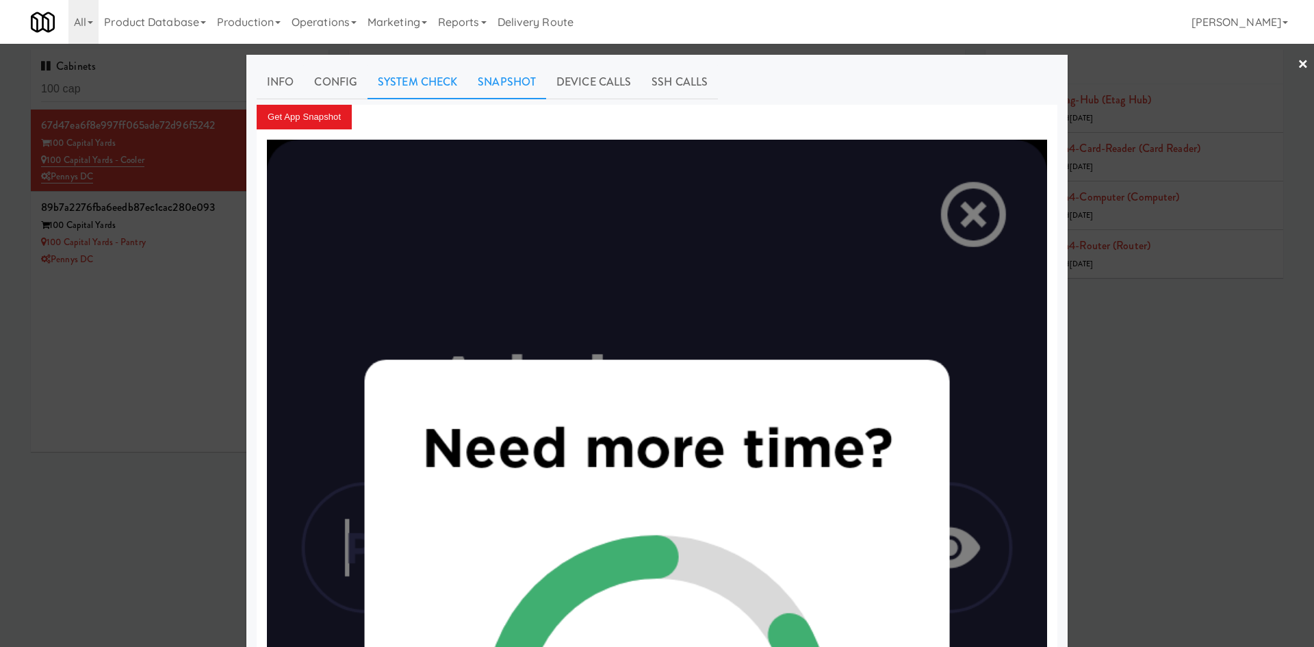
click at [405, 86] on link "System Check" at bounding box center [418, 82] width 100 height 34
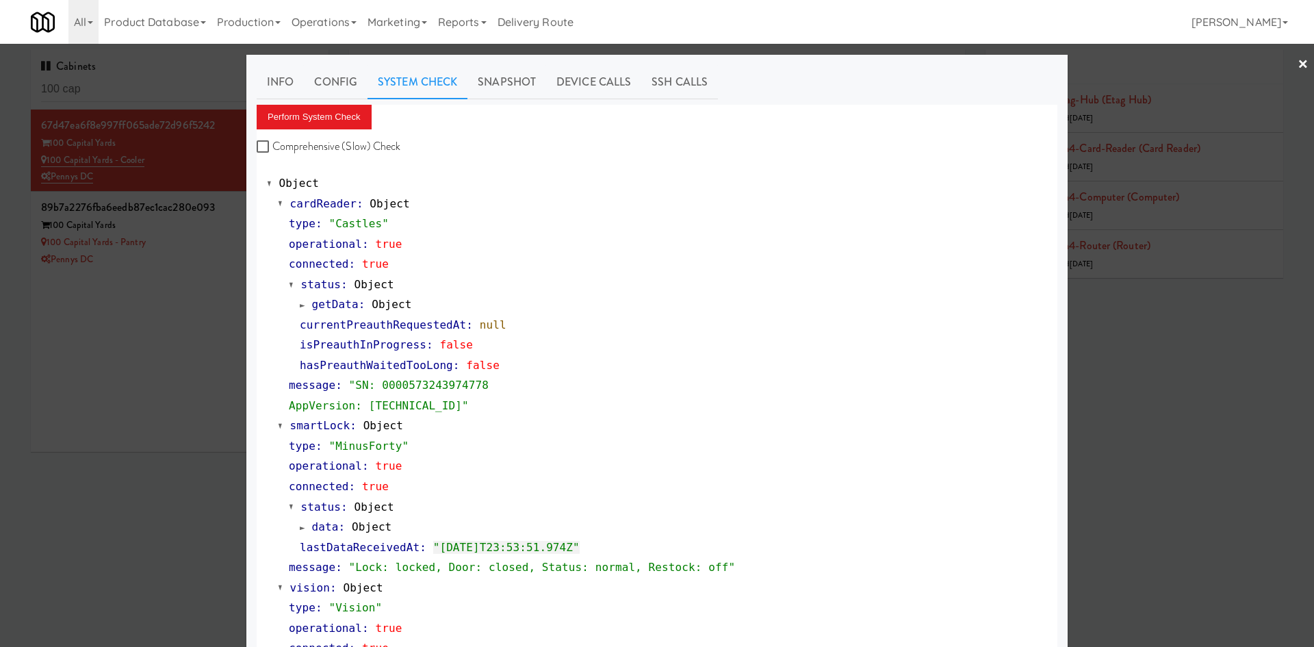
click at [195, 500] on div at bounding box center [657, 323] width 1314 height 647
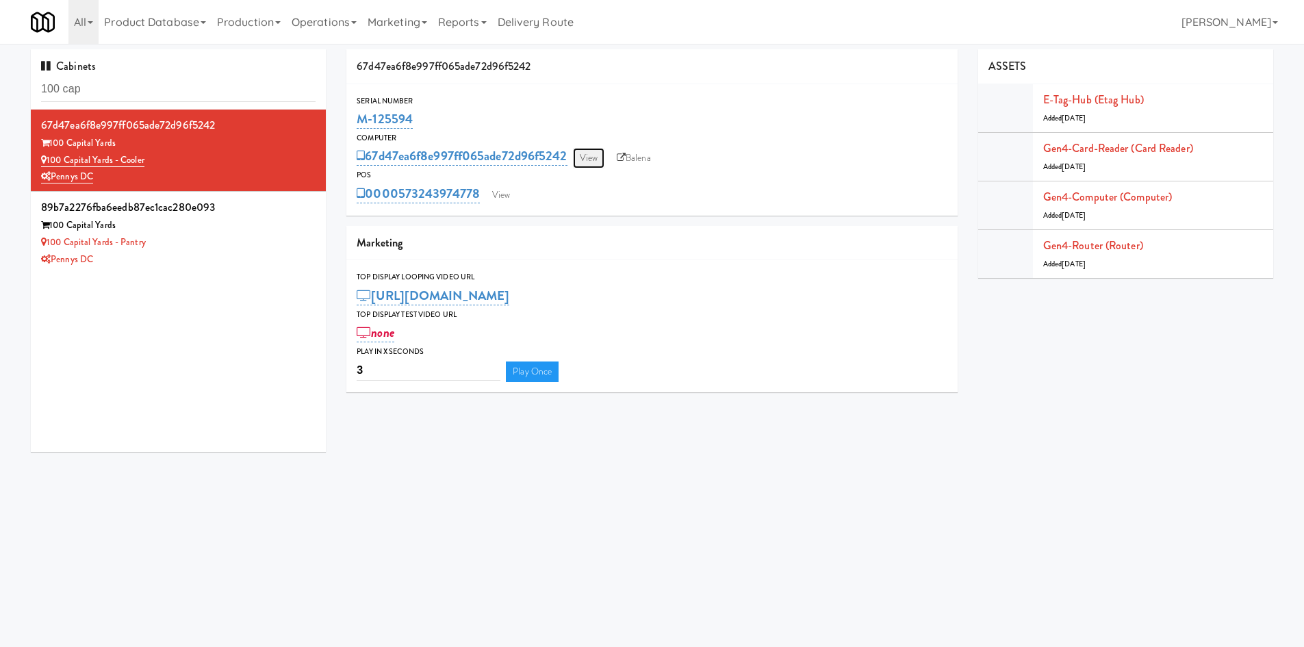
click at [587, 162] on link "View" at bounding box center [588, 158] width 31 height 21
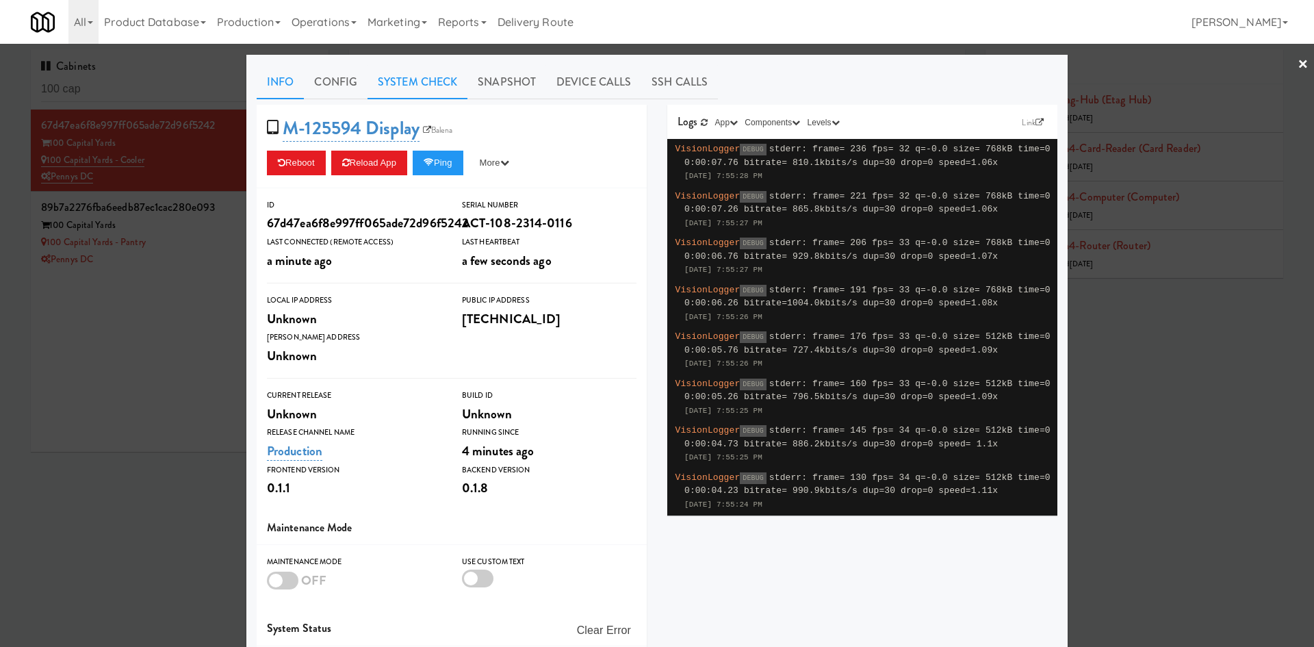
click at [424, 85] on link "System Check" at bounding box center [418, 82] width 100 height 34
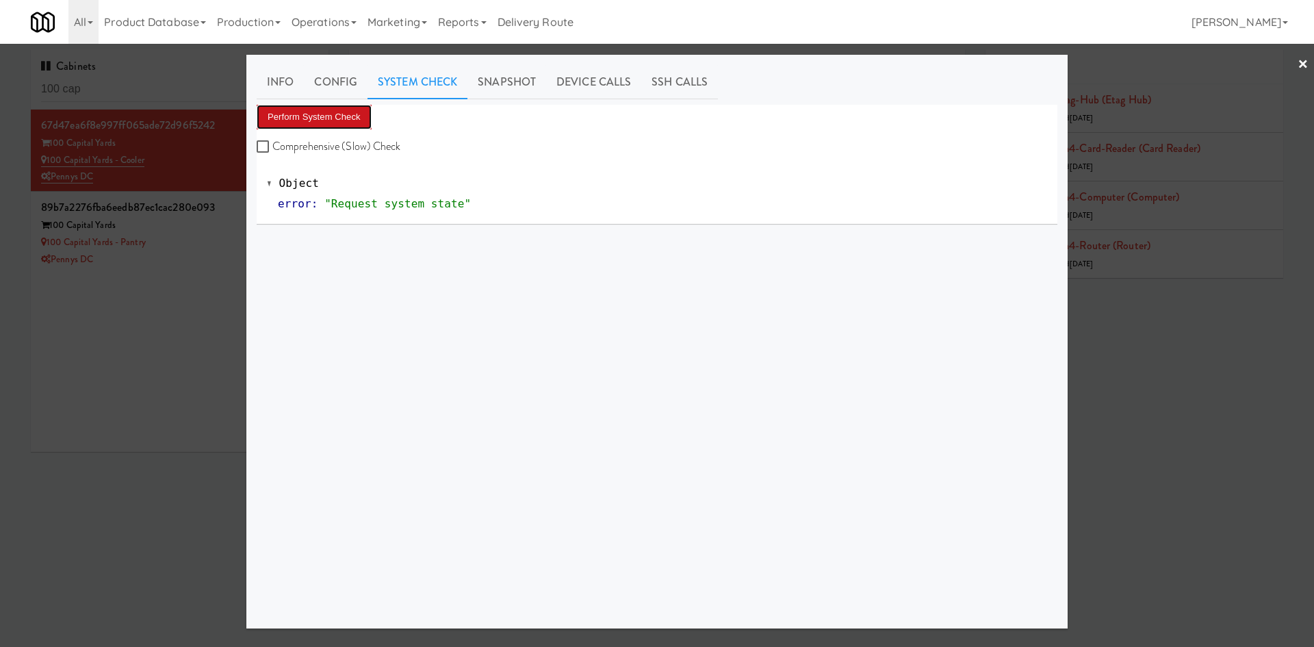
click at [315, 126] on button "Perform System Check" at bounding box center [314, 117] width 115 height 25
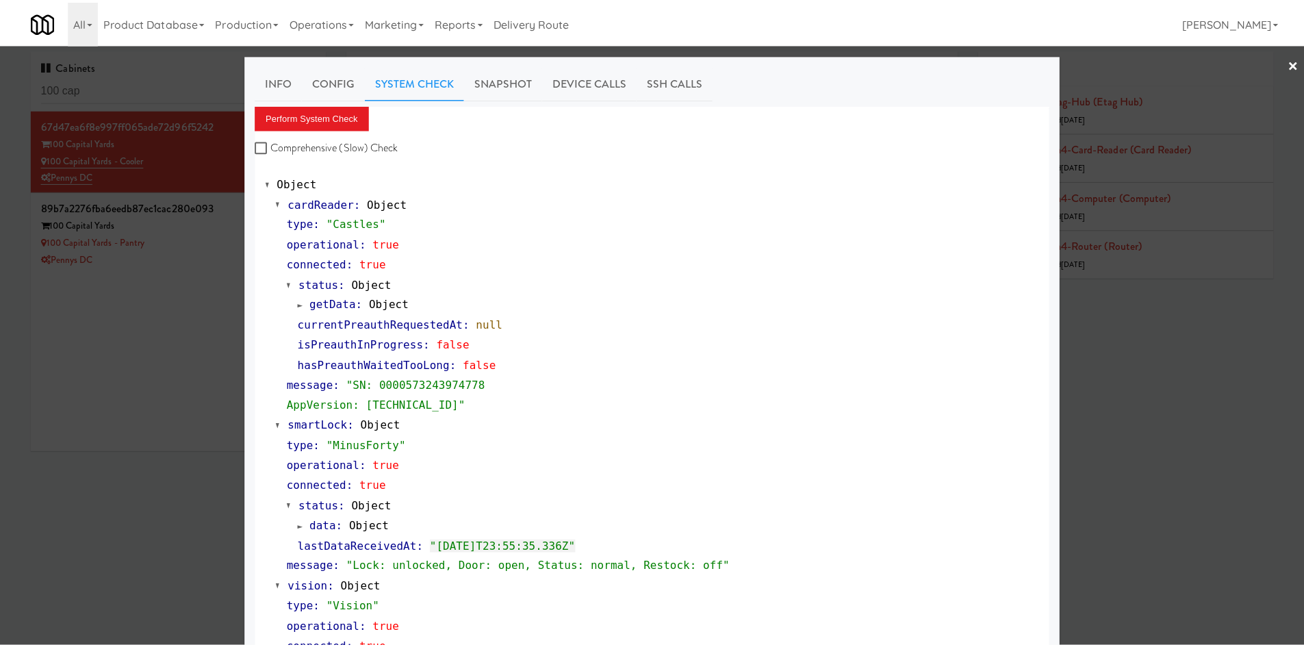
scroll to position [416, 0]
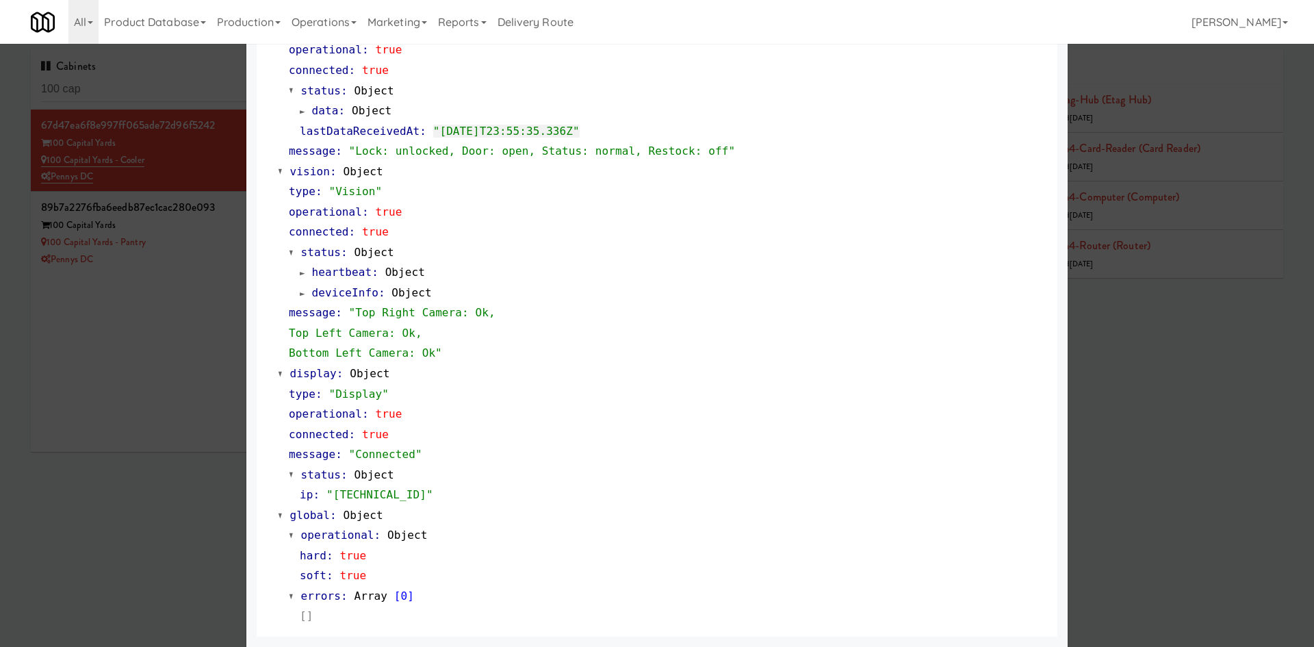
click at [155, 495] on div at bounding box center [657, 323] width 1314 height 647
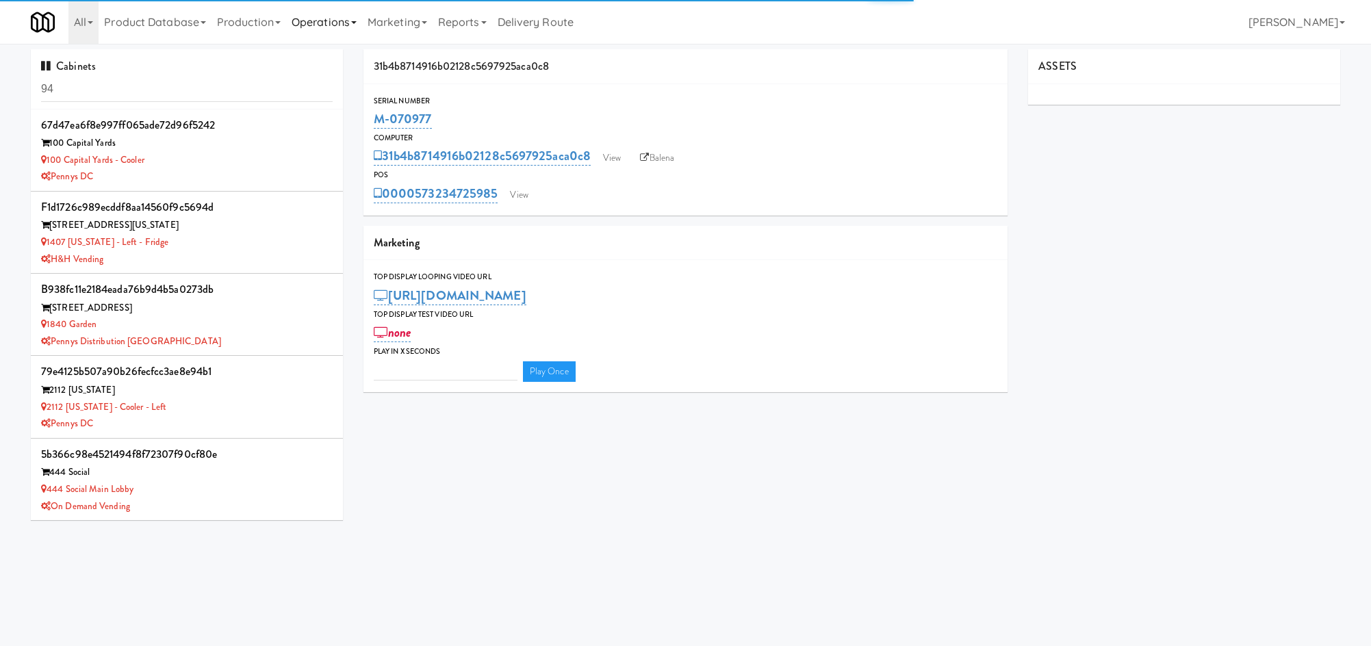
type input "3"
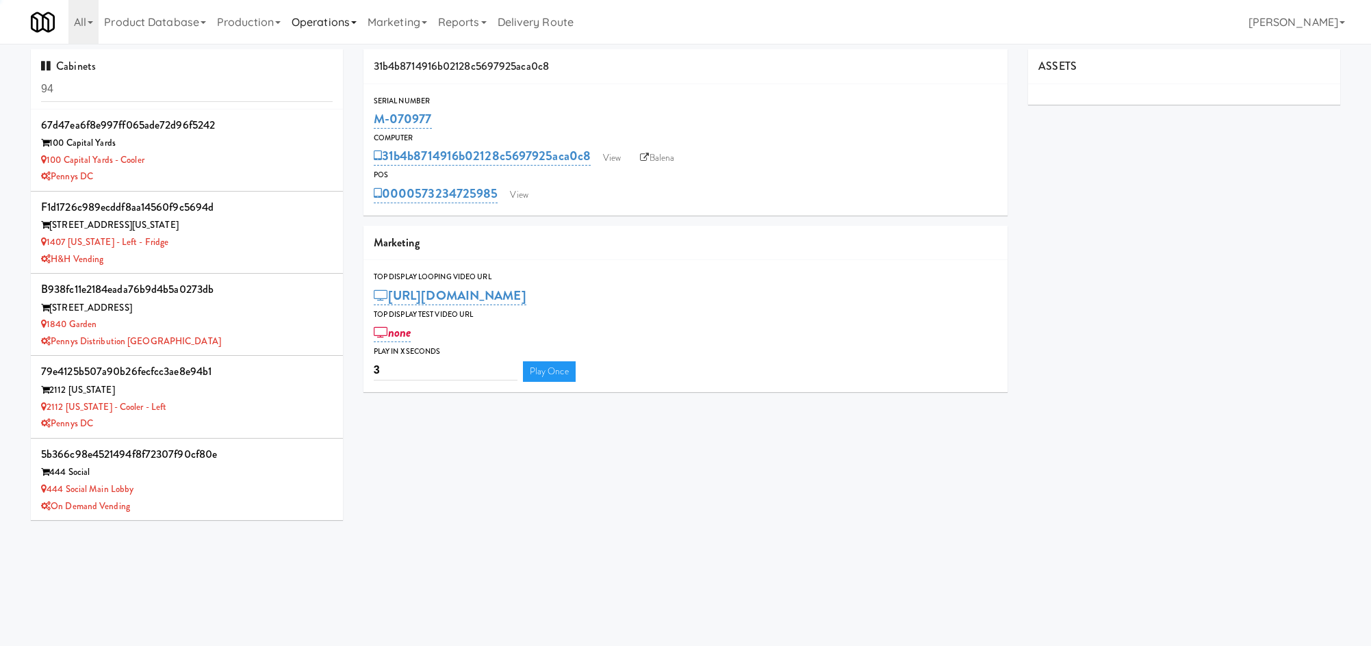
click at [351, 29] on link "Operations" at bounding box center [324, 22] width 76 height 44
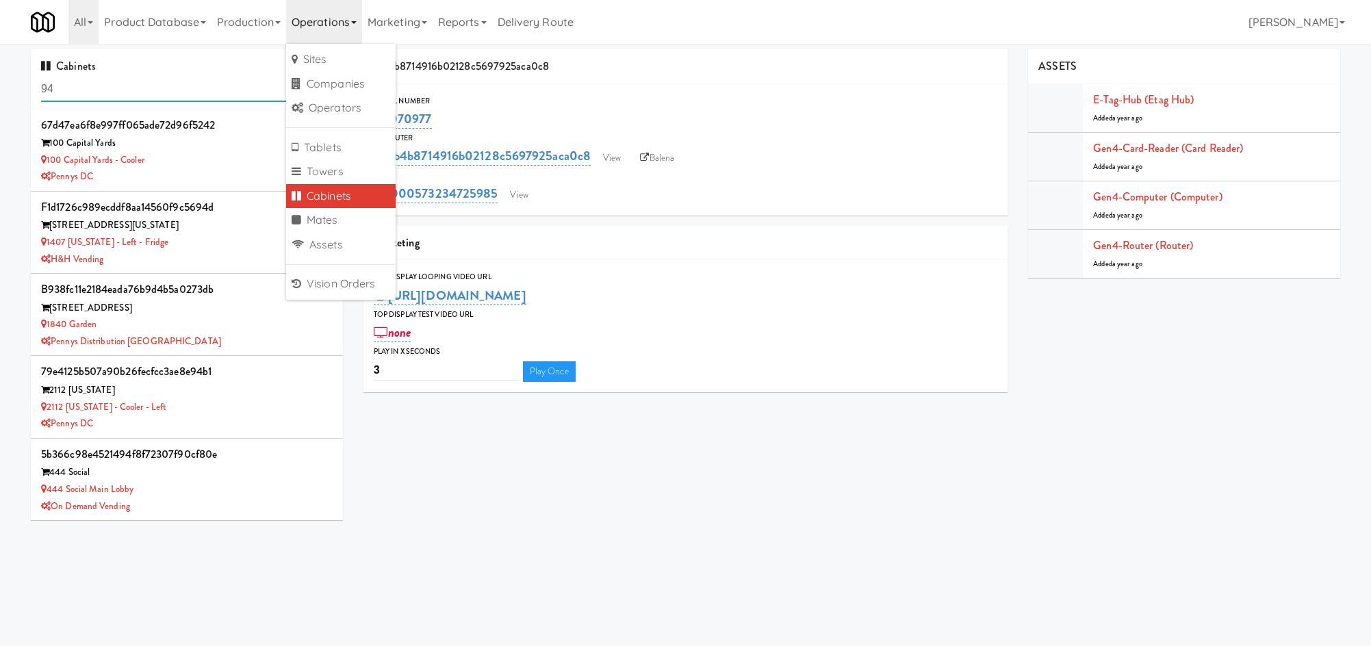
click at [130, 87] on input "94" at bounding box center [187, 89] width 292 height 25
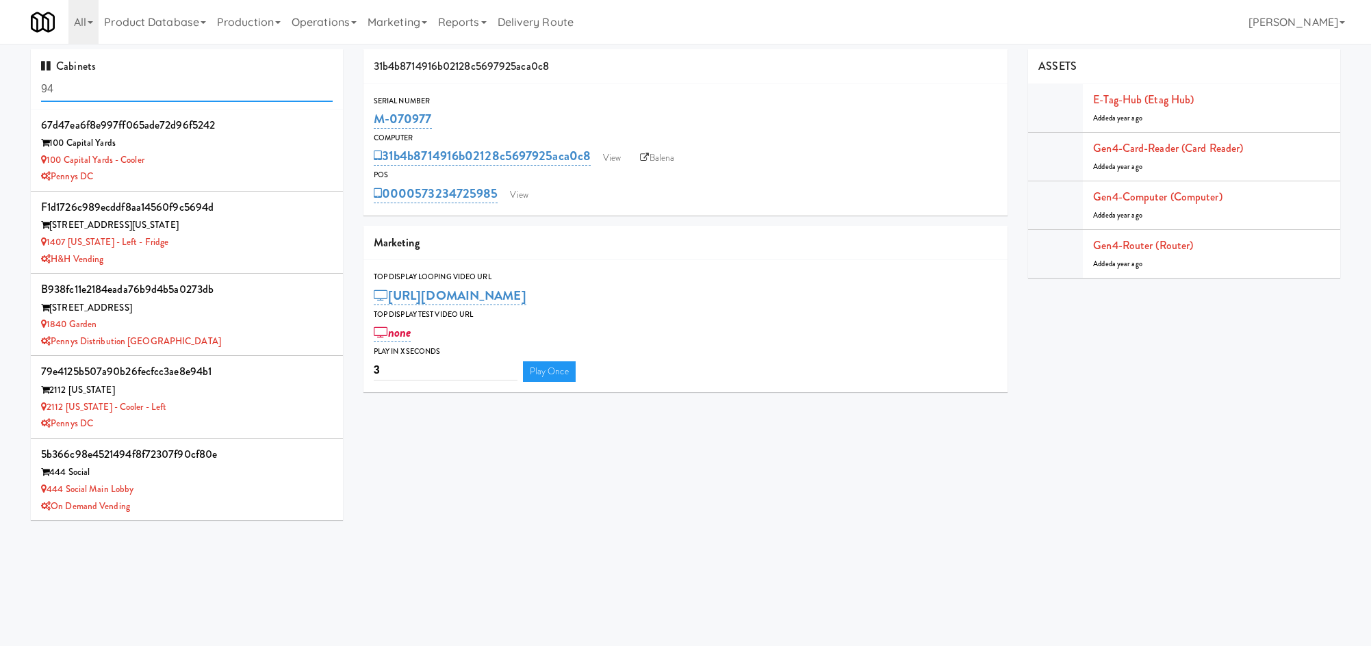
click at [130, 87] on input "94" at bounding box center [187, 89] width 292 height 25
type input "all things"
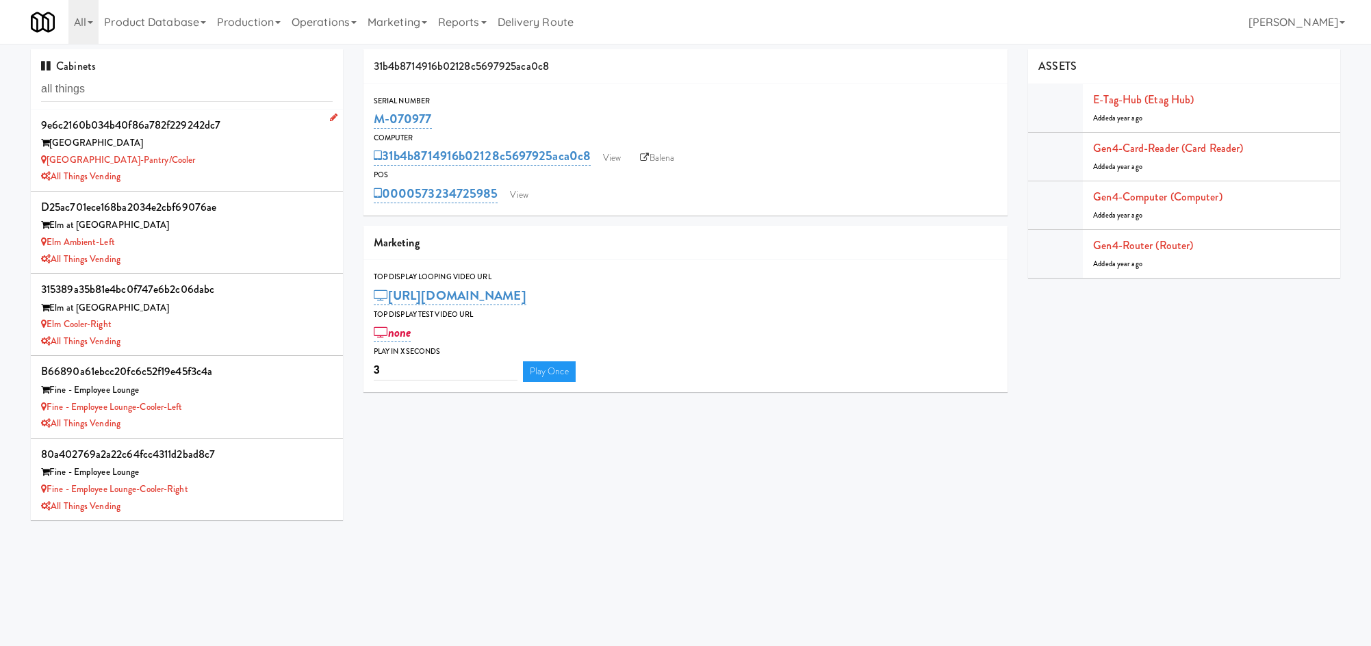
click at [213, 151] on div "9e6c2160b034b40f86a782f229242dc7 Alta Springs Alta Springs-Pantry/Cooler All Th…" at bounding box center [187, 150] width 292 height 71
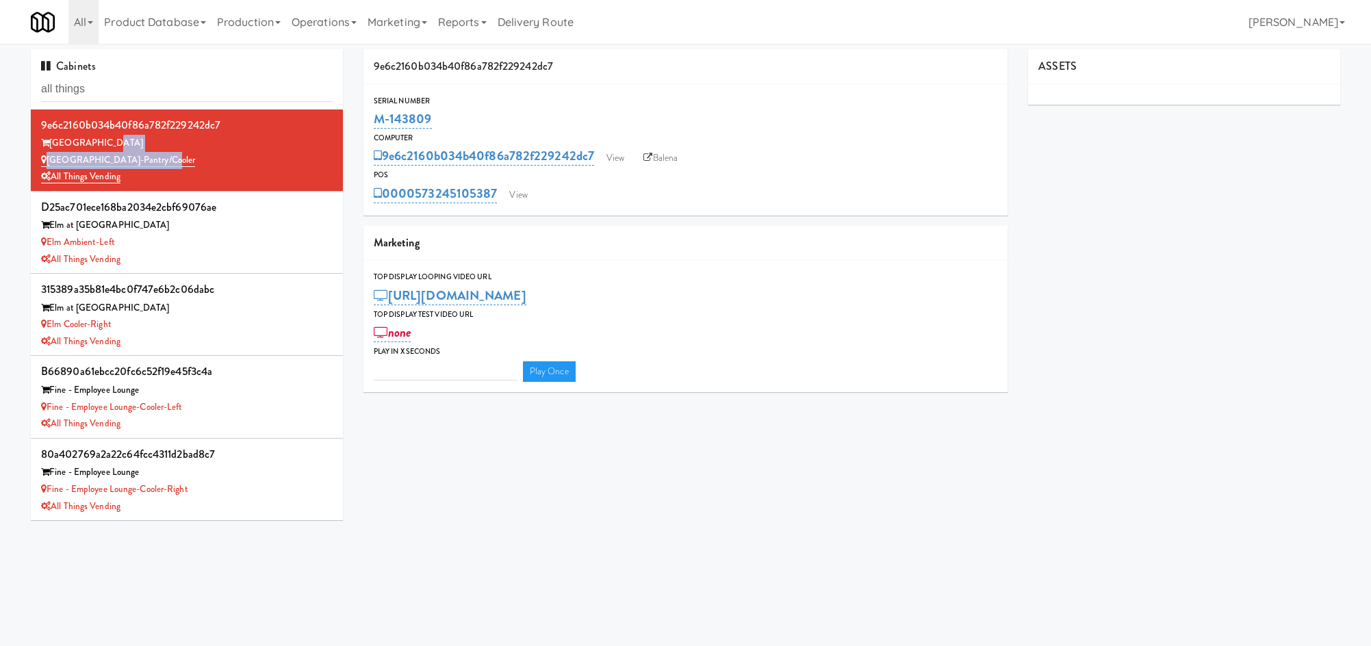
type input "3"
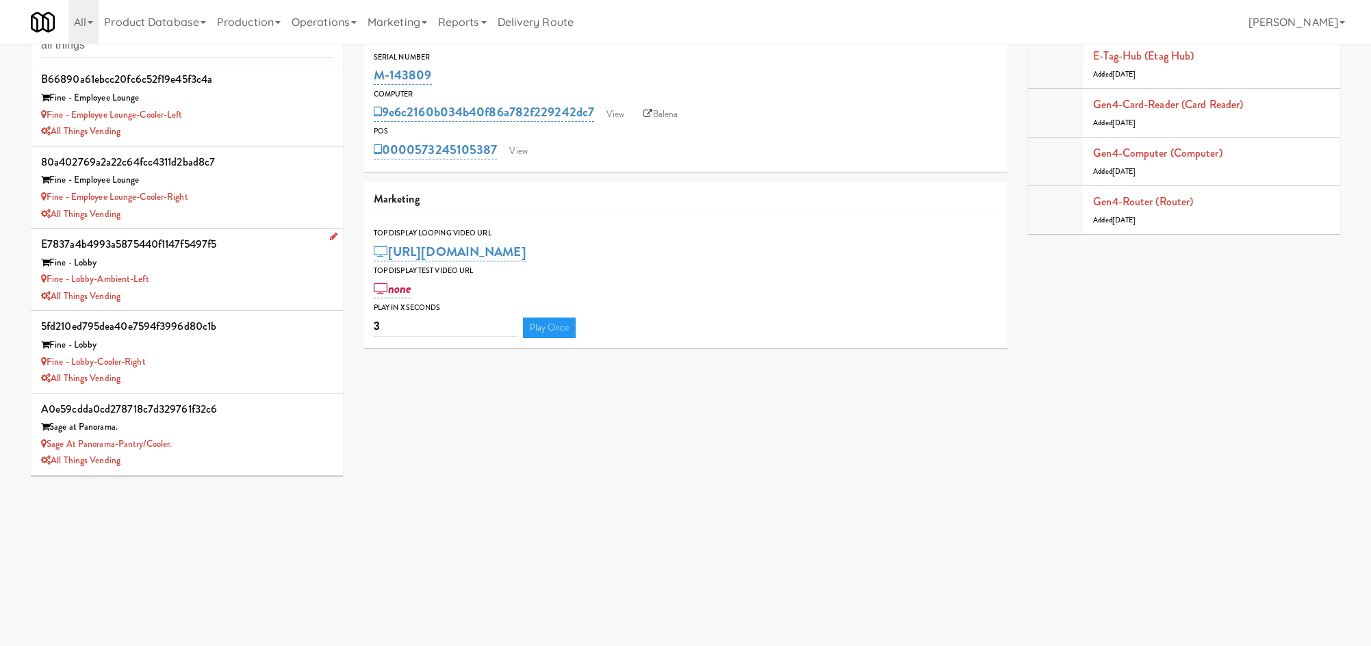
scroll to position [218, 0]
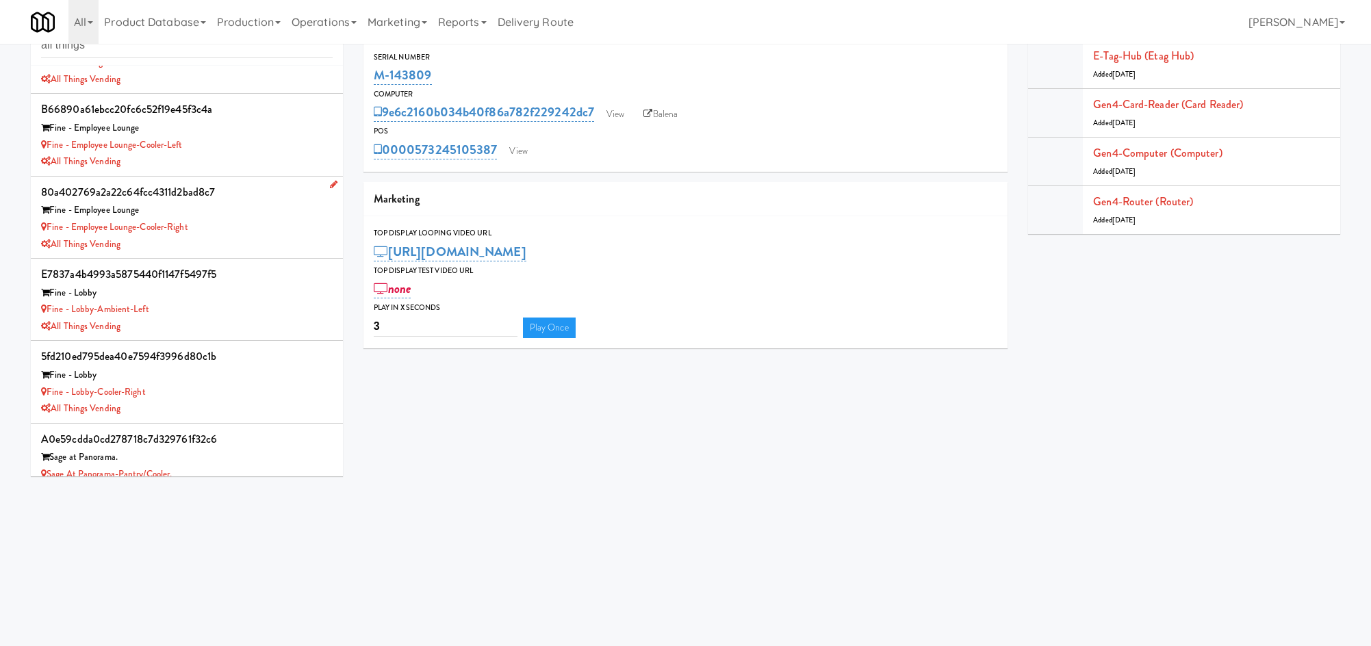
click at [229, 246] on div "All Things Vending" at bounding box center [187, 244] width 292 height 17
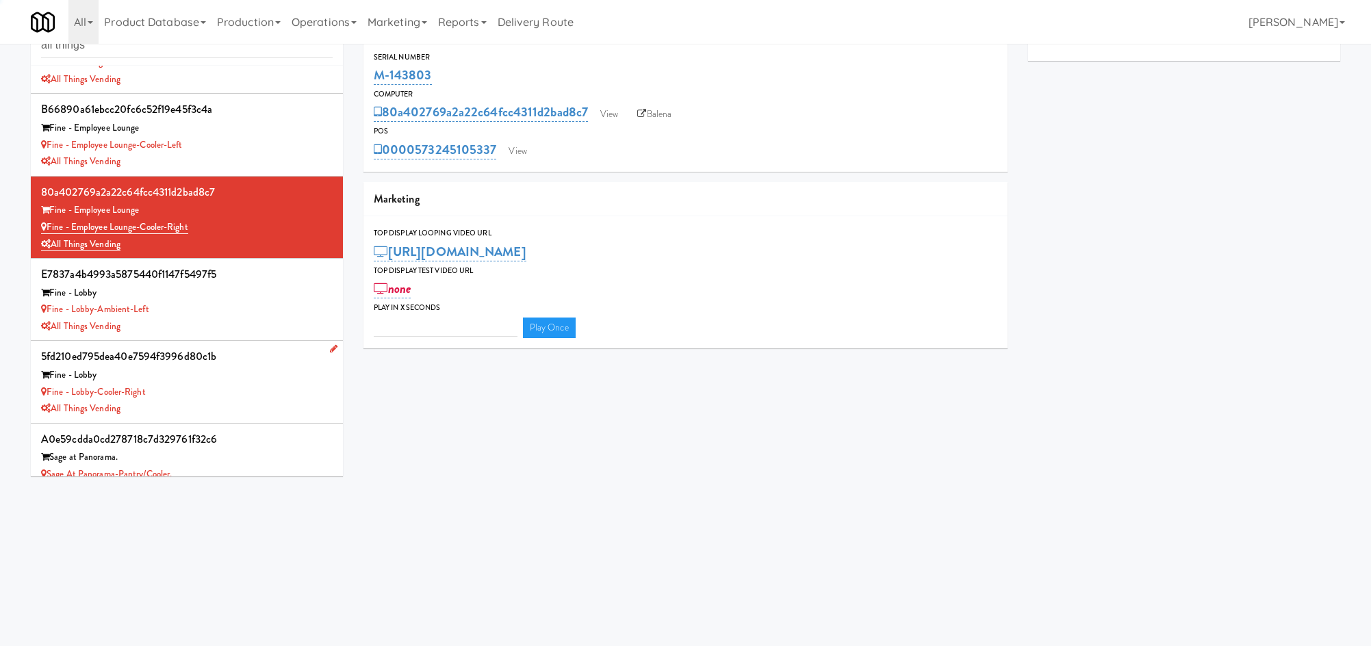
type input "3"
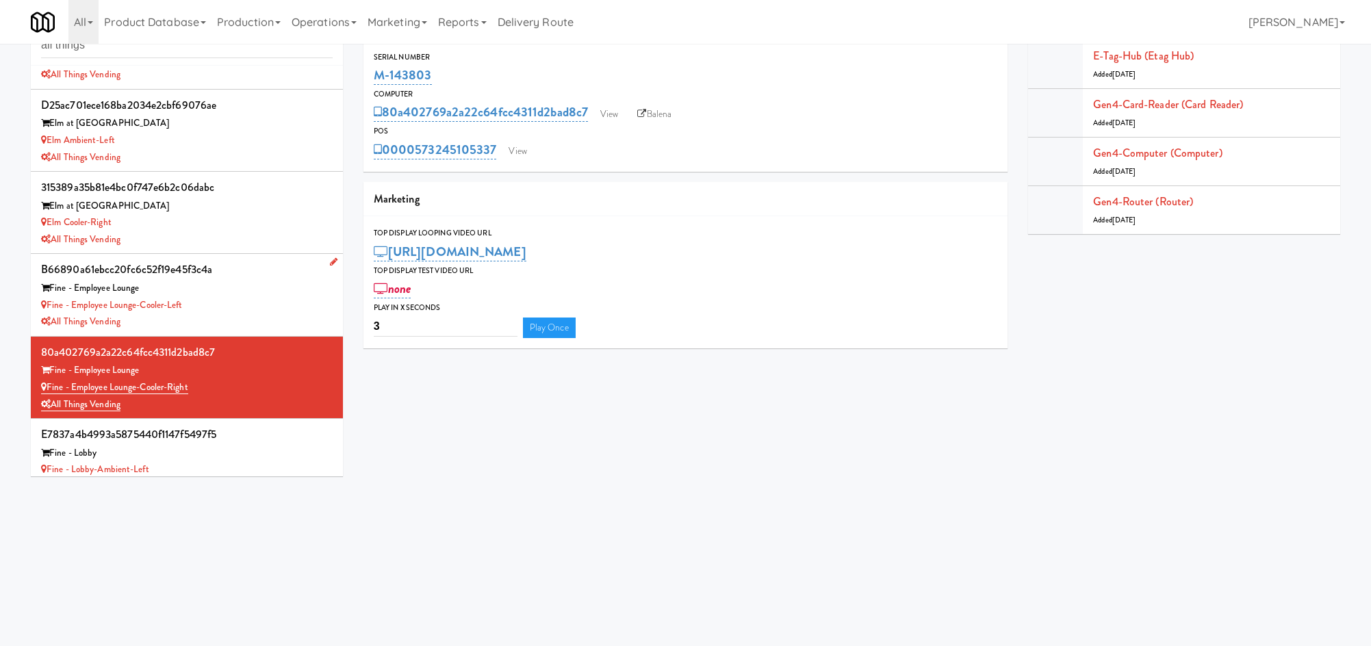
click at [232, 302] on div "Fine - Employee Lounge-Cooler-Left" at bounding box center [187, 305] width 292 height 17
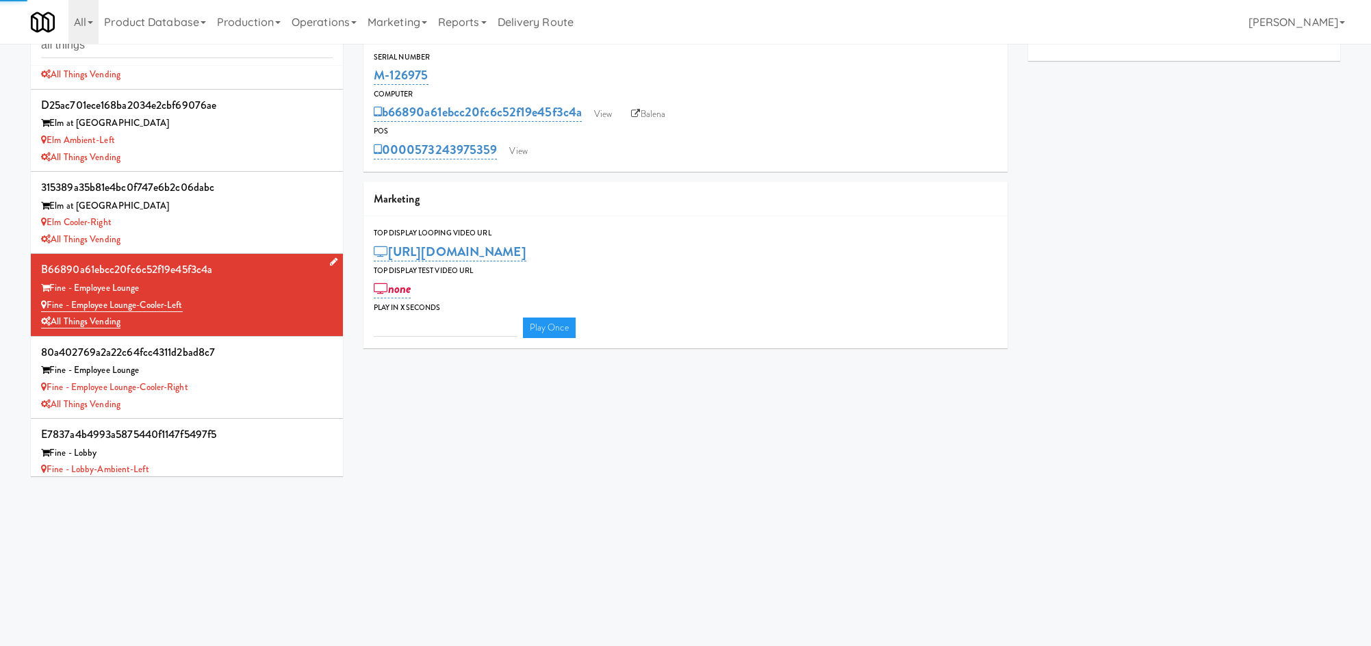
type input "3"
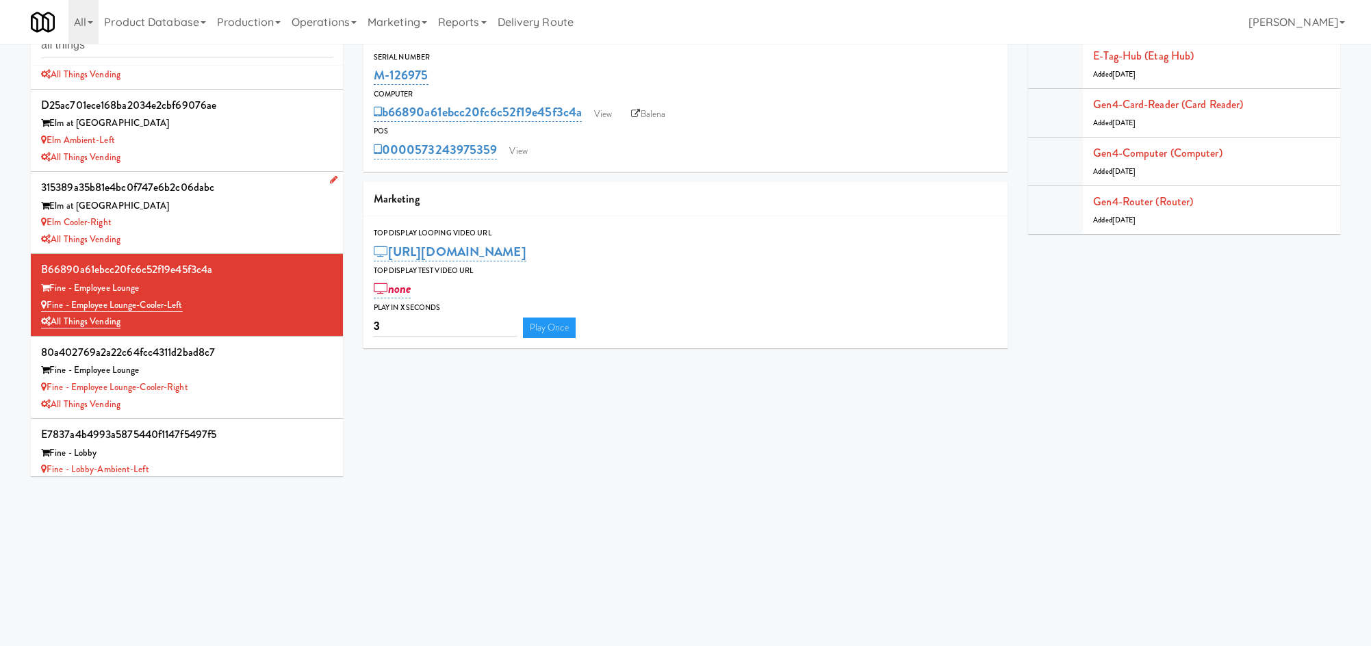
click at [244, 231] on div "All Things Vending" at bounding box center [187, 239] width 292 height 17
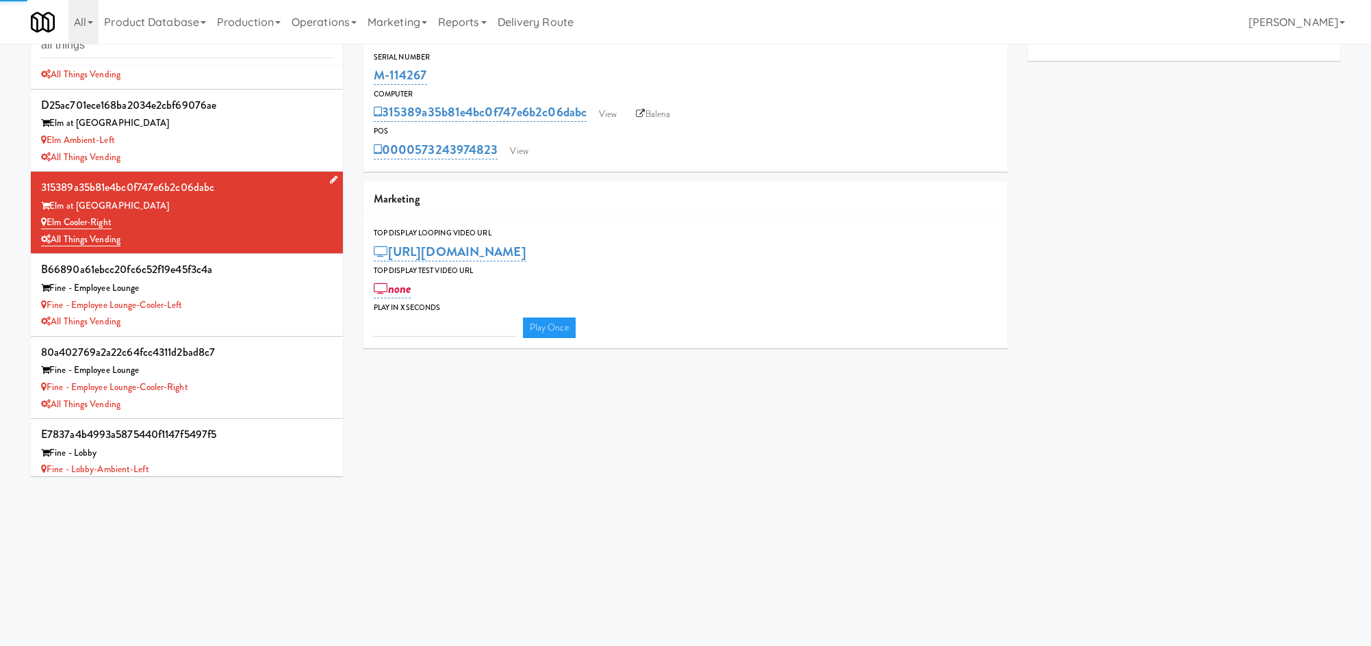
type input "3"
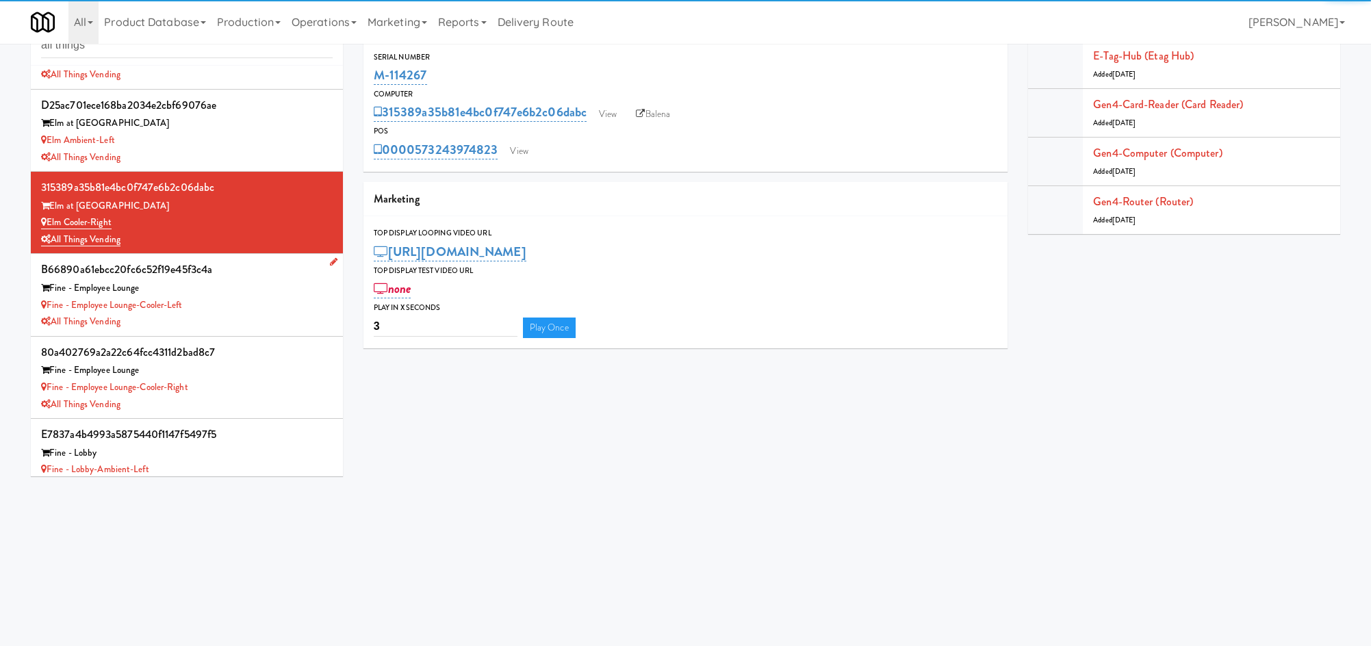
click at [237, 303] on div "Fine - Employee Lounge-Cooler-Left" at bounding box center [187, 305] width 292 height 17
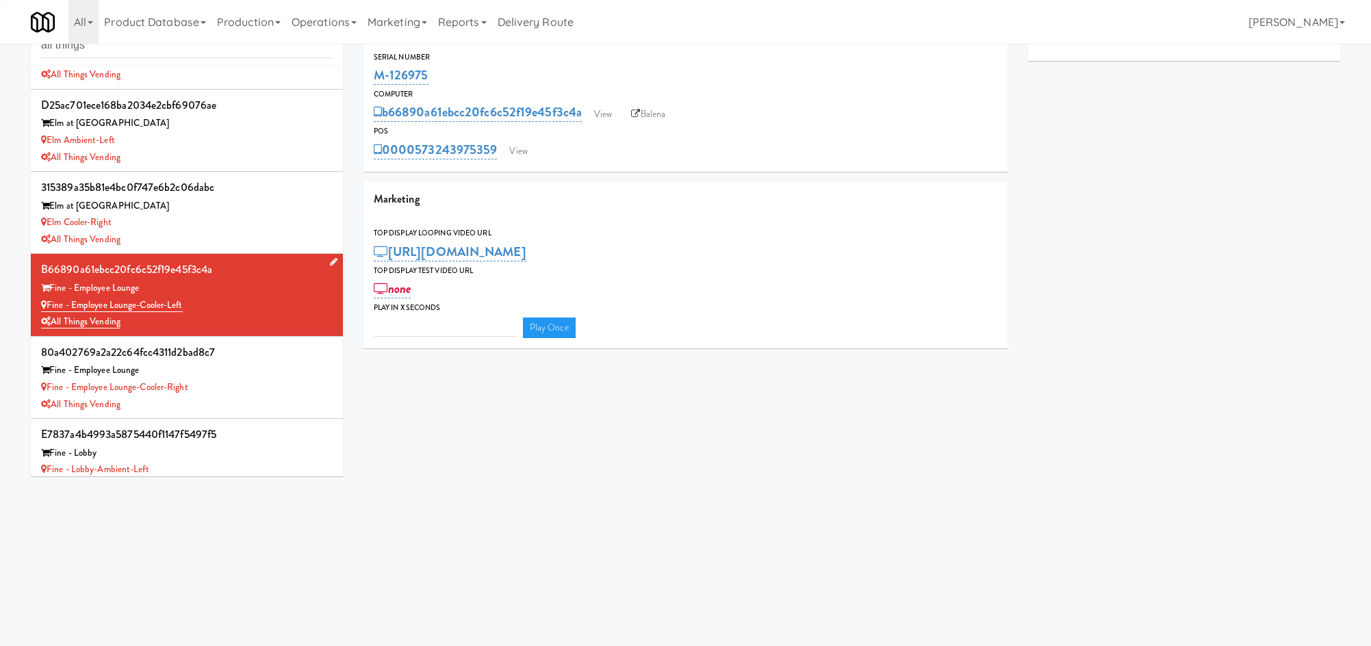
type input "3"
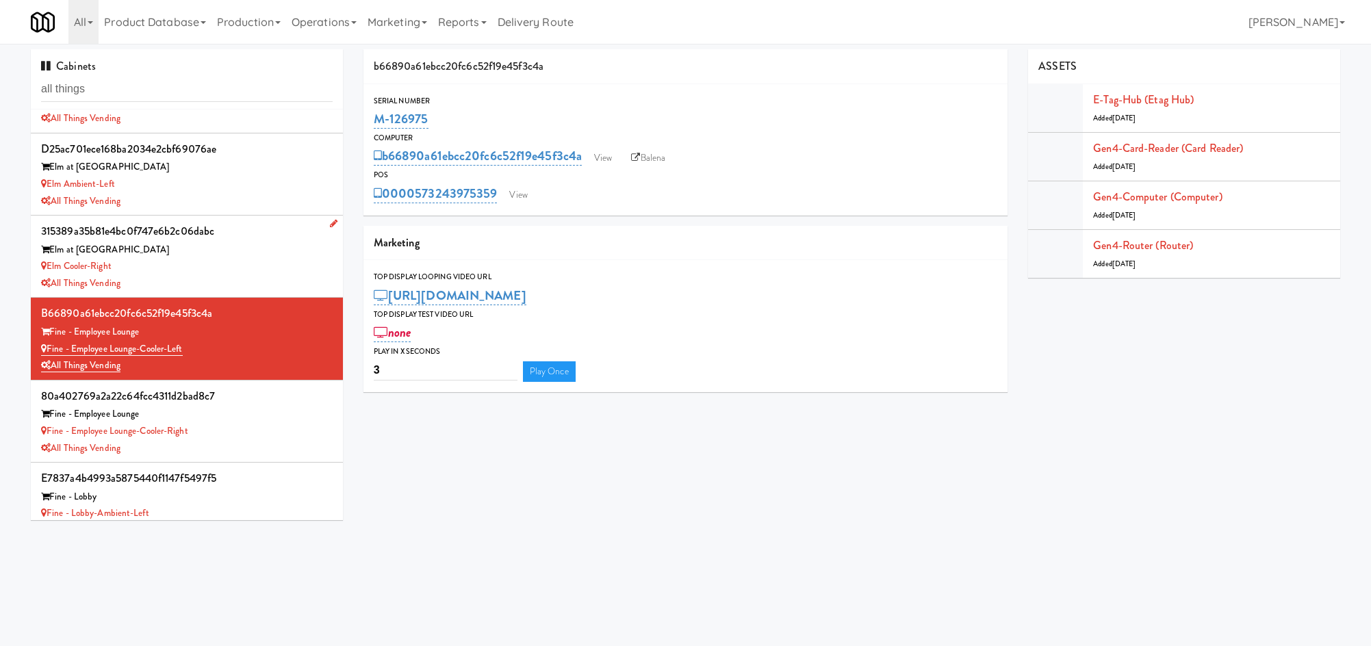
click at [223, 270] on div "Elm Cooler-Right" at bounding box center [187, 266] width 292 height 17
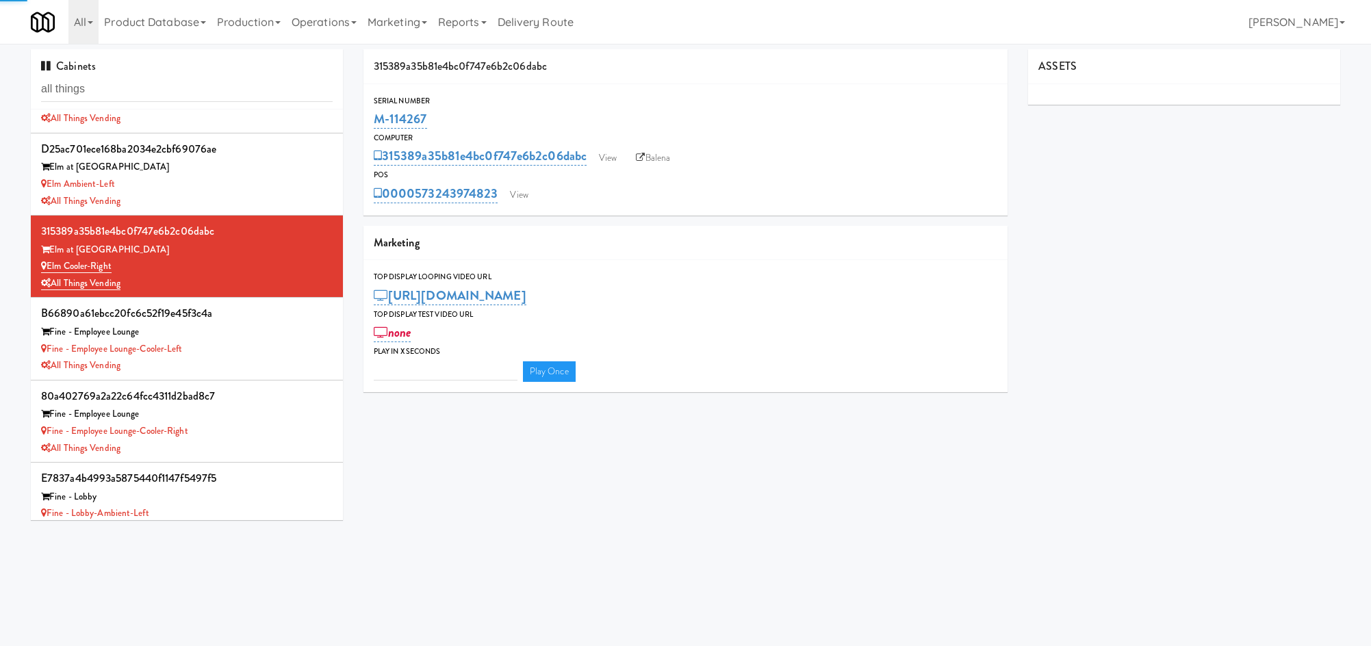
type input "3"
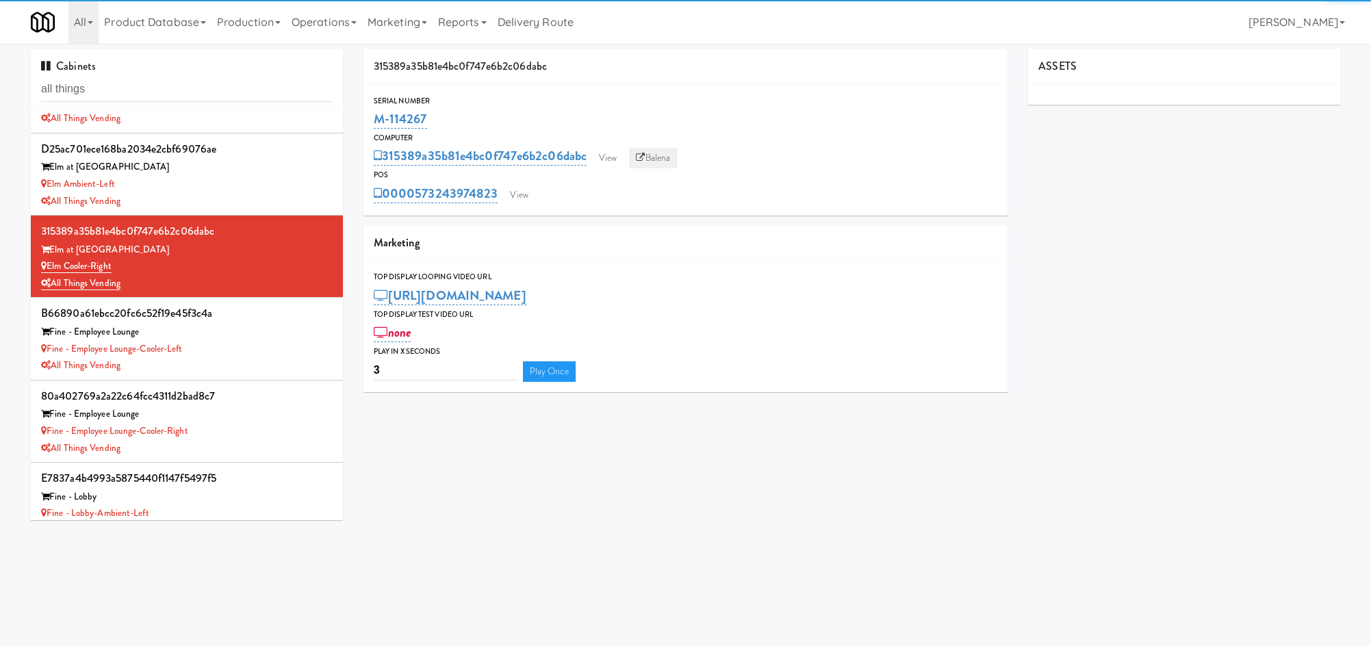
click at [657, 160] on link "Balena" at bounding box center [653, 158] width 48 height 21
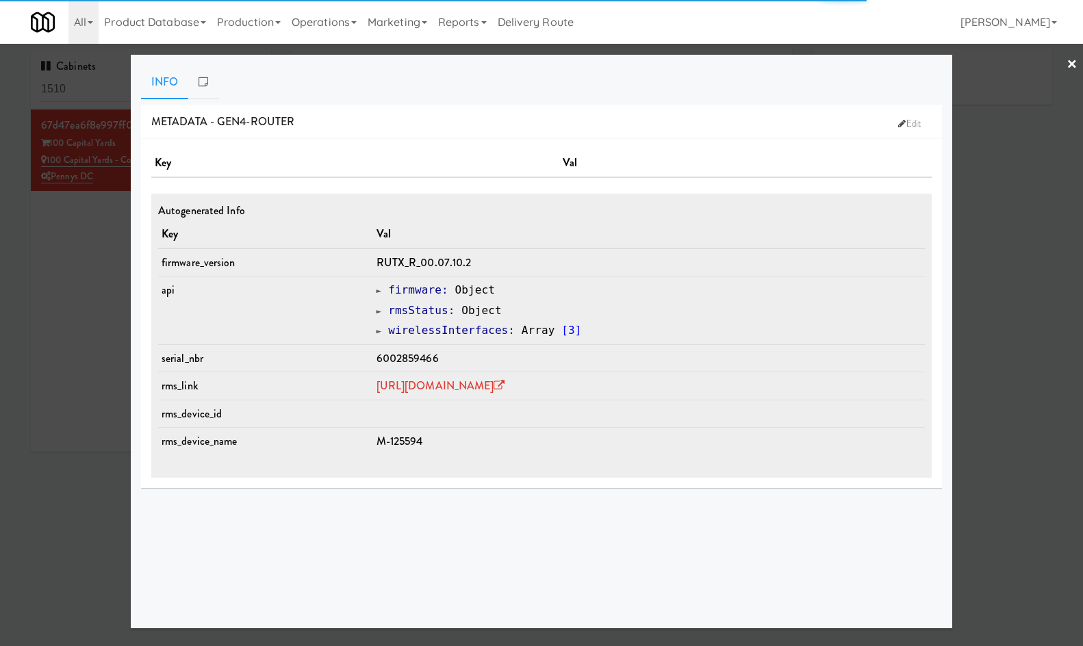
type input "3"
click at [377, 435] on span "M-125594" at bounding box center [400, 441] width 47 height 16
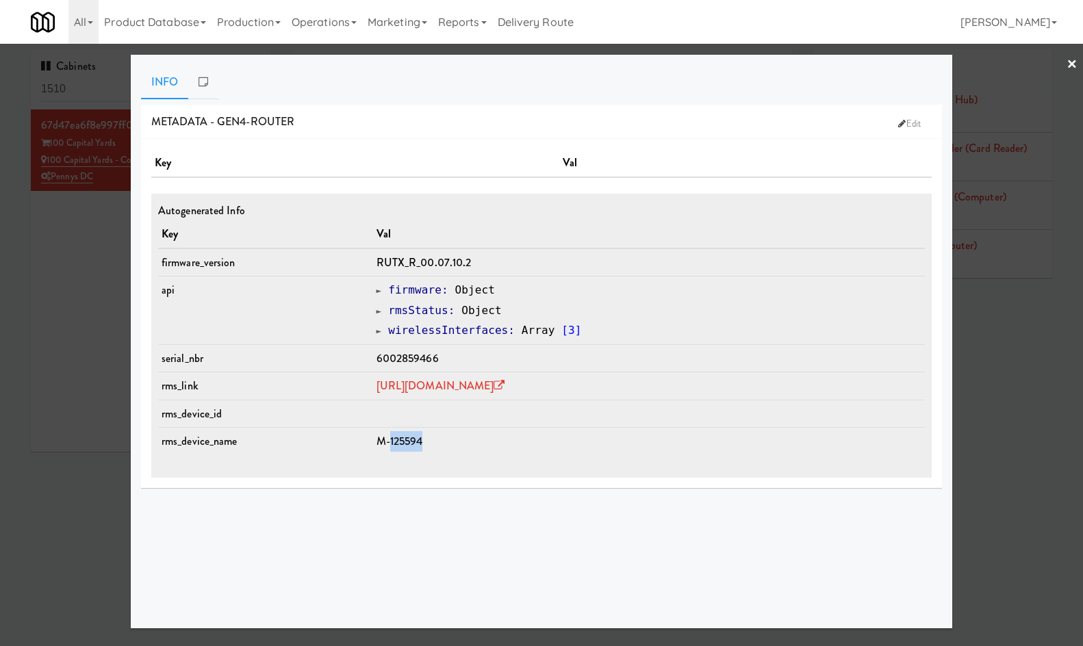
click at [377, 435] on span "M-125594" at bounding box center [400, 441] width 47 height 16
click at [429, 373] on td "[URL][DOMAIN_NAME]" at bounding box center [649, 386] width 552 height 28
click at [429, 379] on link "[URL][DOMAIN_NAME]" at bounding box center [441, 386] width 129 height 16
click at [81, 279] on div at bounding box center [541, 323] width 1083 height 646
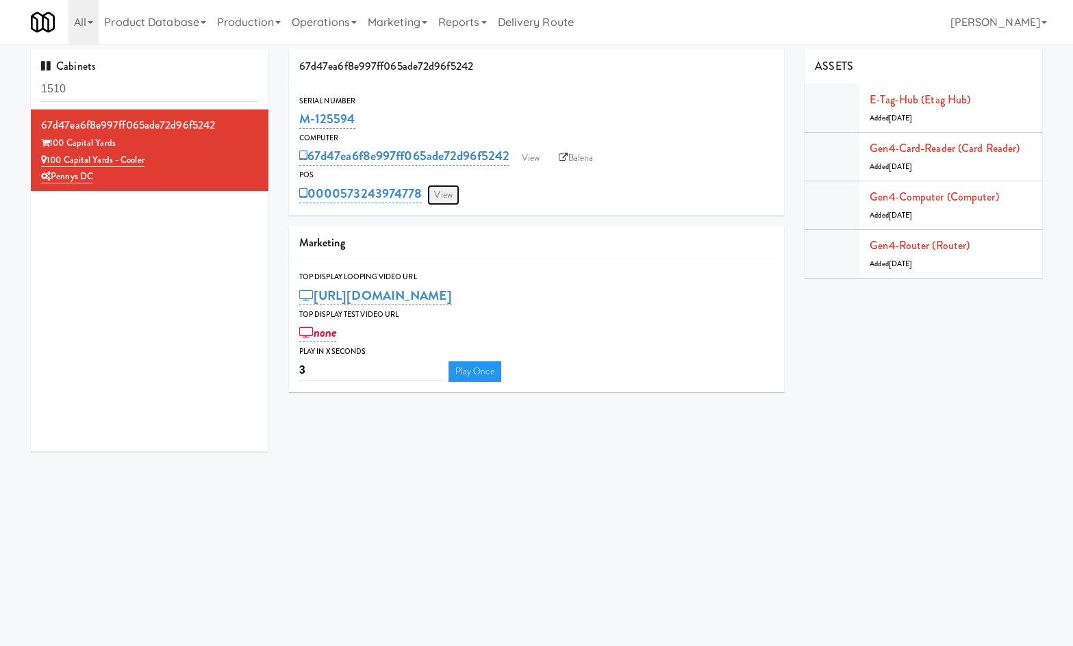
click at [442, 194] on link "View" at bounding box center [442, 195] width 31 height 21
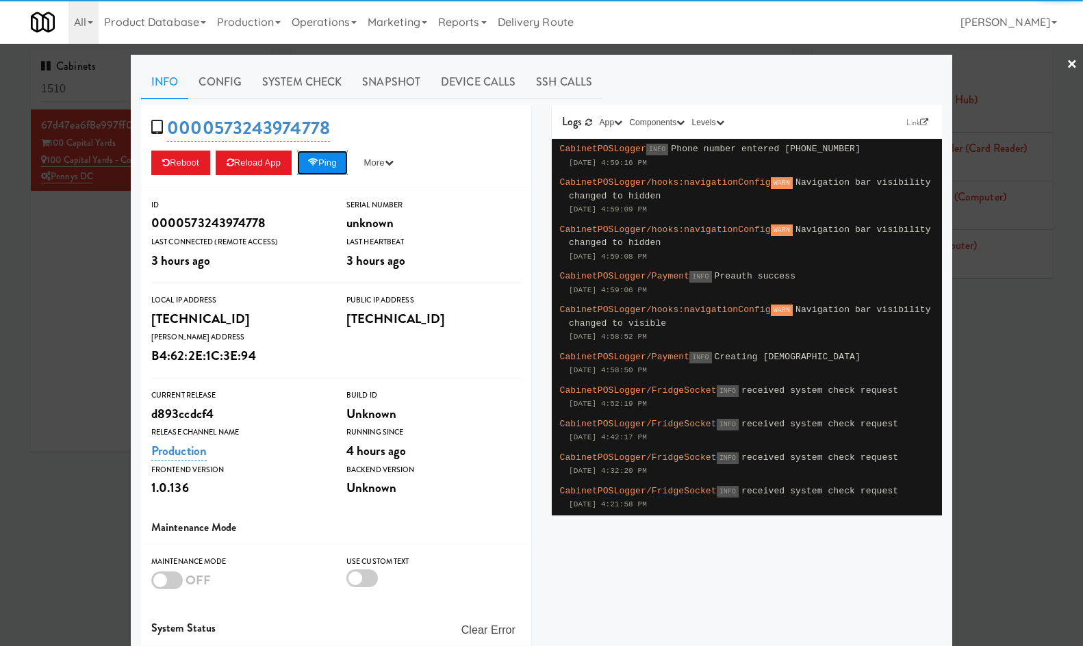
click at [338, 153] on button "Ping" at bounding box center [322, 163] width 51 height 25
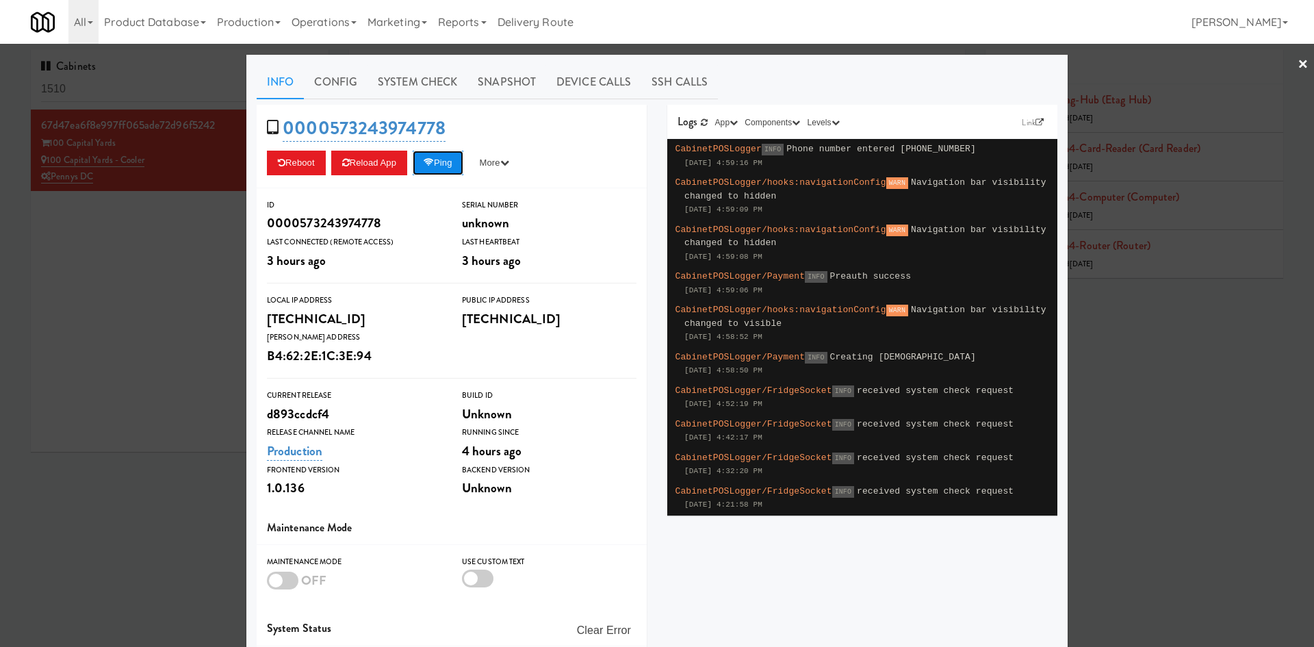
click at [437, 162] on button "Ping" at bounding box center [438, 163] width 51 height 25
click at [433, 91] on link "System Check" at bounding box center [418, 82] width 100 height 34
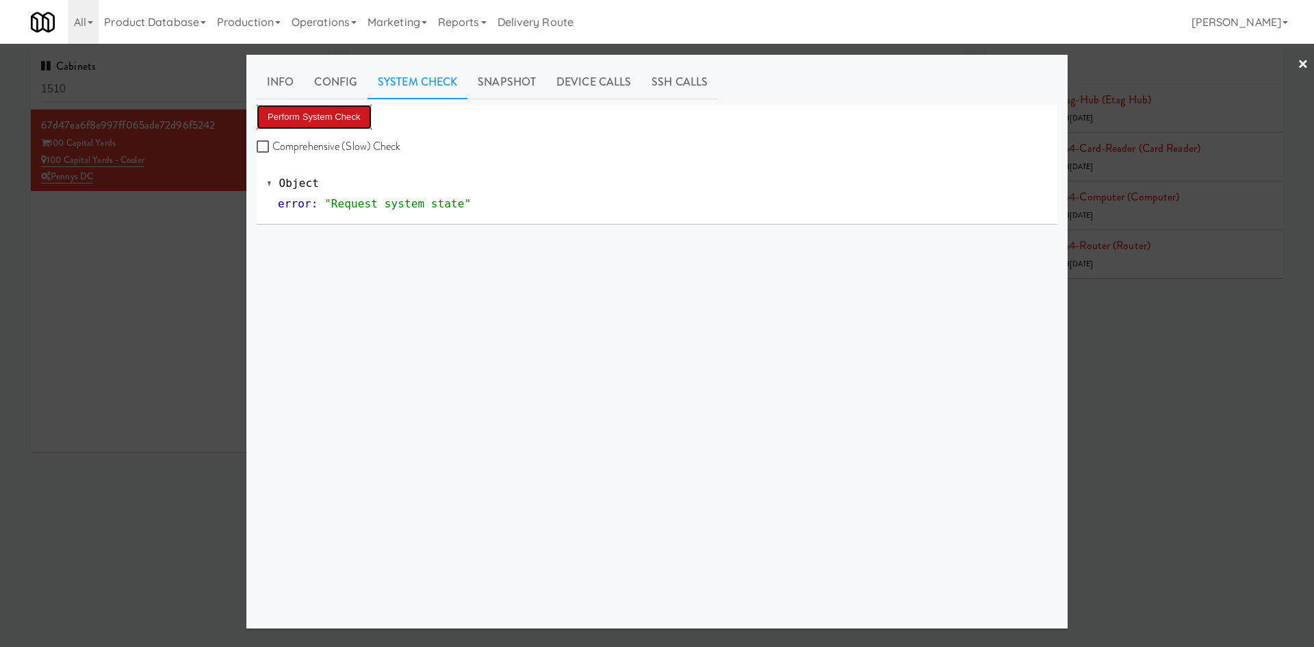
click at [320, 111] on button "Perform System Check" at bounding box center [314, 117] width 115 height 25
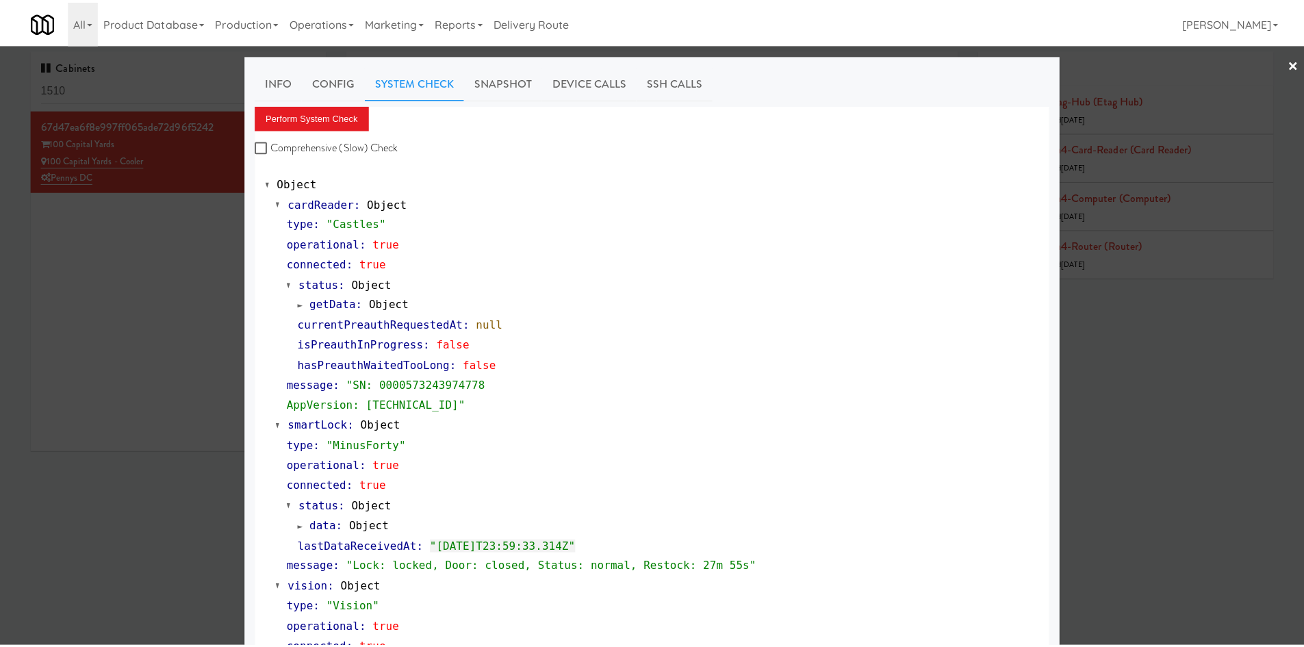
scroll to position [416, 0]
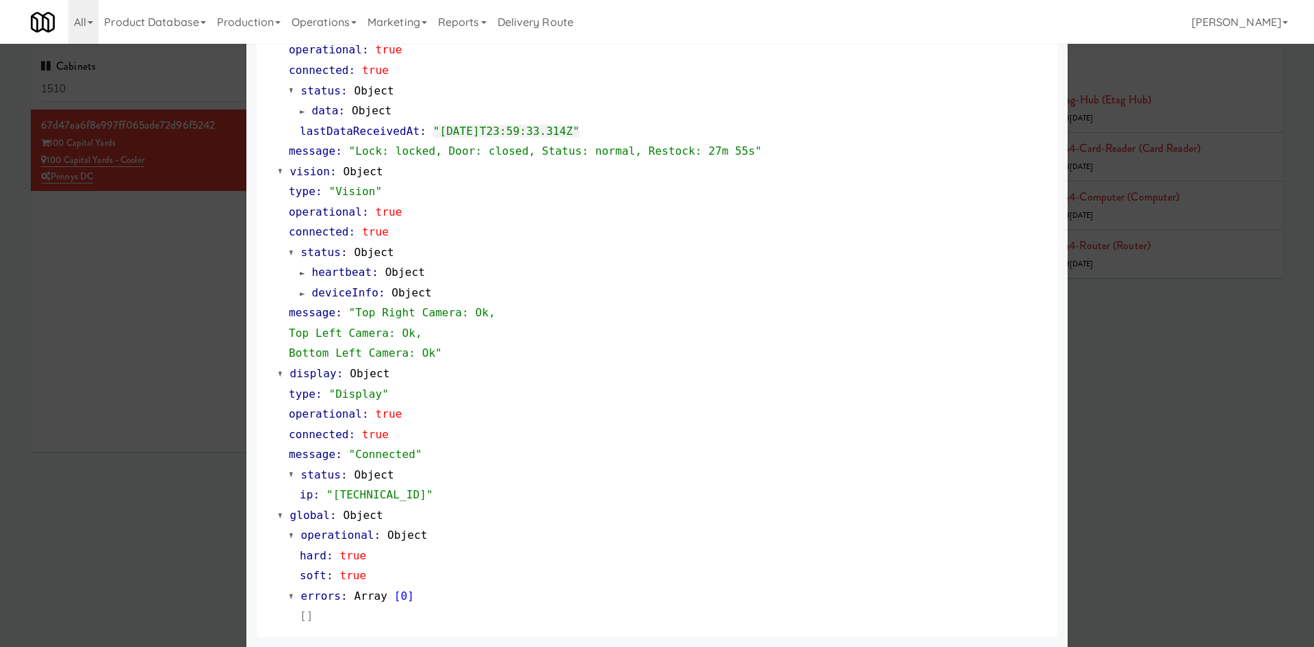
click at [140, 514] on div at bounding box center [657, 323] width 1314 height 647
